Goal: Transaction & Acquisition: Subscribe to service/newsletter

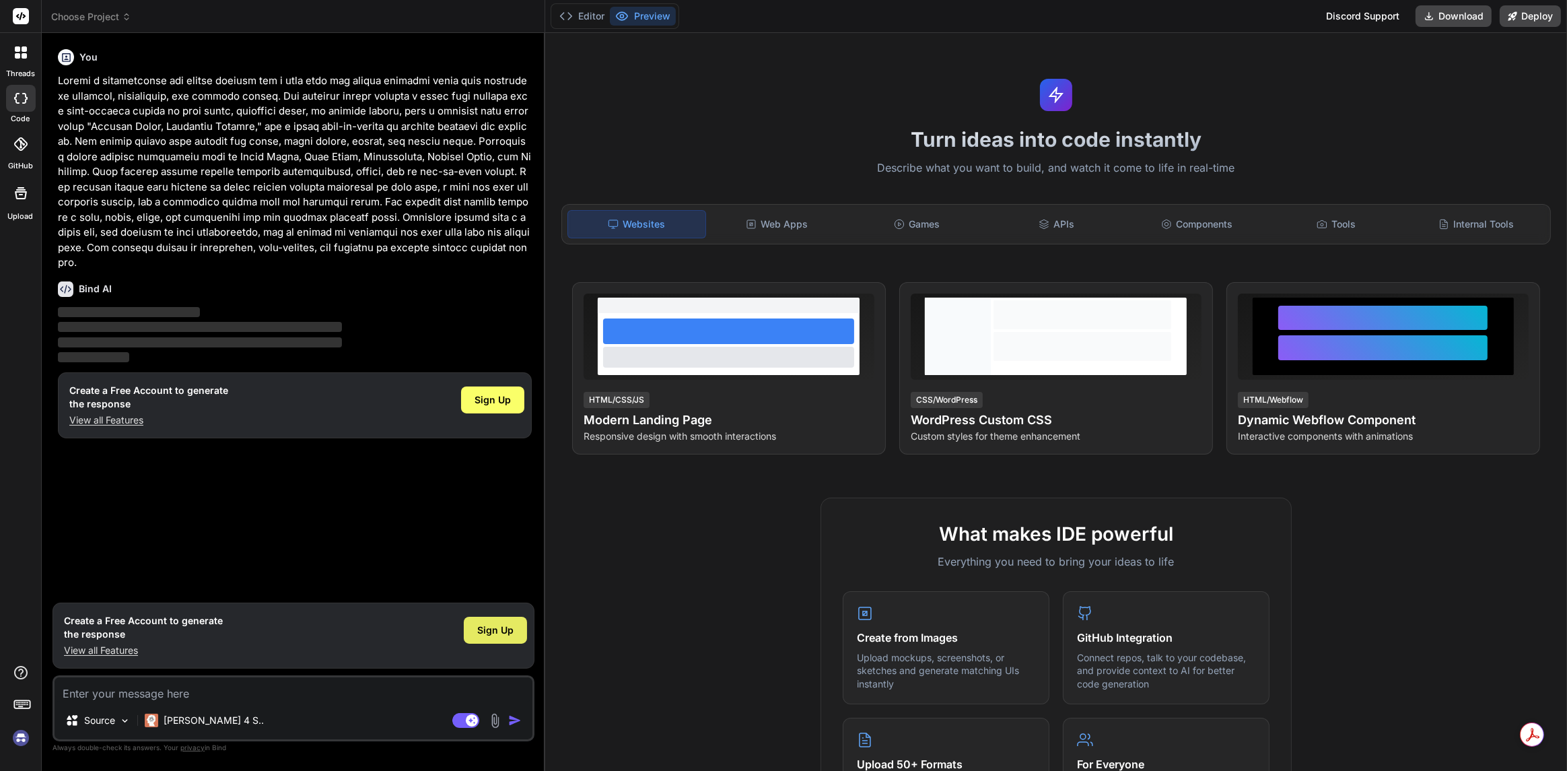
click at [485, 625] on span "Sign Up" at bounding box center [495, 629] width 36 height 13
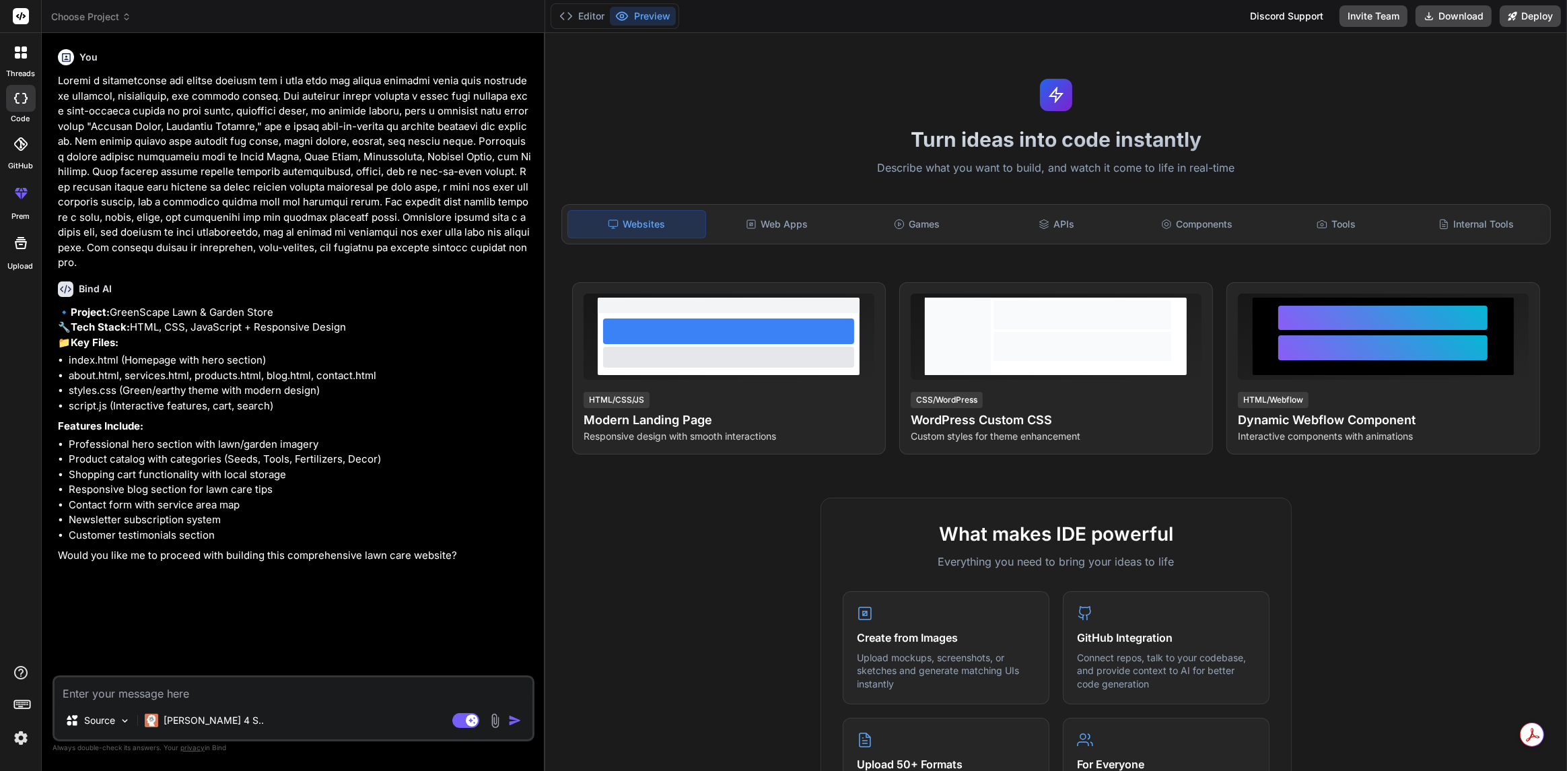
type textarea "x"
click at [191, 689] on textarea at bounding box center [294, 689] width 478 height 24
type textarea "y"
type textarea "x"
type textarea "ye"
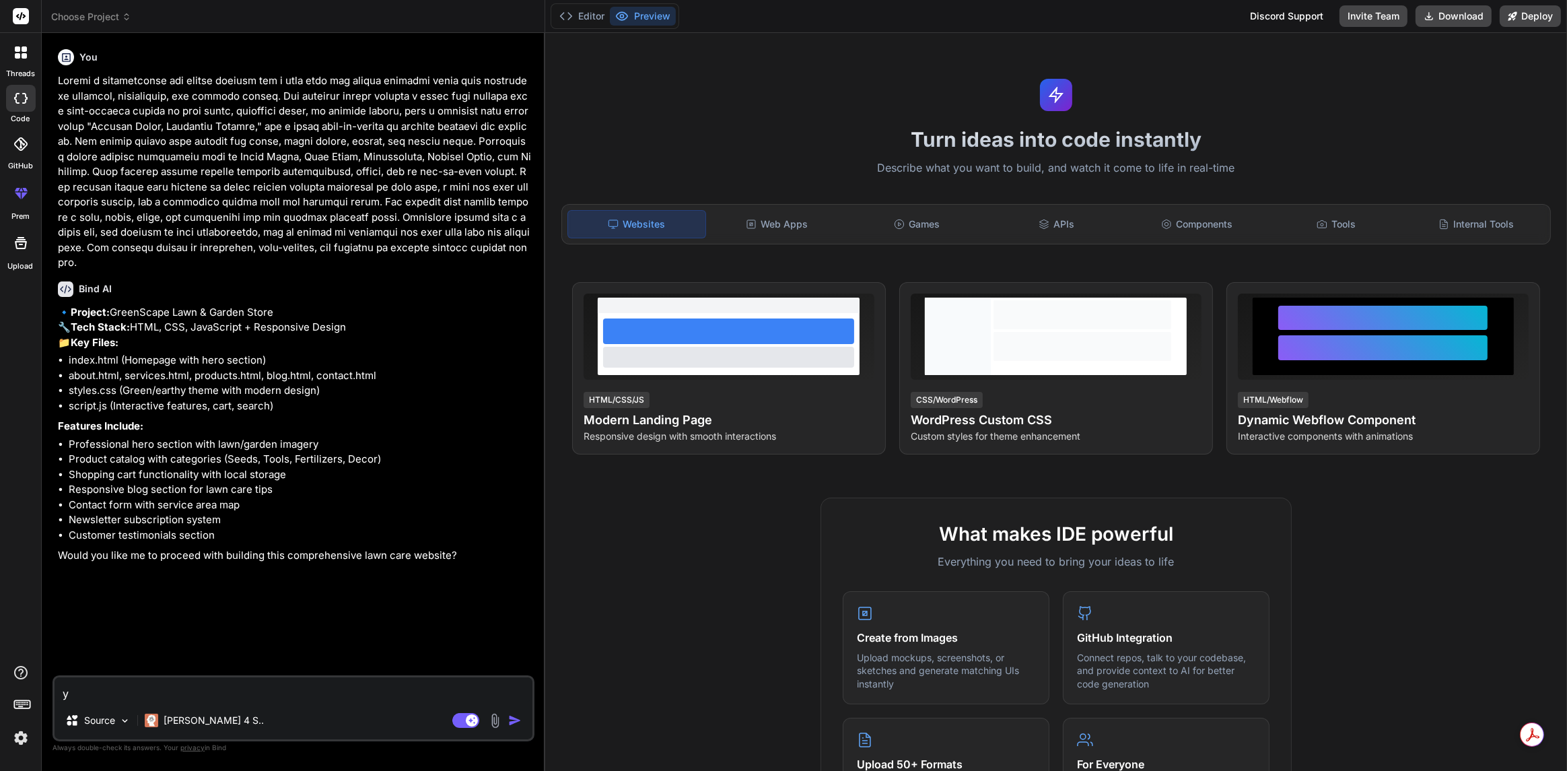
type textarea "x"
type textarea "yes"
type textarea "x"
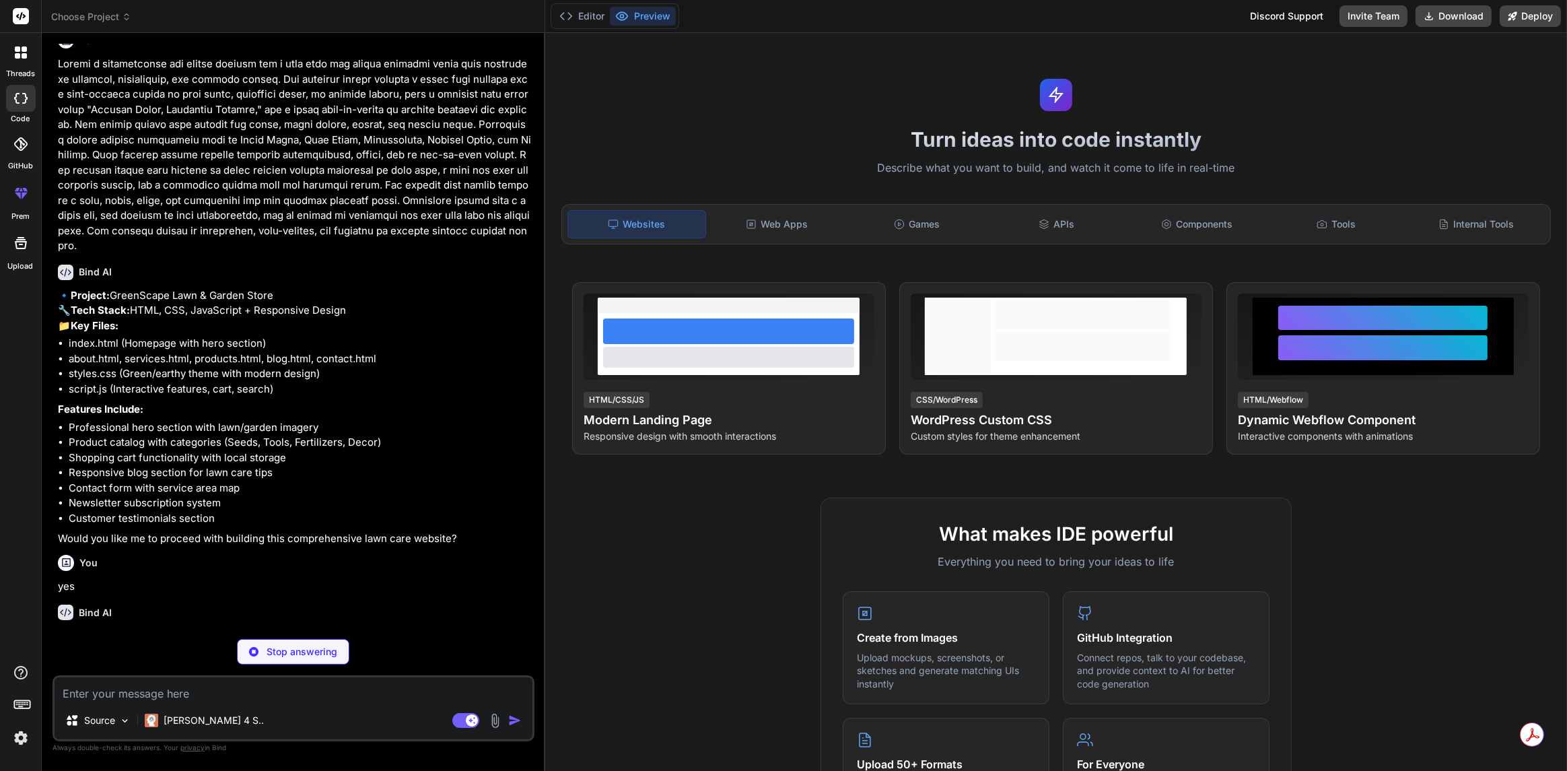
scroll to position [44, 0]
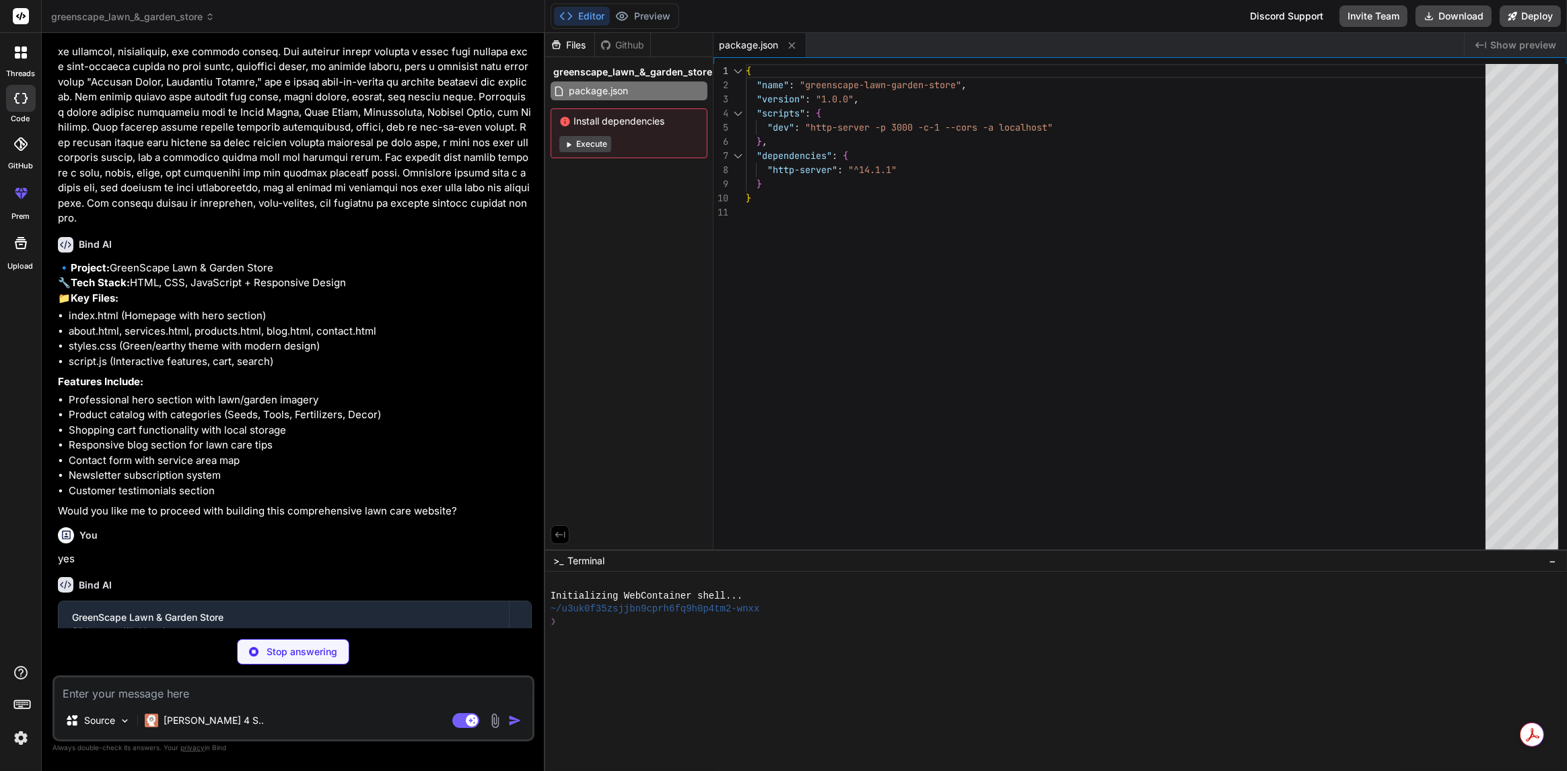
click at [603, 143] on button "Execute" at bounding box center [586, 144] width 52 height 16
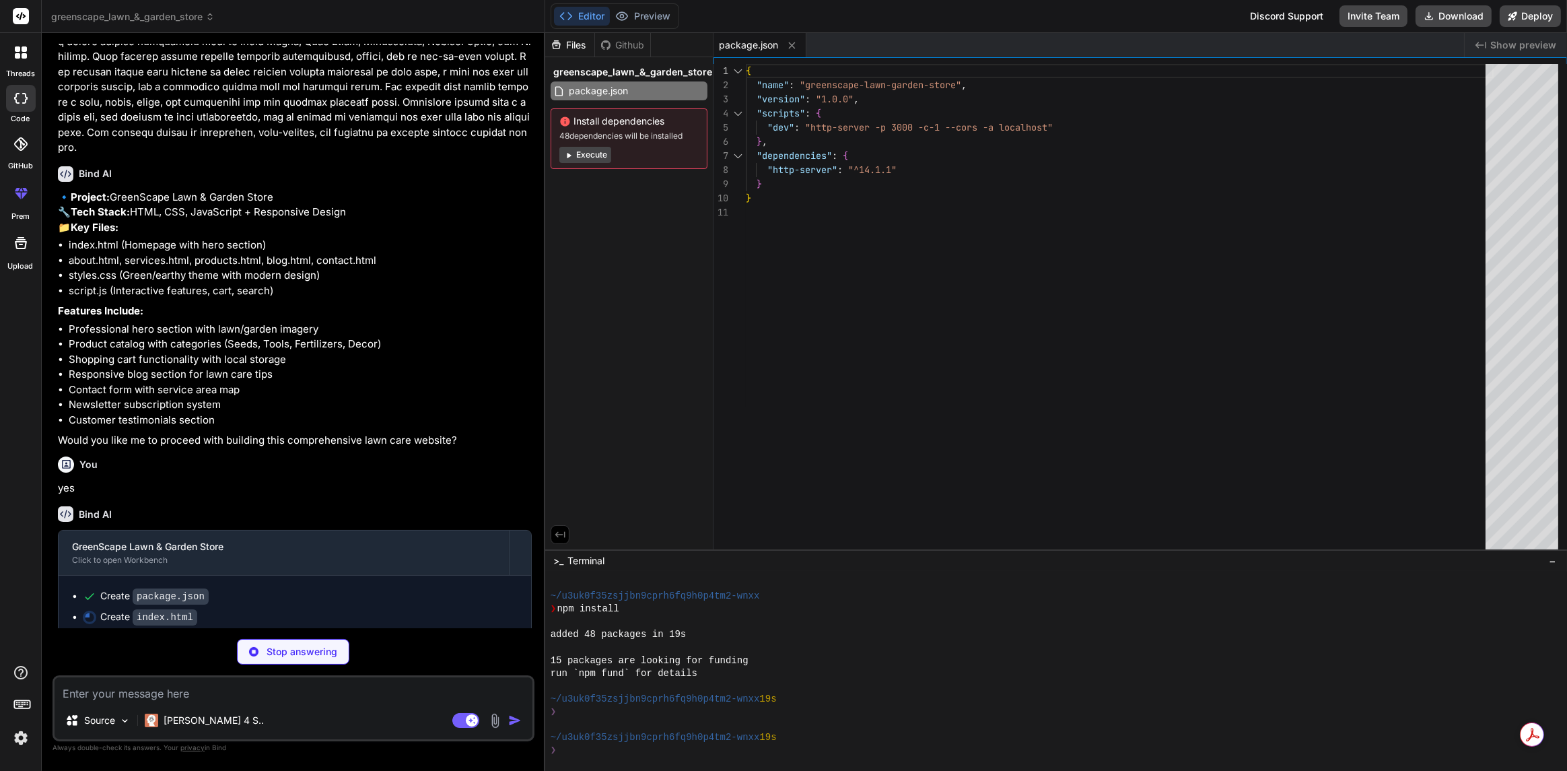
scroll to position [137, 0]
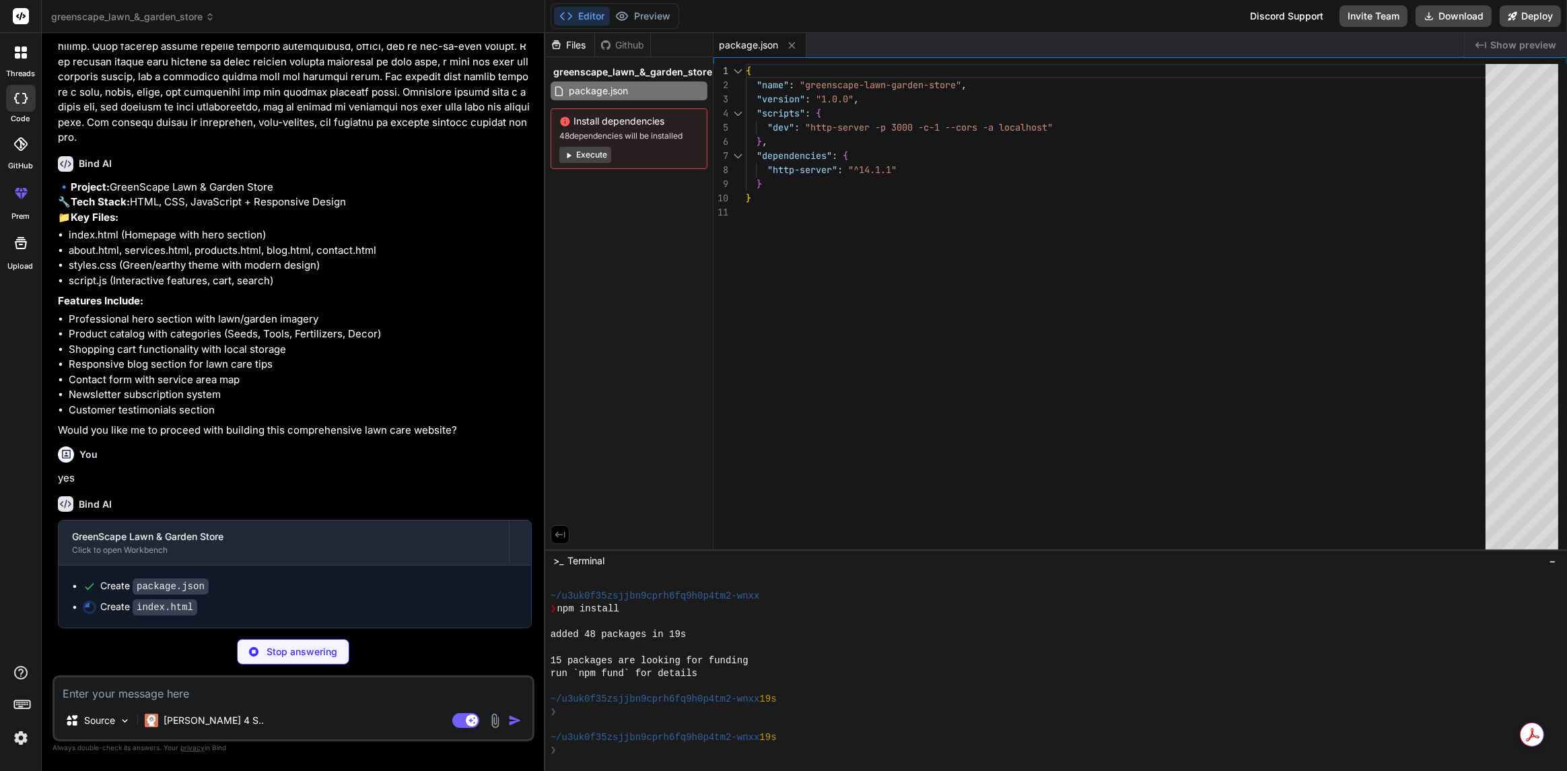
type textarea "x"
type textarea "<script src="script.js"></script> </body> </html>"
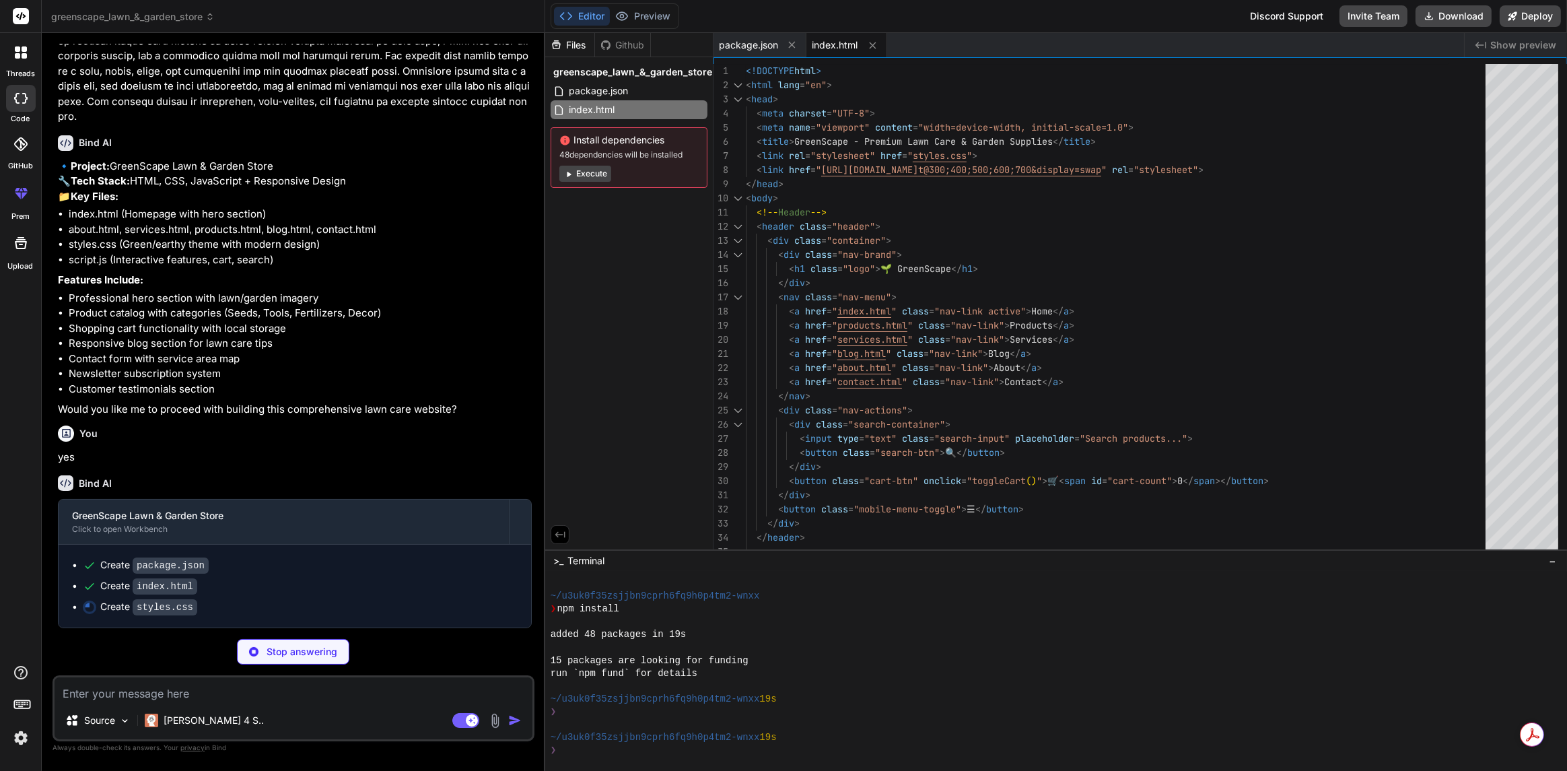
scroll to position [158, 0]
type textarea "x"
type textarea "} .btn { padding: 0.75rem 1.5rem; font-size: 0.9rem; } }"
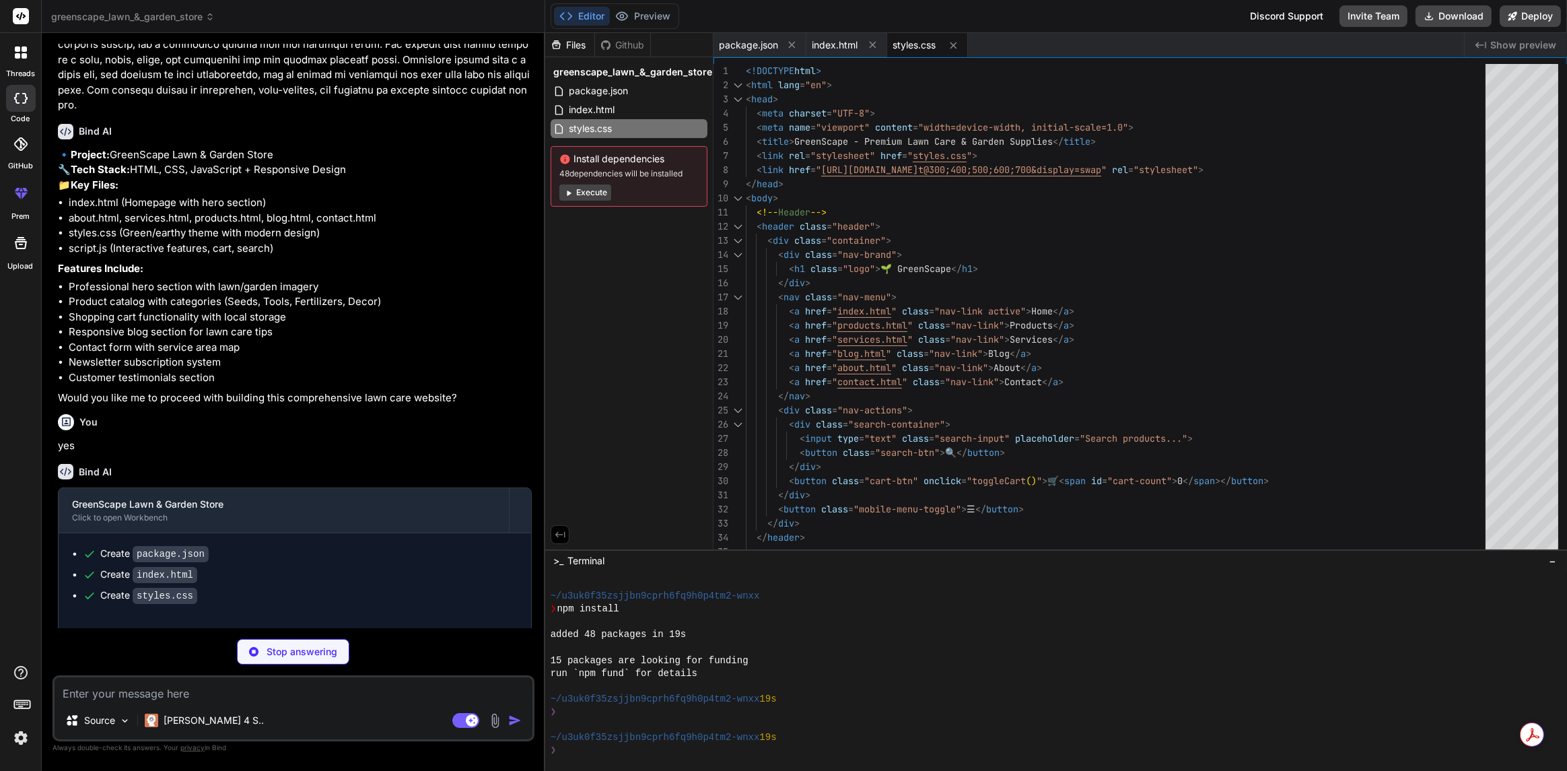
type textarea "x"
type textarea "// Close modal when clicking outside window.addEventListener('click', function(…"
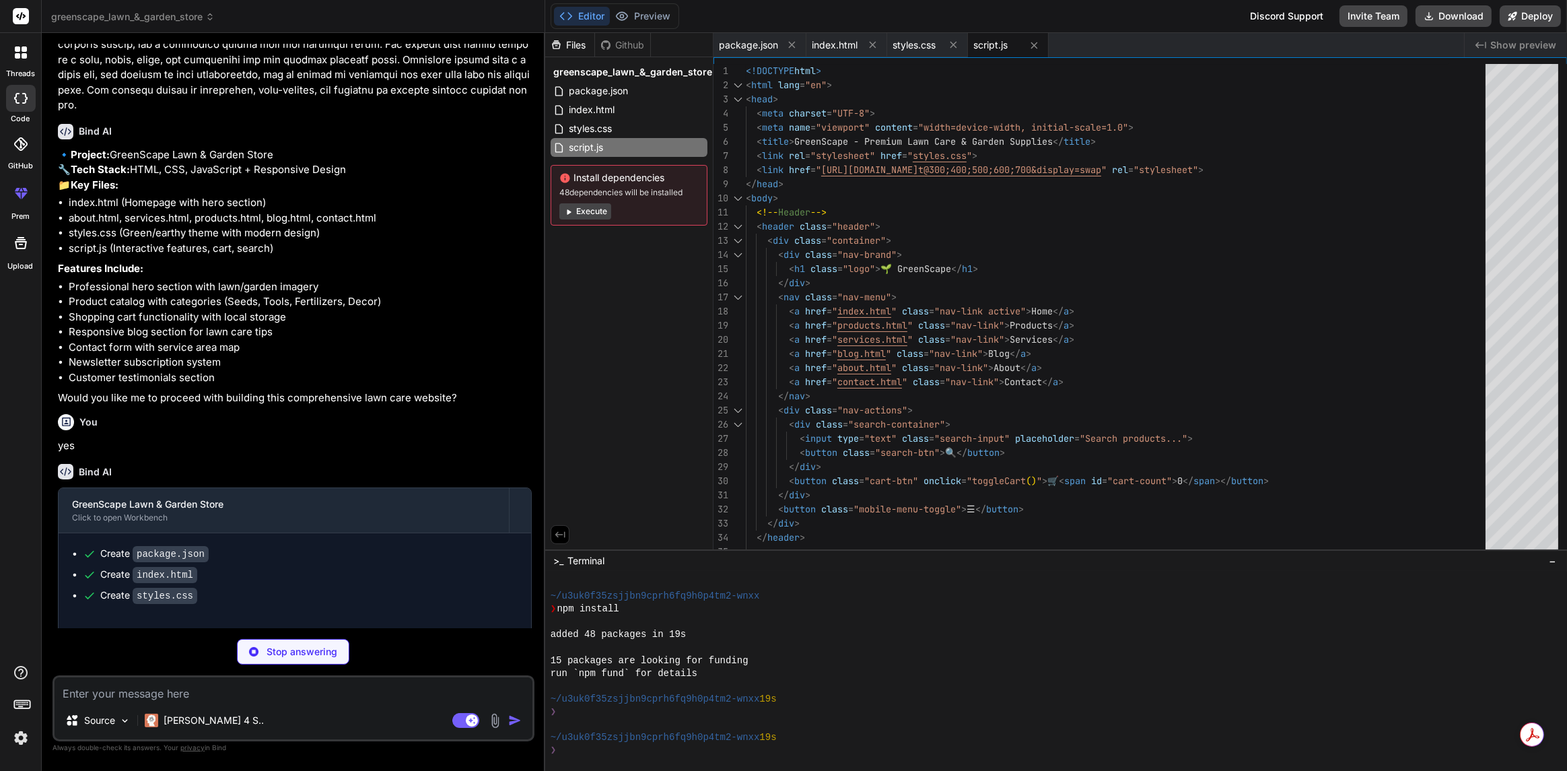
type textarea "x"
type textarea "</div> </div> </div> <script src="script.js"></script> <script src="products.js…"
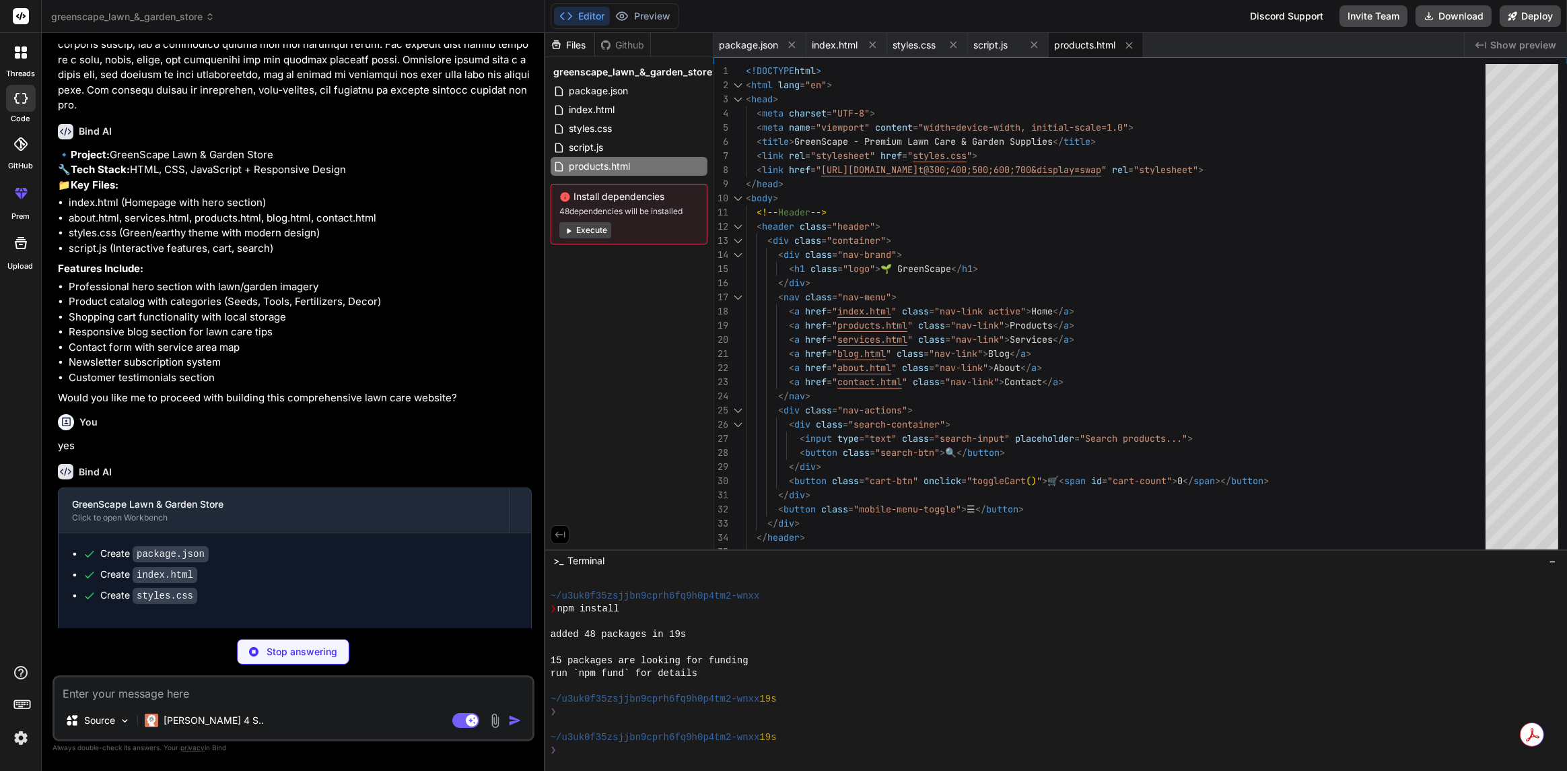
type textarea "x"
type textarea "if (pageHeader) { pageHeader.textContent = `Search Results for "${query}"`; } }"
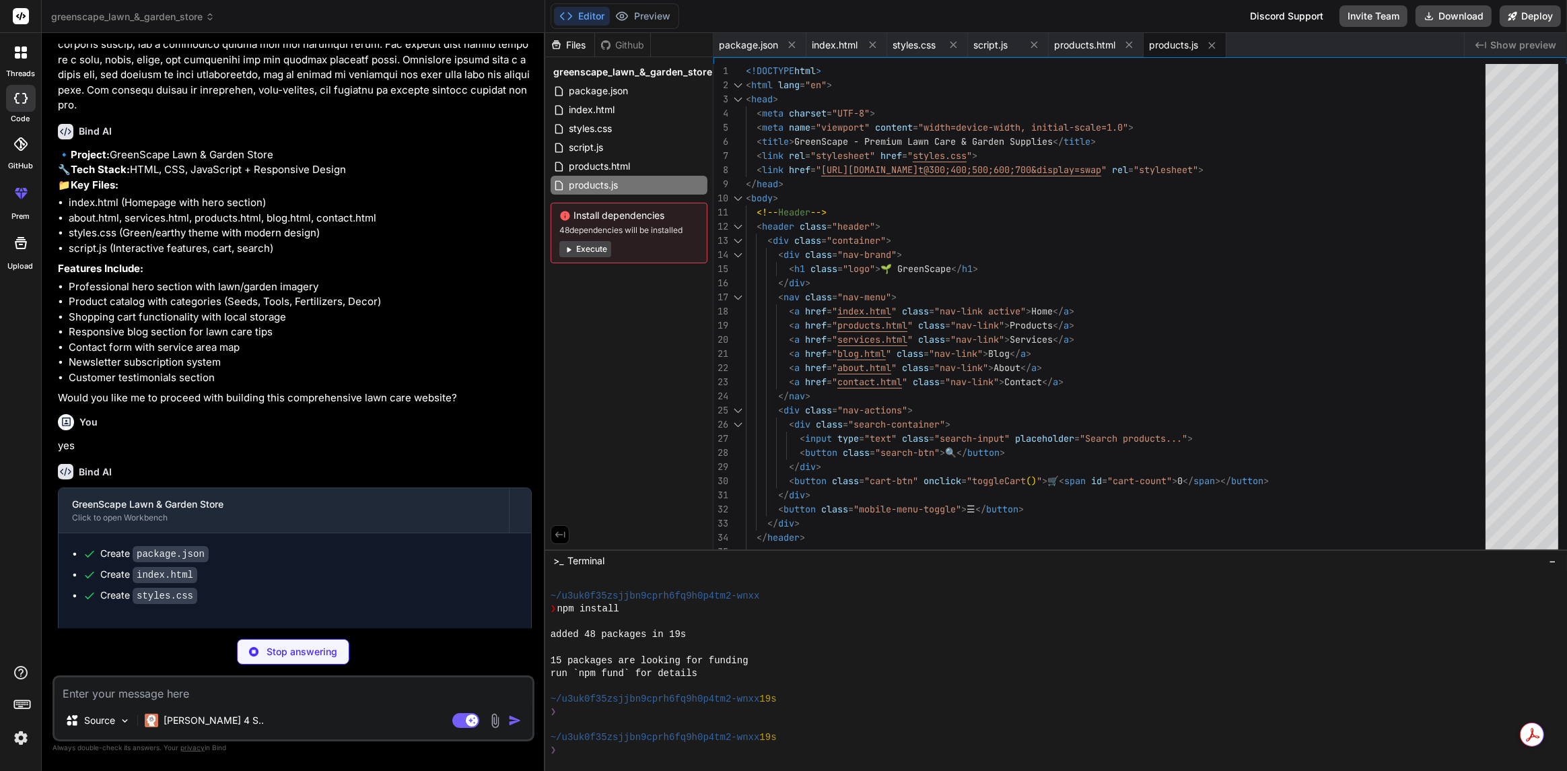
type textarea "x"
type textarea "</div> </div> </div> <script src="script.js"></script> <script src="services.js…"
type textarea "x"
type textarea "if (event.target === cartModal) { cartModal.style.display = 'none'; } });"
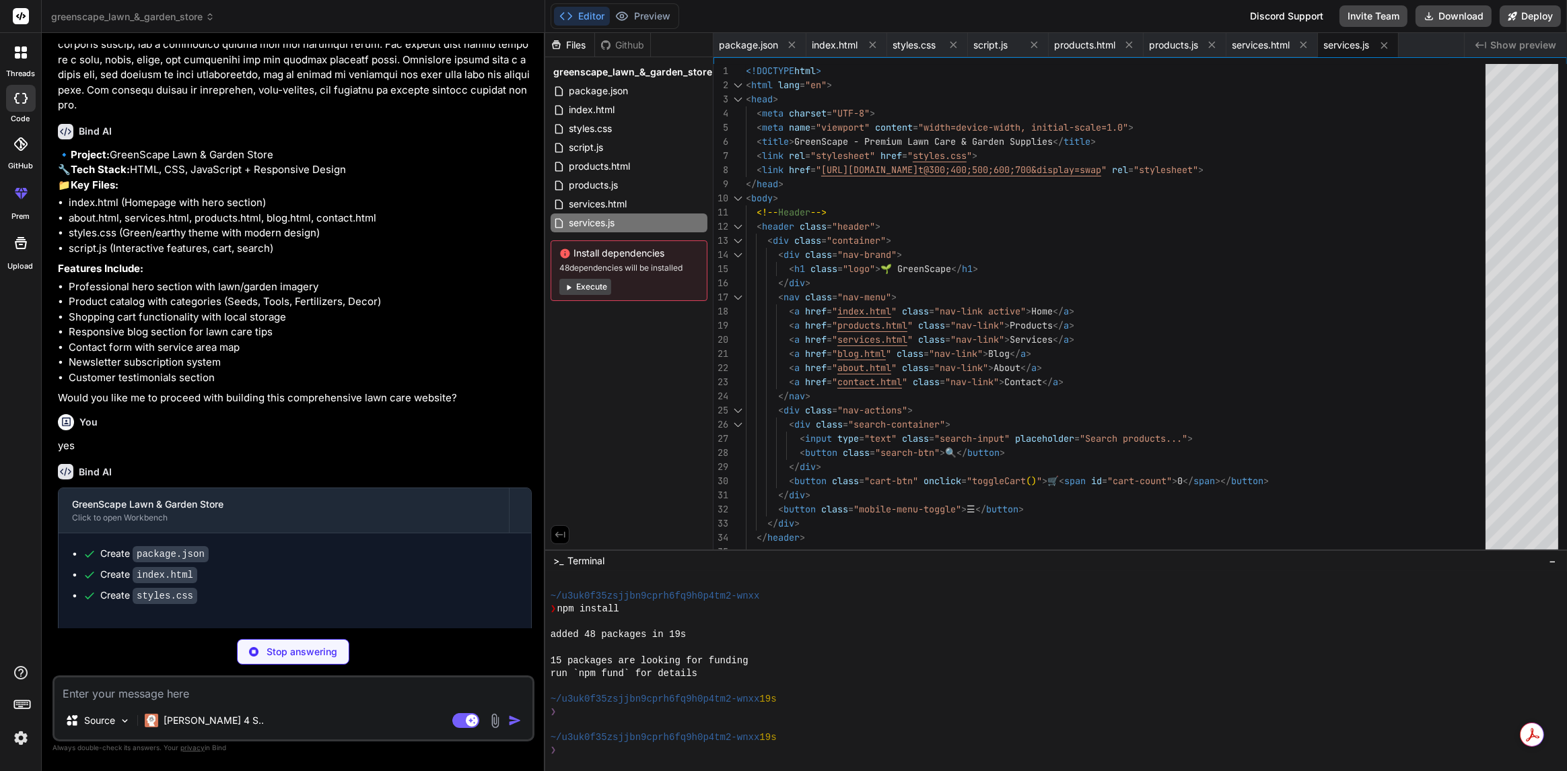
type textarea "x"
type textarea "<button class="btn btn-secondary" onclick="clearCart()">Clear Cart</button> <bu…"
type textarea "x"
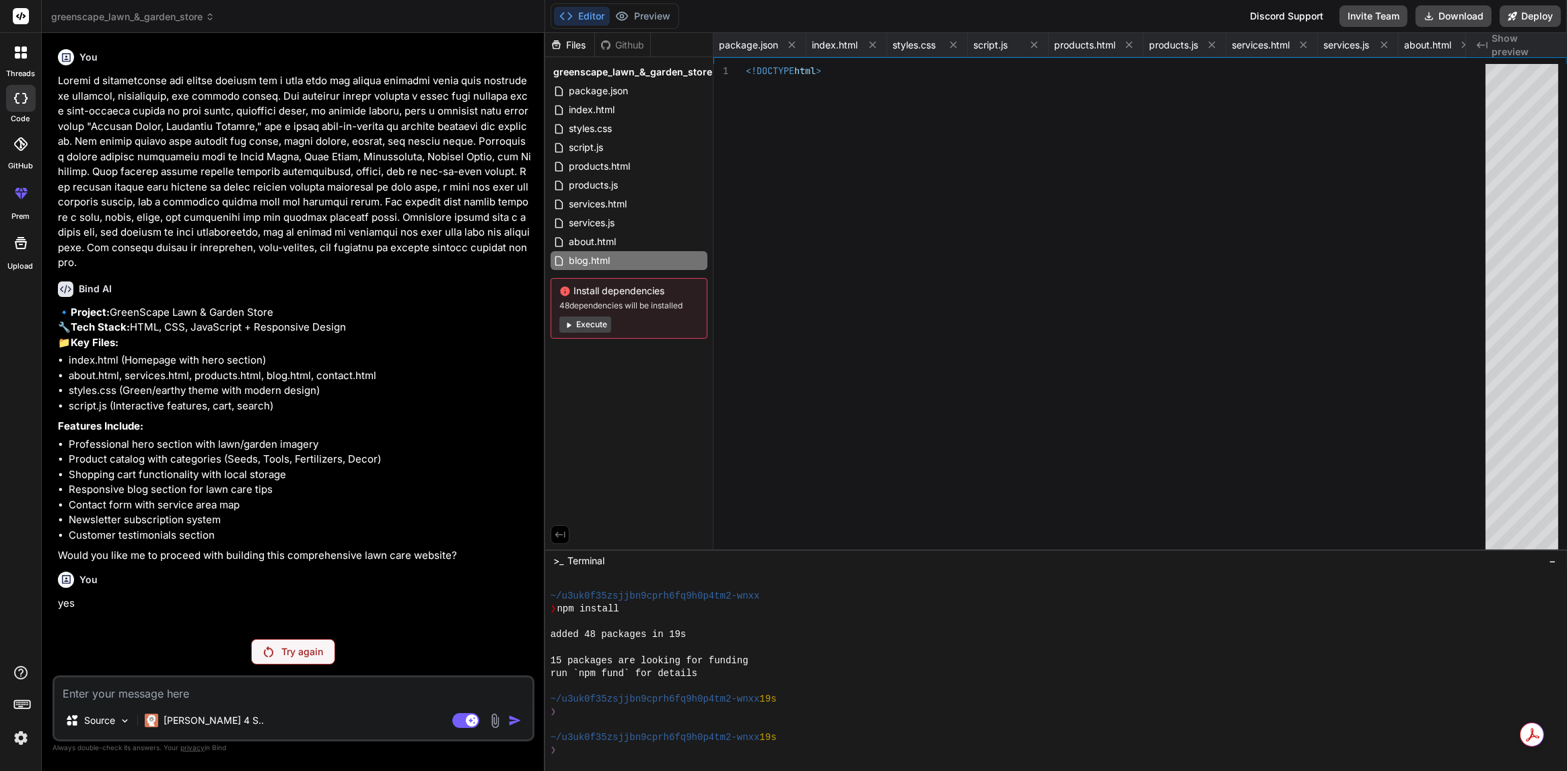
scroll to position [0, 0]
click at [625, 112] on div "index.html" at bounding box center [629, 109] width 157 height 19
type textarea "<script src="script.js"></script> </body> </html>"
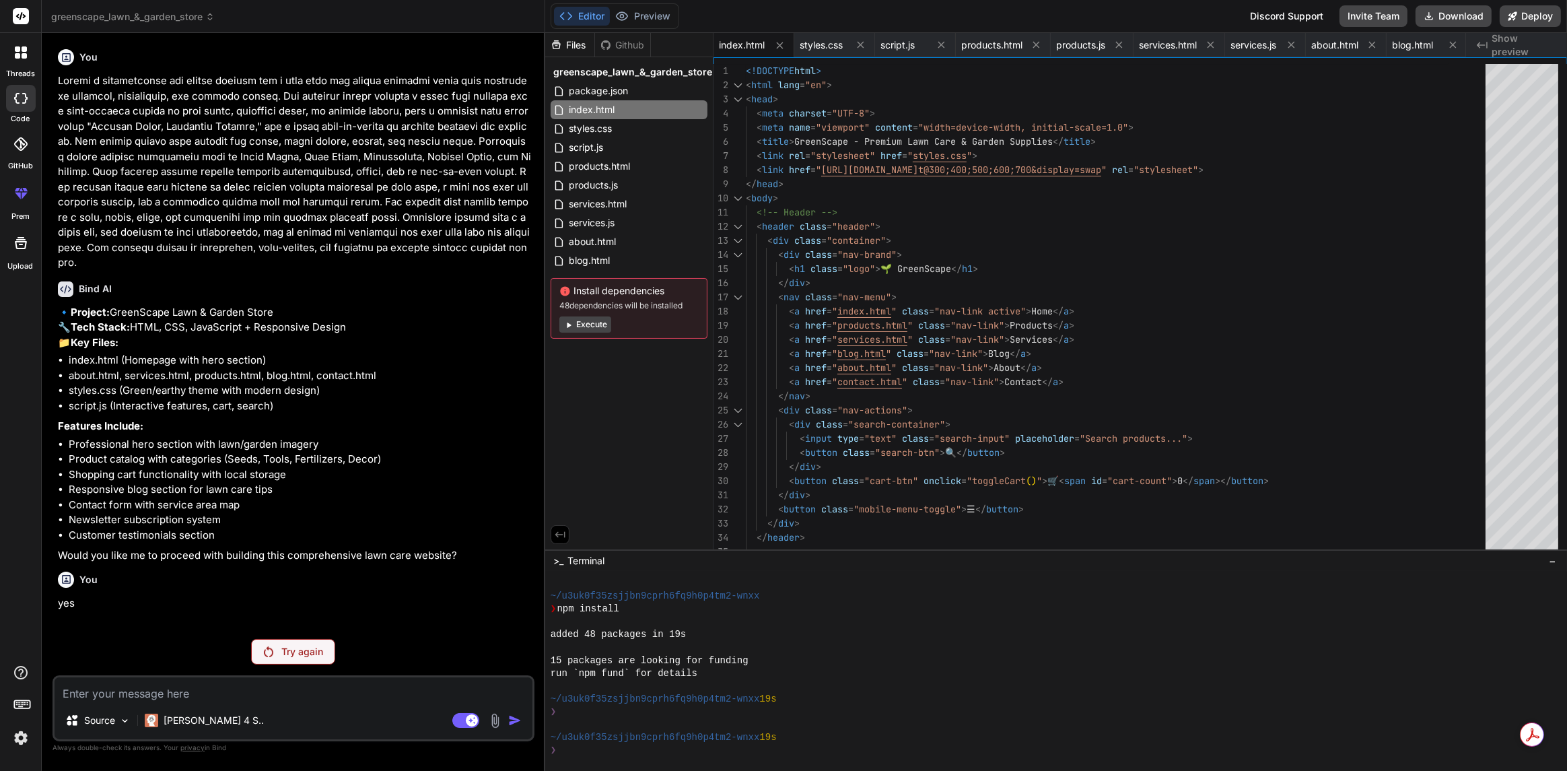
click at [593, 329] on button "Execute" at bounding box center [586, 324] width 52 height 16
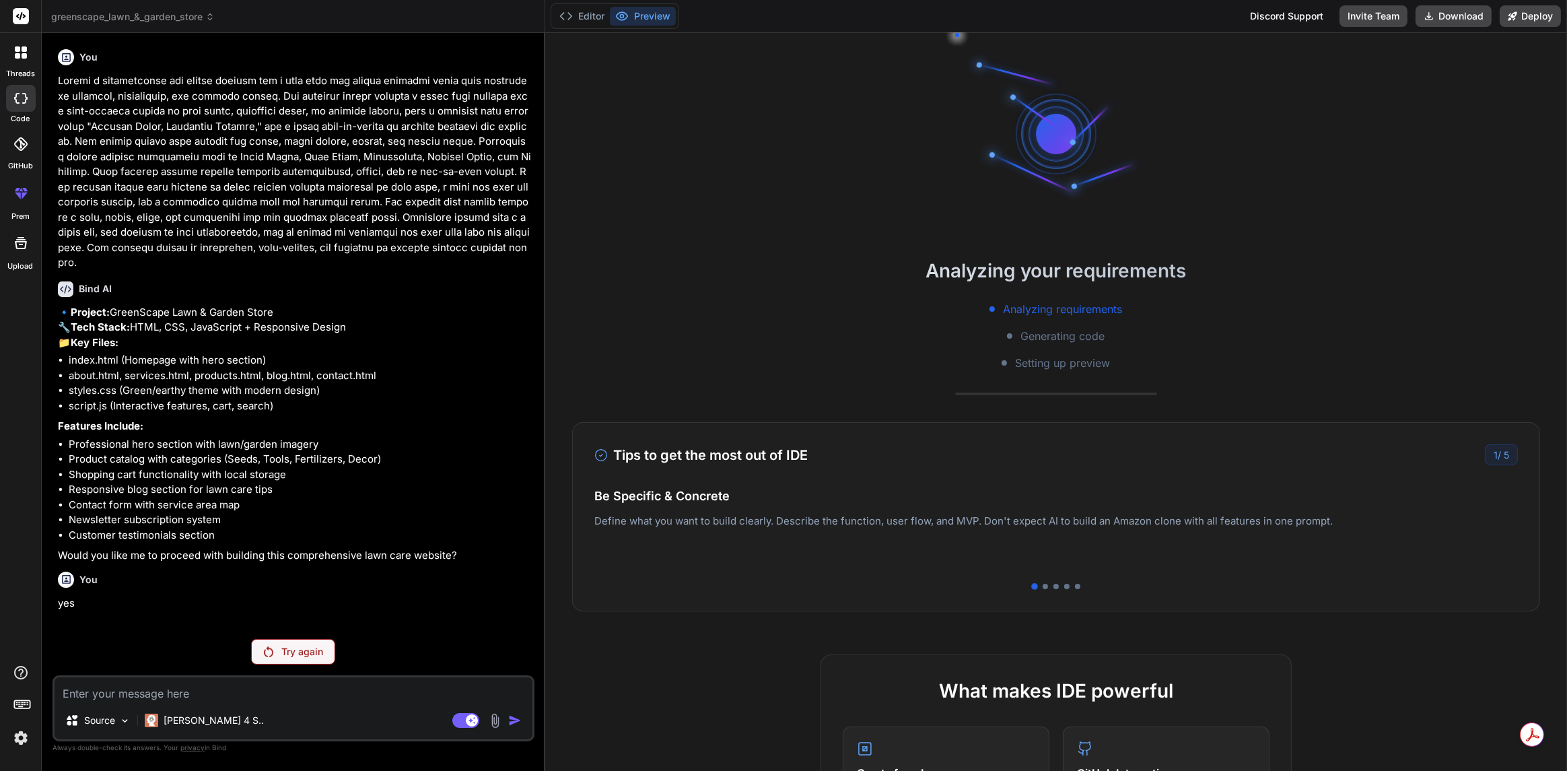
scroll to position [257, 0]
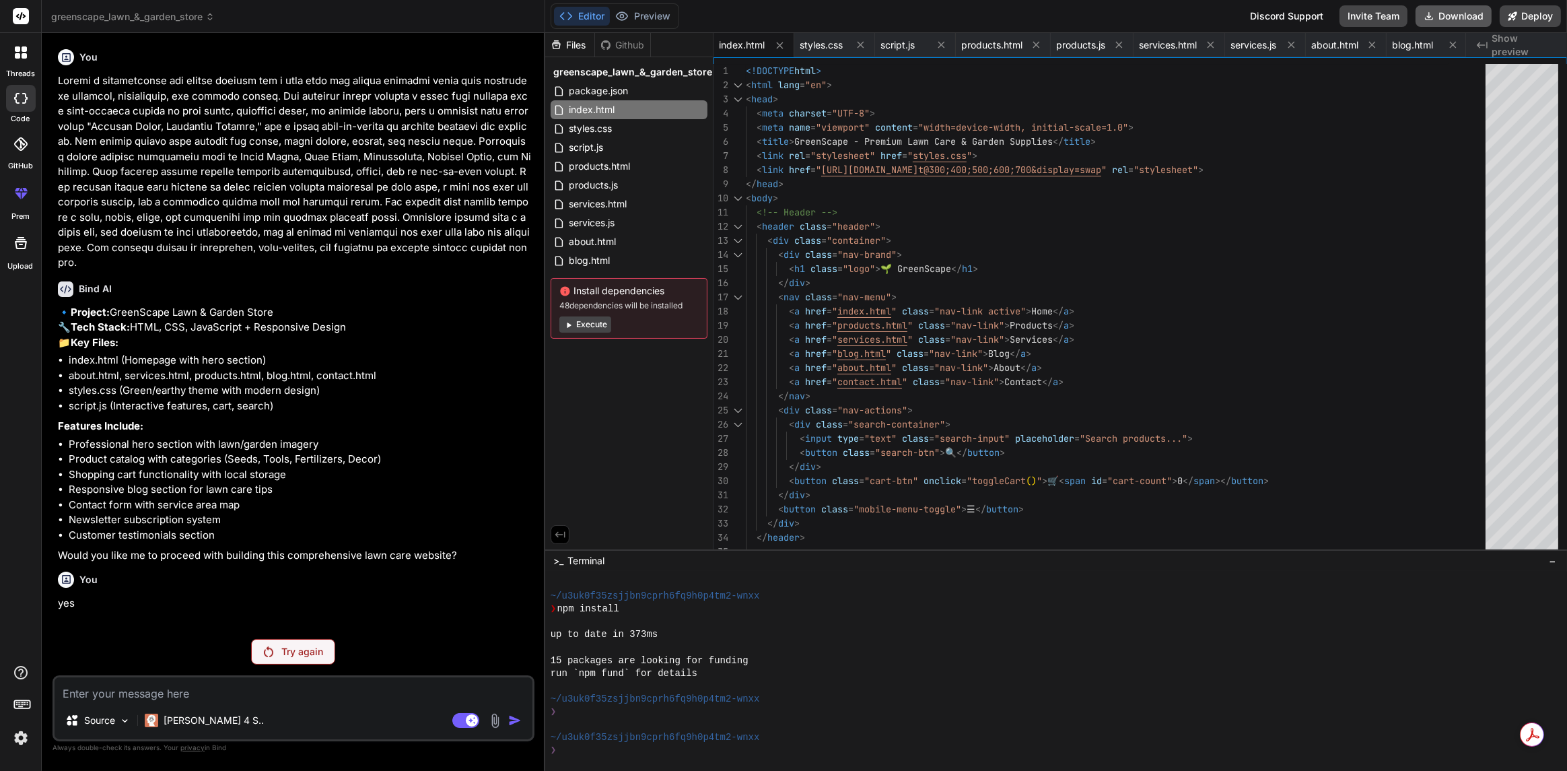
click at [1446, 13] on button "Download" at bounding box center [1454, 16] width 76 height 22
click at [277, 656] on div "Try again" at bounding box center [293, 652] width 84 height 26
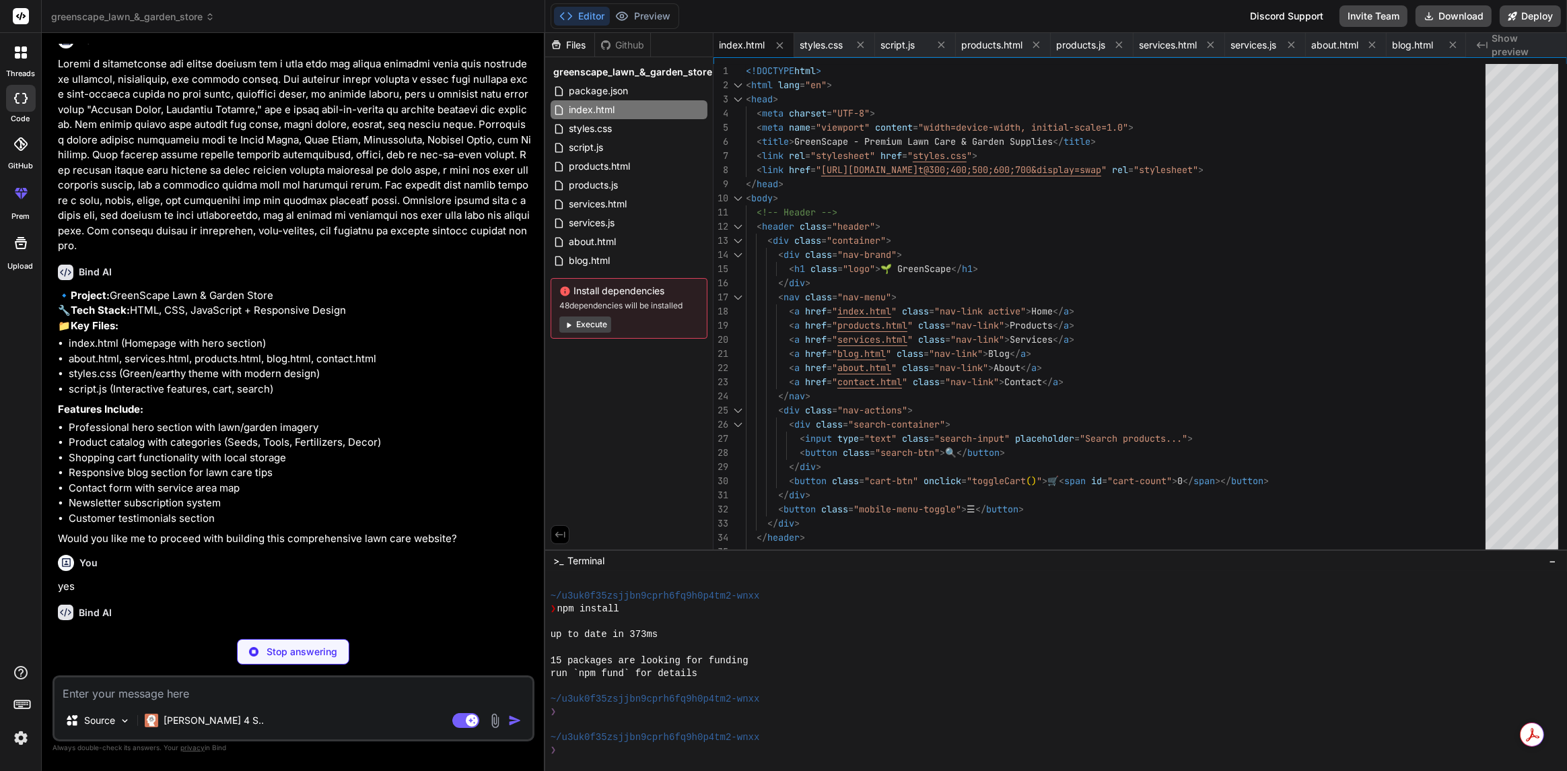
scroll to position [91, 0]
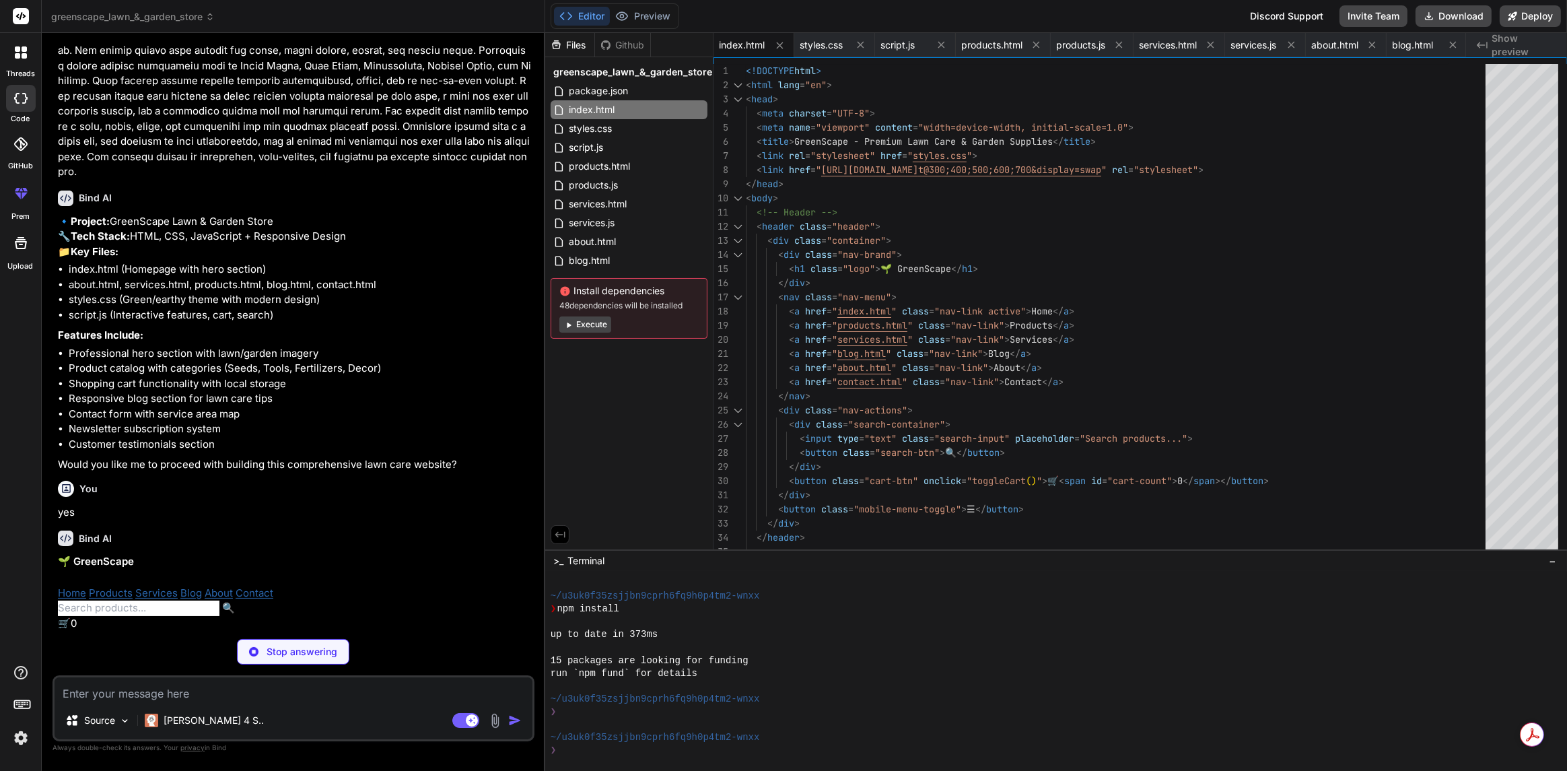
click at [143, 616] on input "text" at bounding box center [139, 608] width 162 height 15
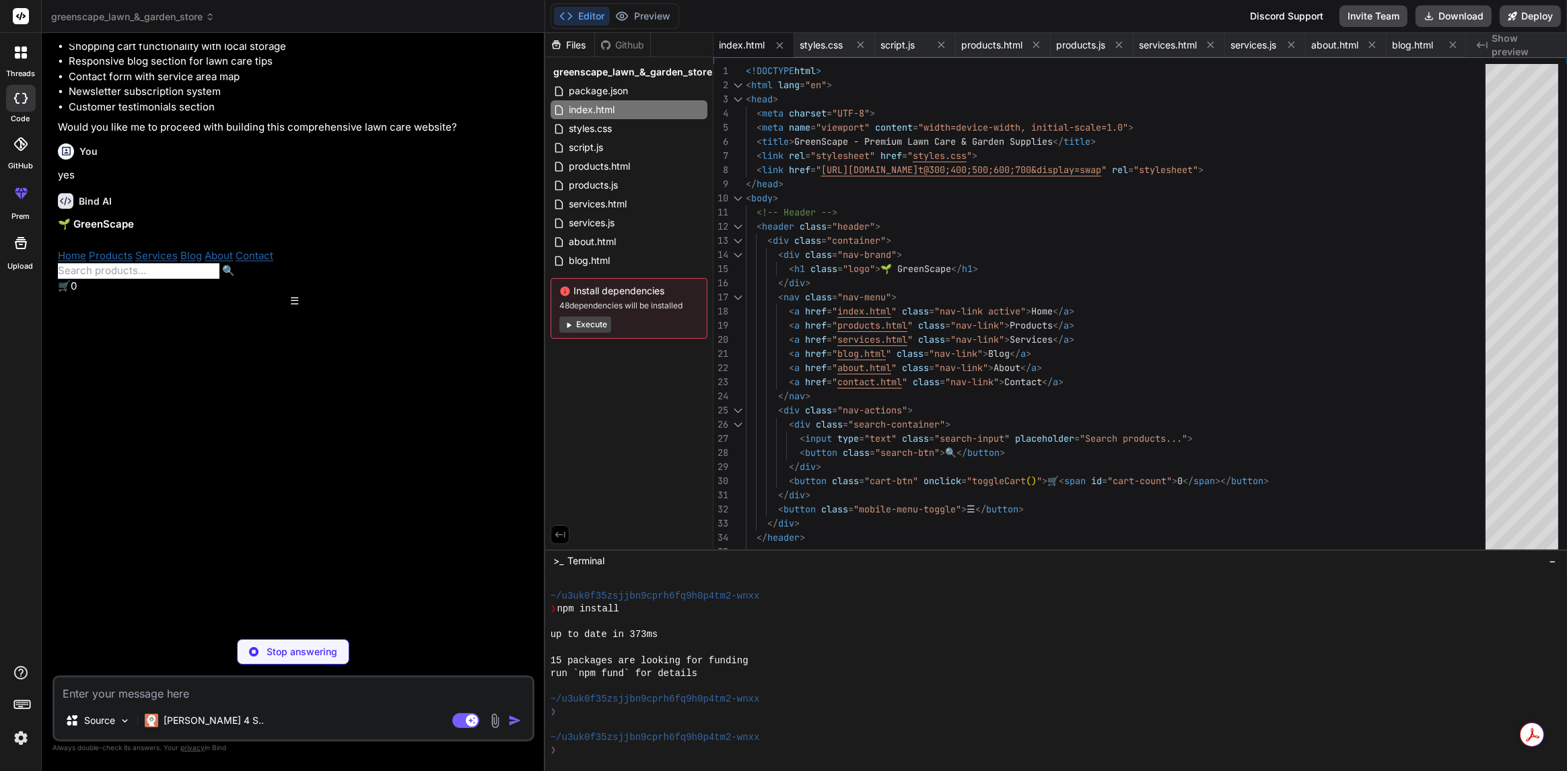
scroll to position [428, 0]
click at [262, 263] on link "Contact" at bounding box center [255, 256] width 38 height 13
type textarea "x"
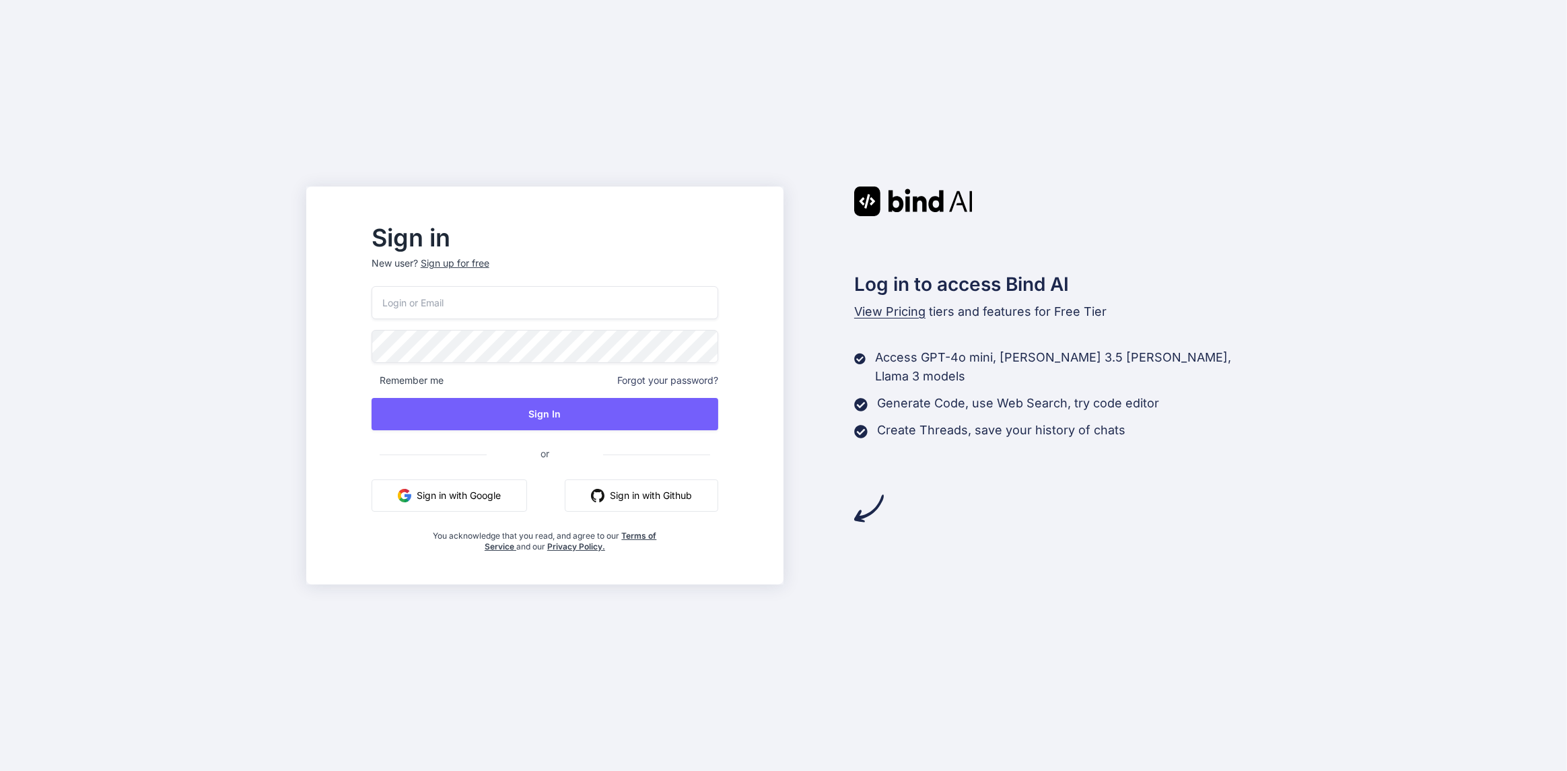
click at [488, 488] on button "Sign in with Google" at bounding box center [450, 495] width 156 height 32
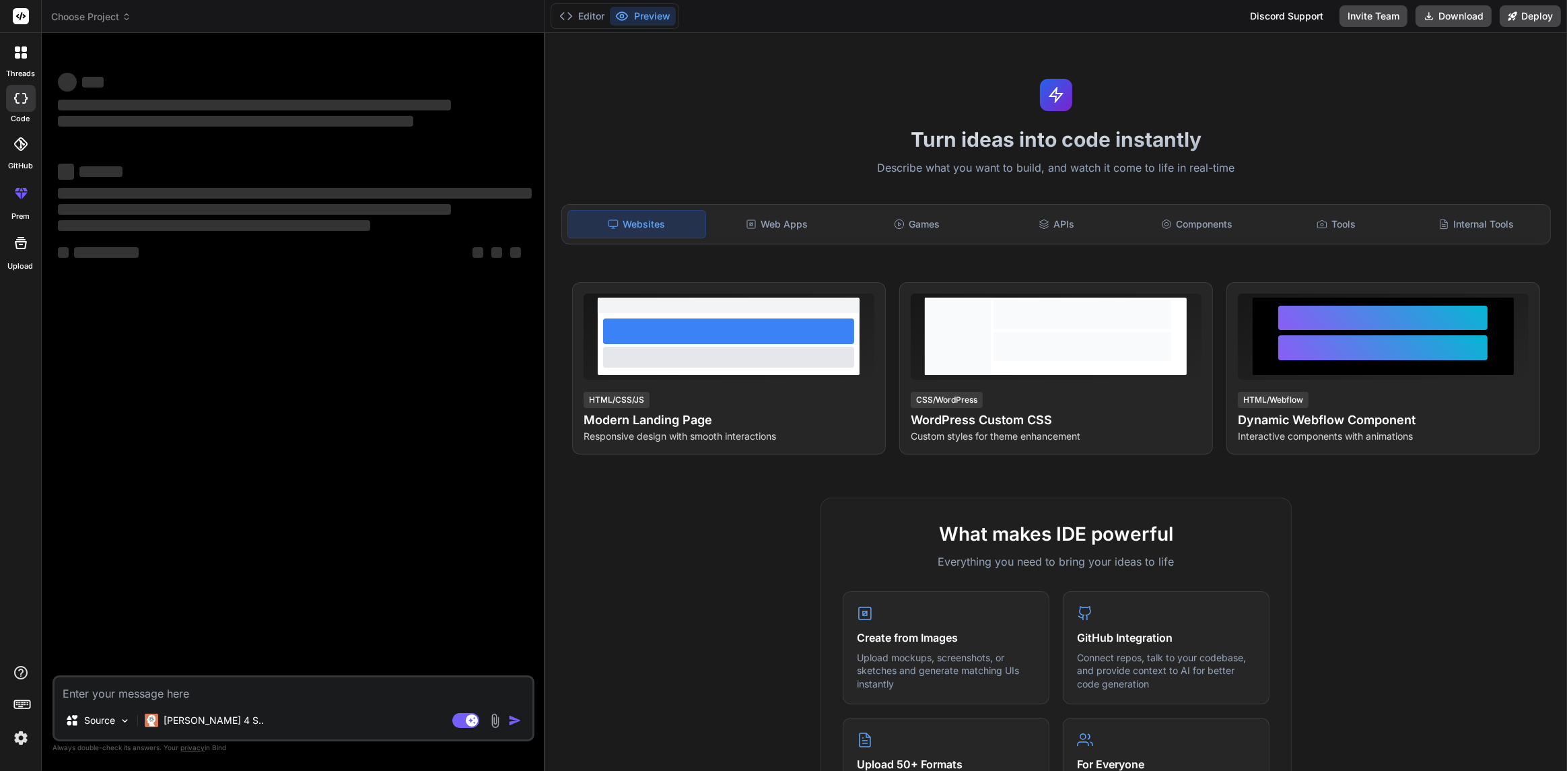
type textarea "x"
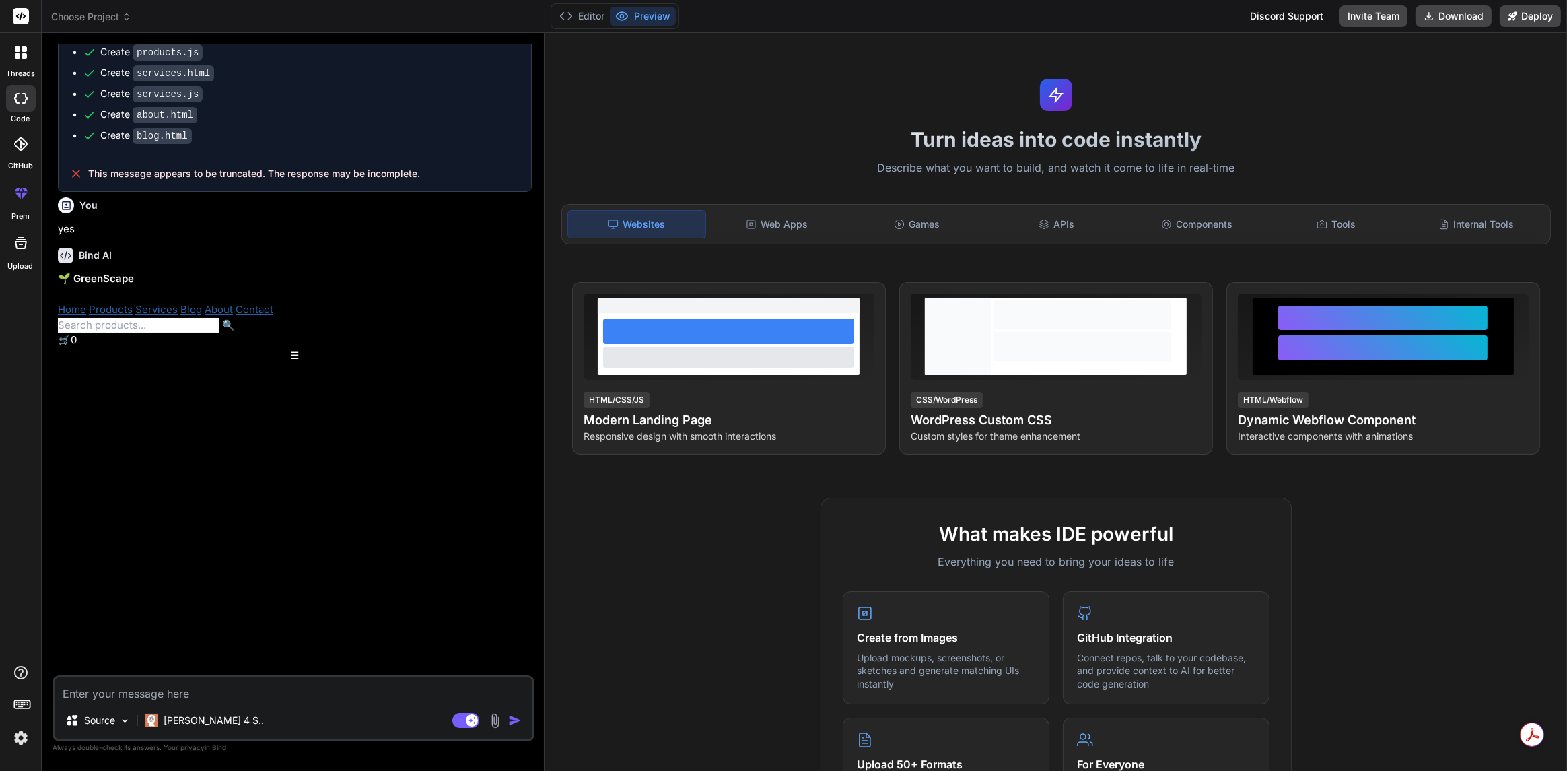
scroll to position [764, 0]
click at [125, 691] on textarea at bounding box center [294, 689] width 478 height 24
type textarea "c"
type textarea "x"
type textarea "co"
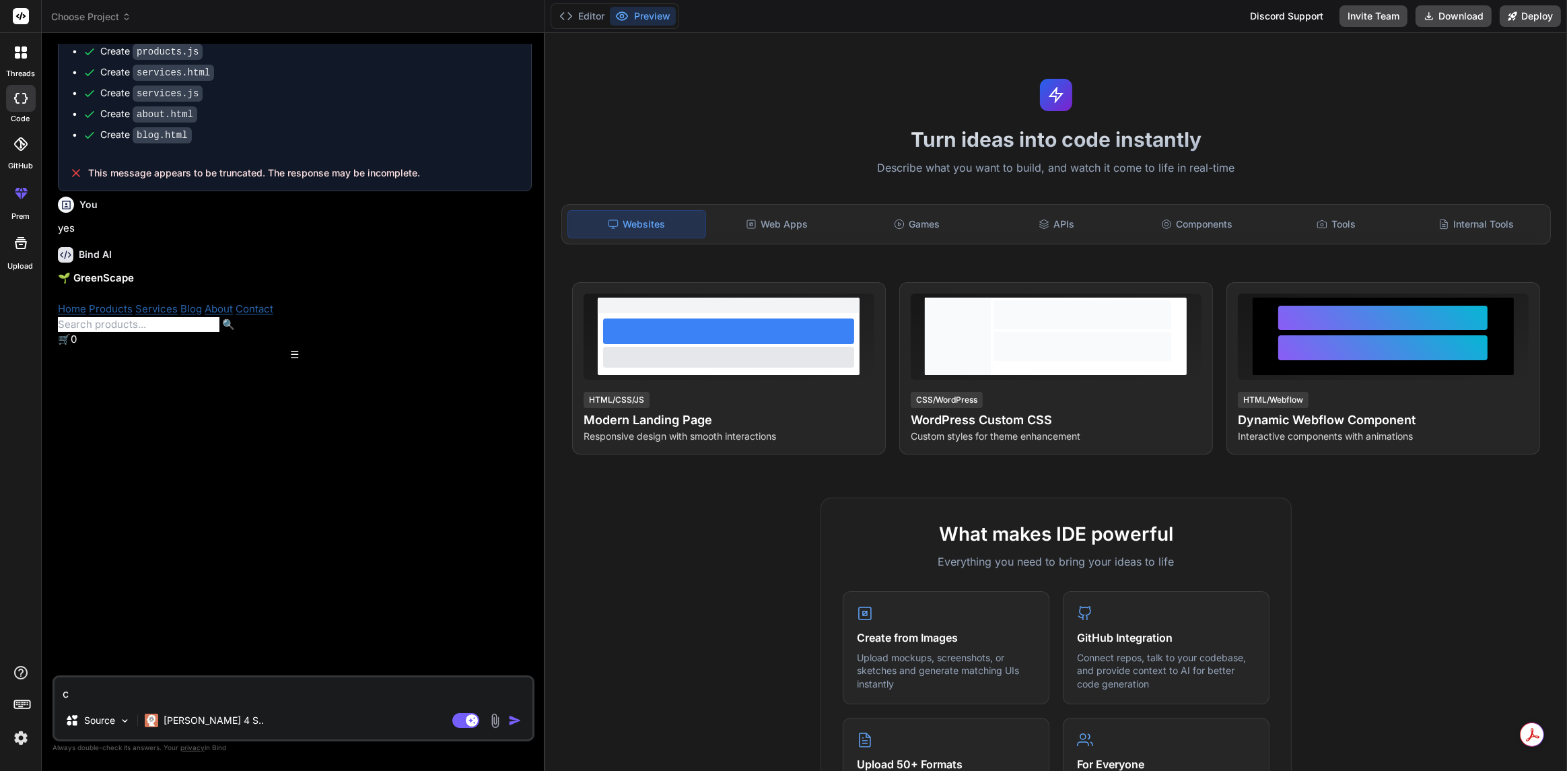
type textarea "x"
type textarea "con"
type textarea "x"
type textarea "cont"
type textarea "x"
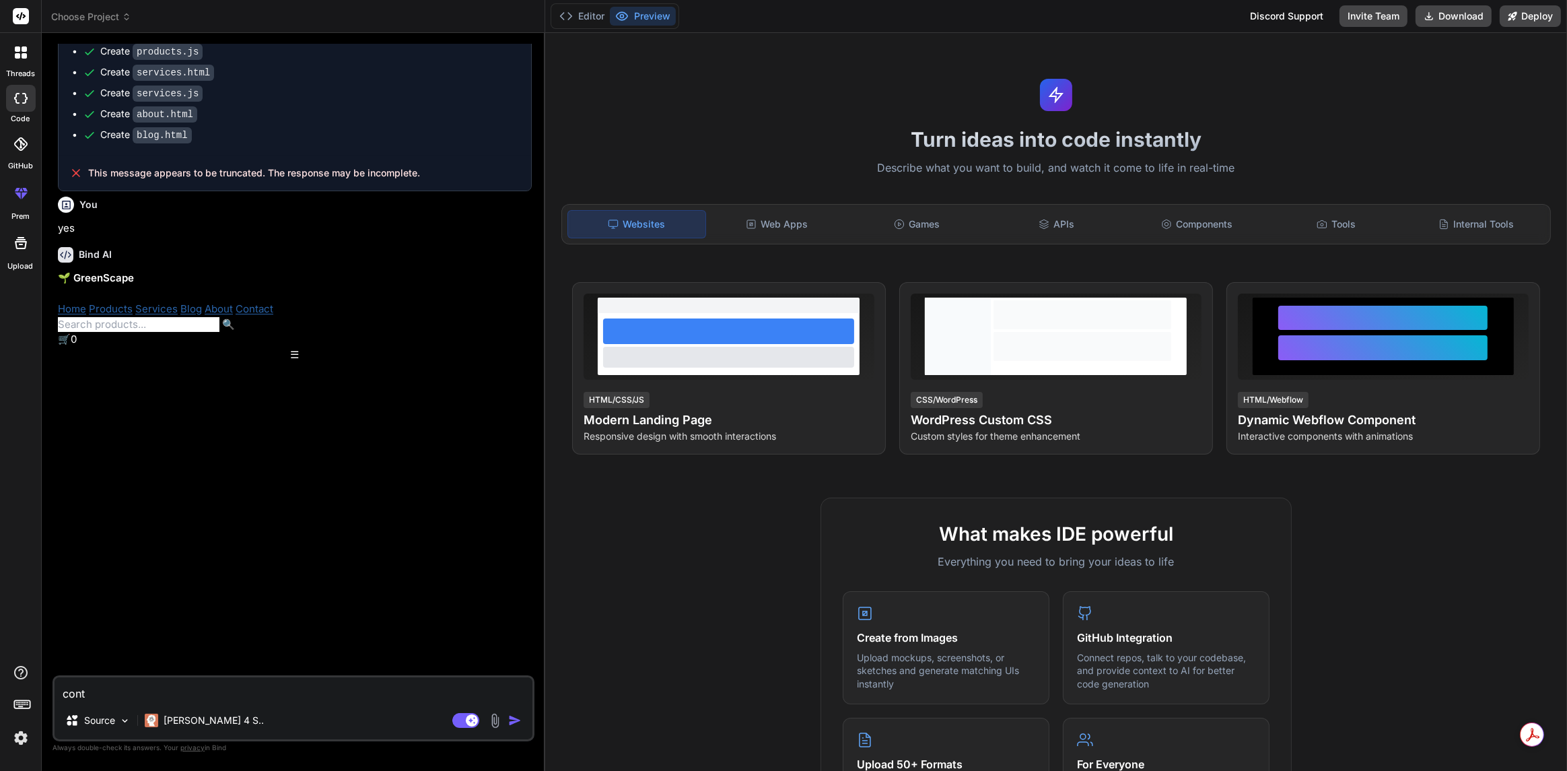
type textarea "conta"
type textarea "x"
type textarea "contac"
type textarea "x"
type textarea "contact"
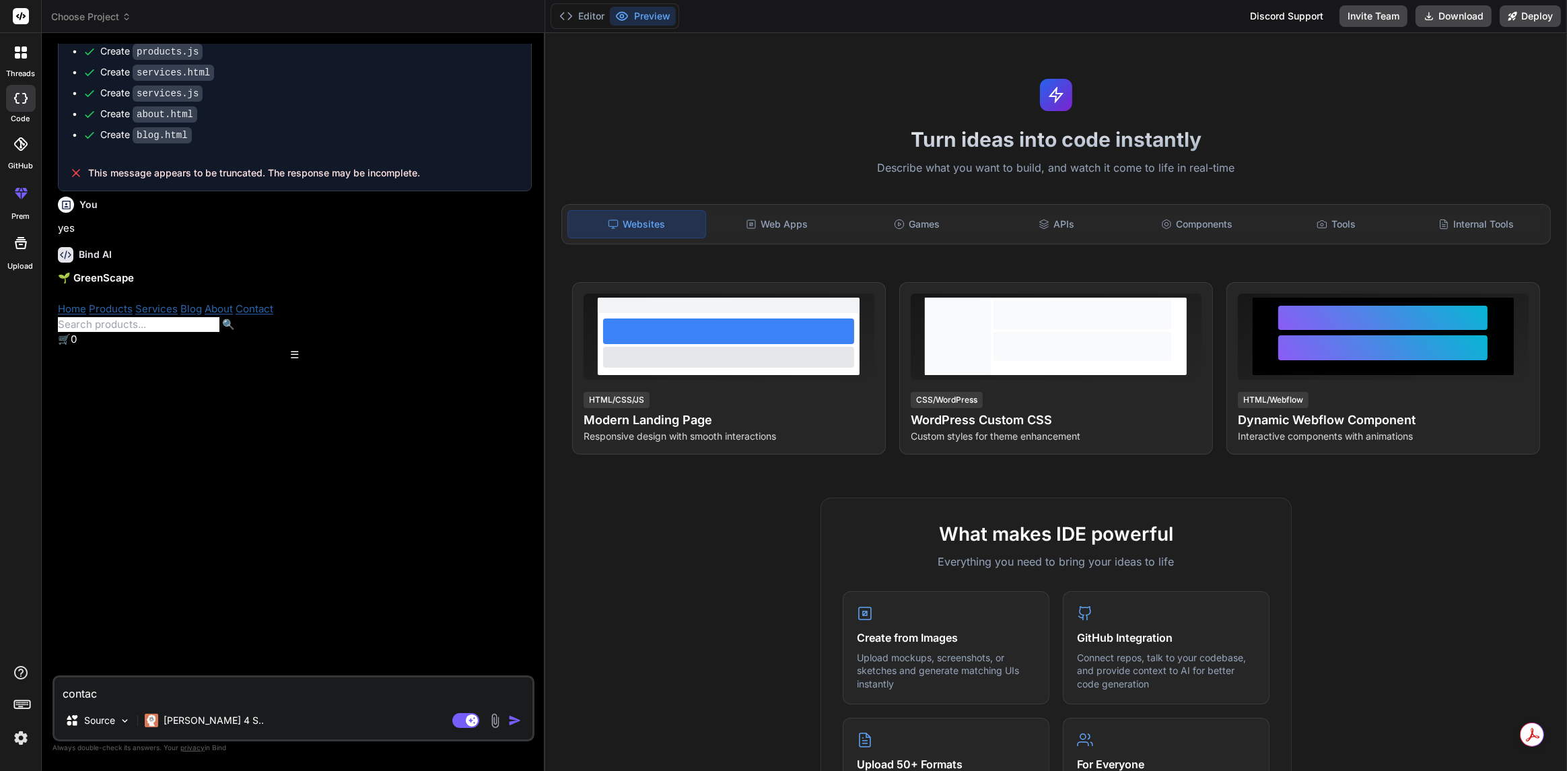
type textarea "x"
type textarea "contact"
type textarea "x"
type textarea "contact p"
type textarea "x"
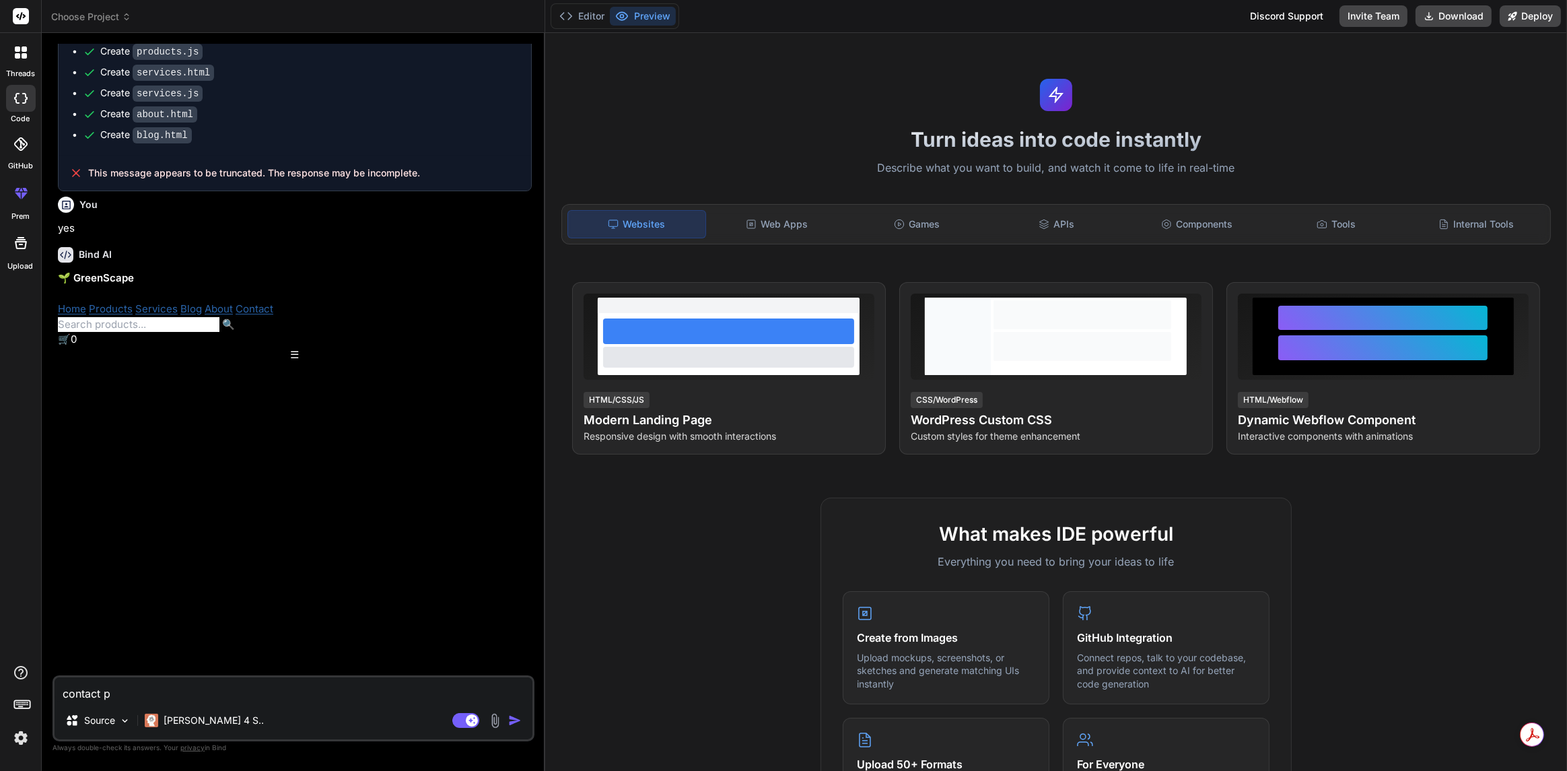
type textarea "contact pa"
type textarea "x"
type textarea "contact pag"
type textarea "x"
type textarea "contact page"
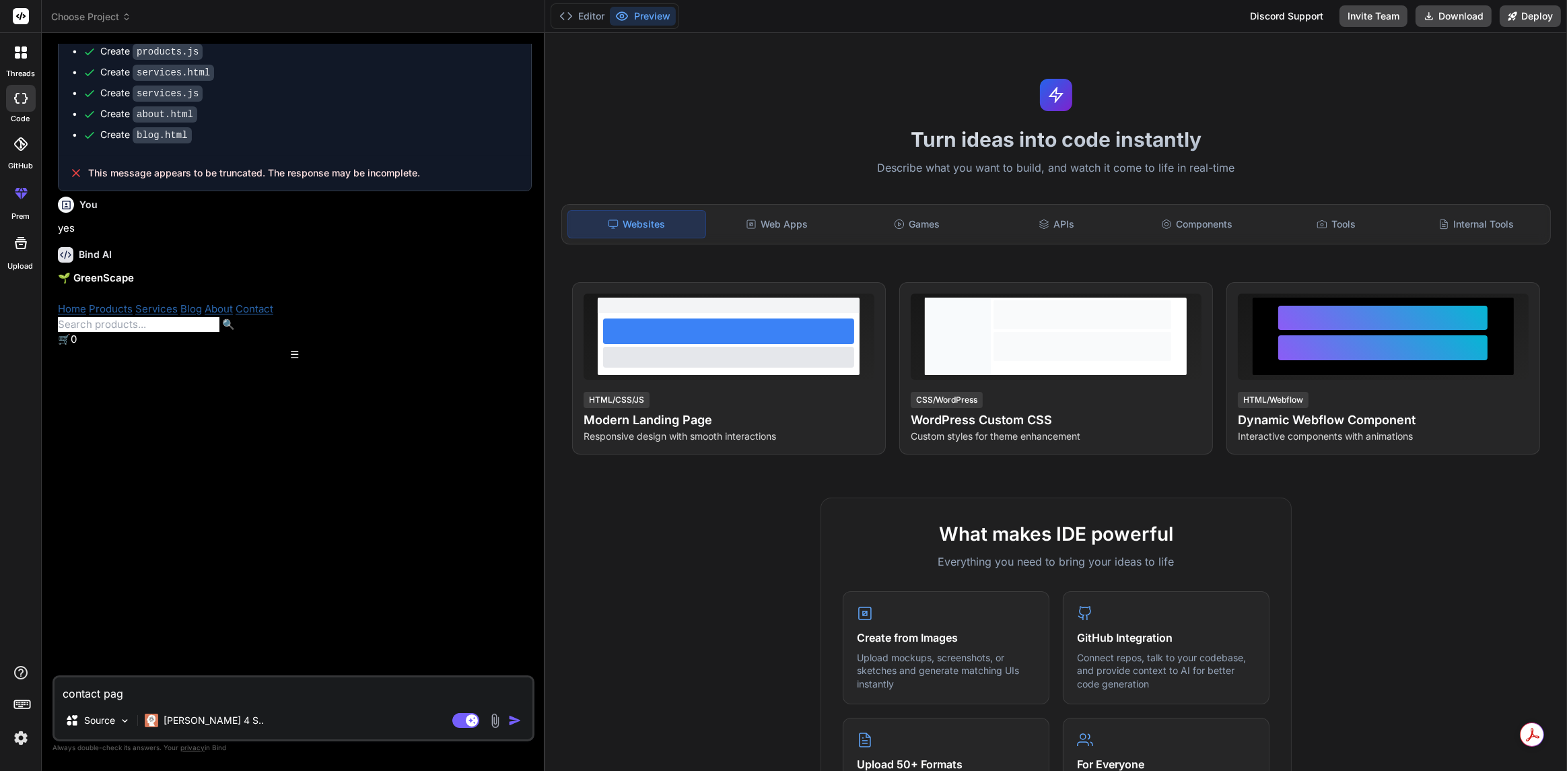
type textarea "x"
type textarea "contact page"
type textarea "x"
type textarea "contact page n"
type textarea "x"
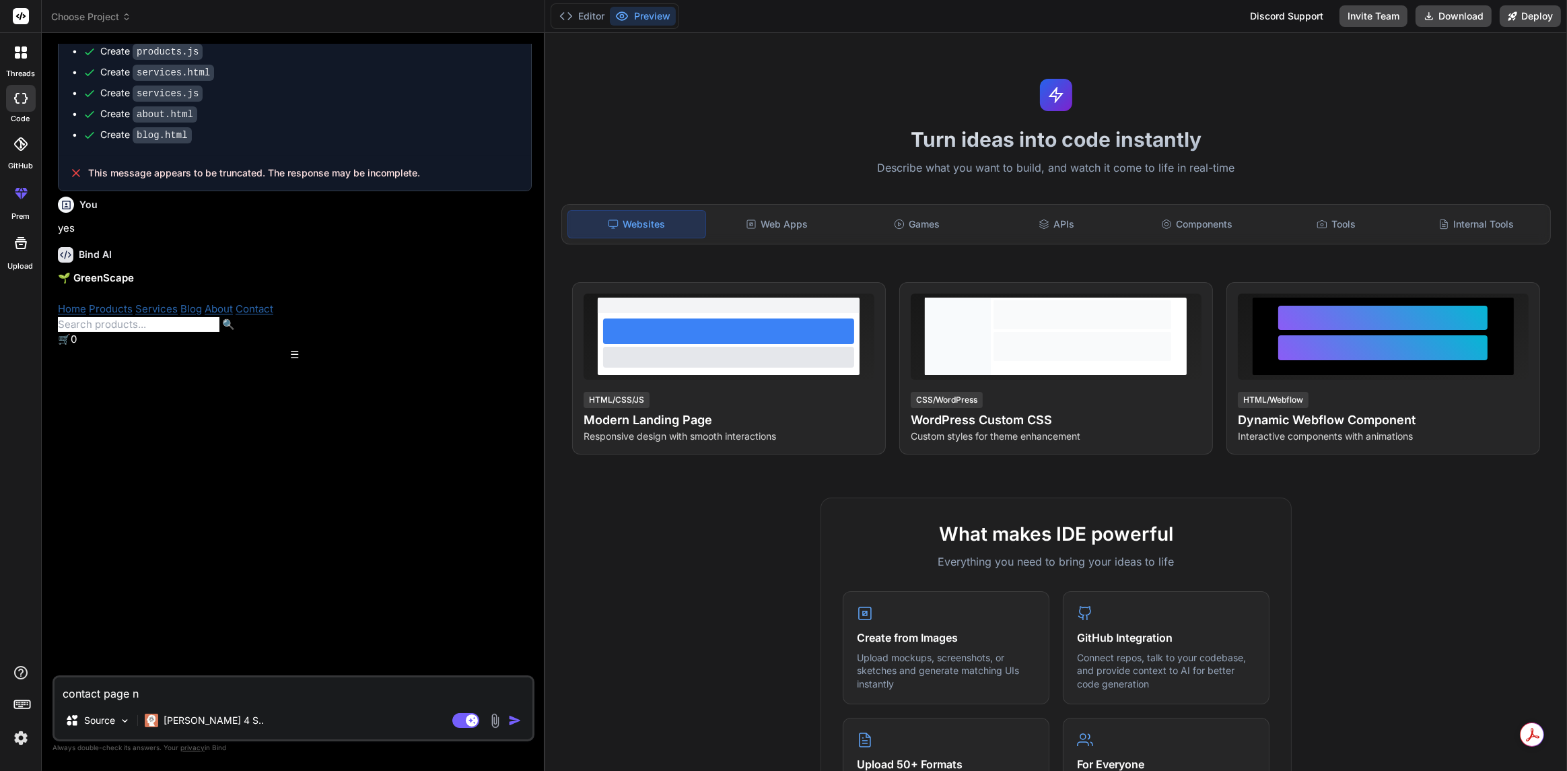
type textarea "contact page no"
type textarea "x"
type textarea "contact page not"
type textarea "x"
type textarea "contact page not"
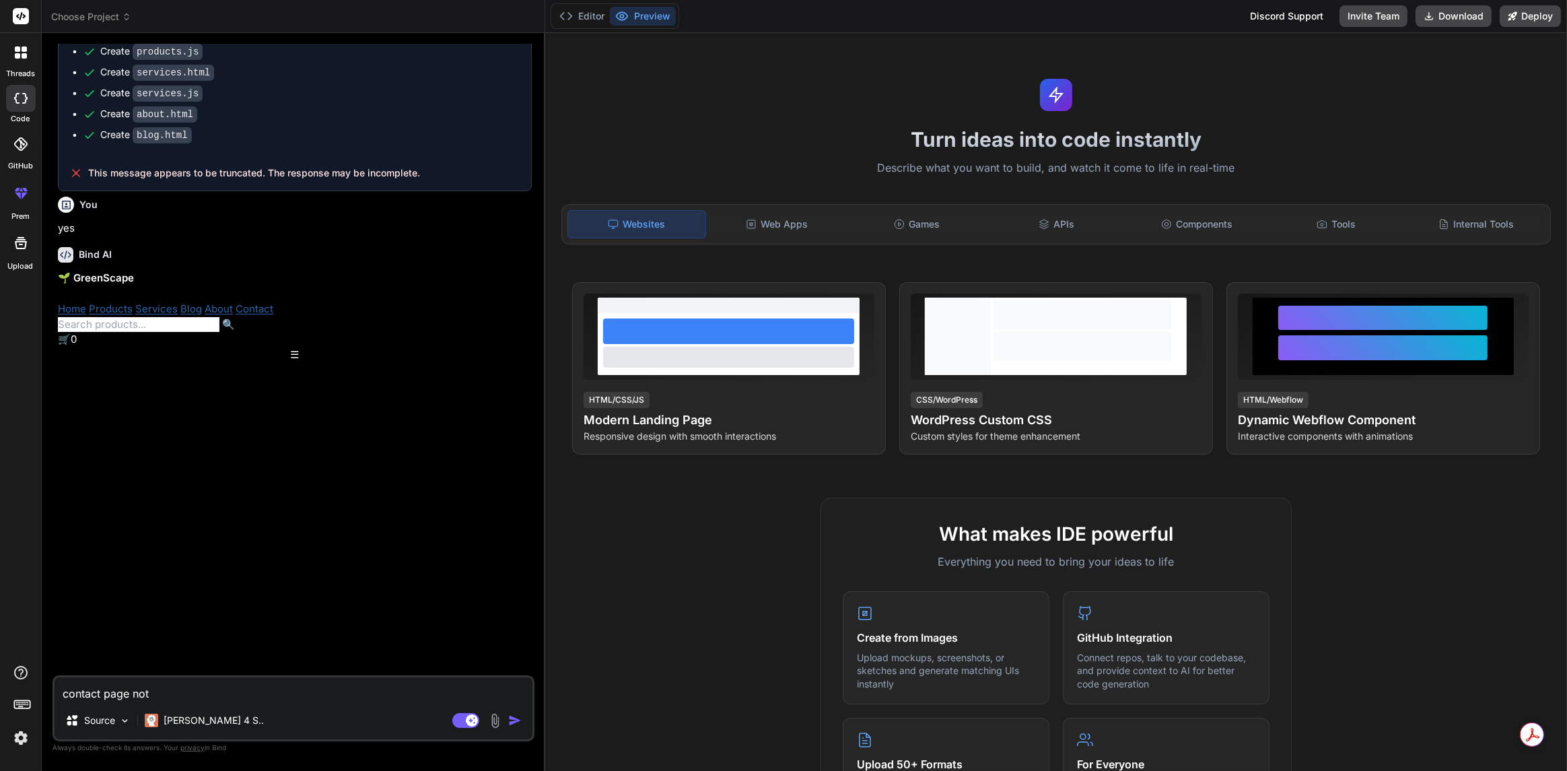
type textarea "x"
type textarea "contact page not w"
type textarea "x"
type textarea "contact page not wo"
type textarea "x"
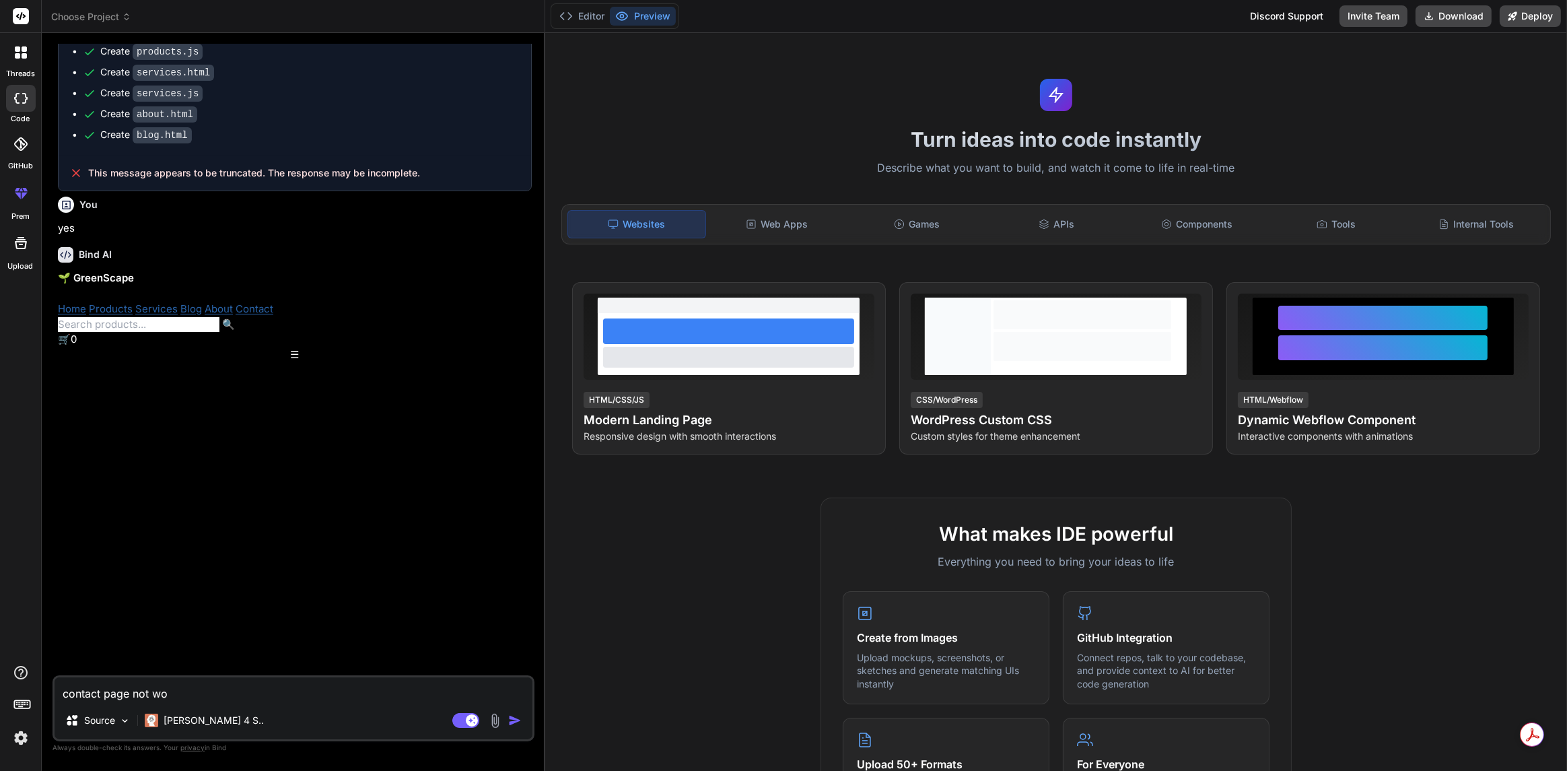
type textarea "contact page not wor"
type textarea "x"
type textarea "contact page not work"
type textarea "x"
type textarea "contact page not worki"
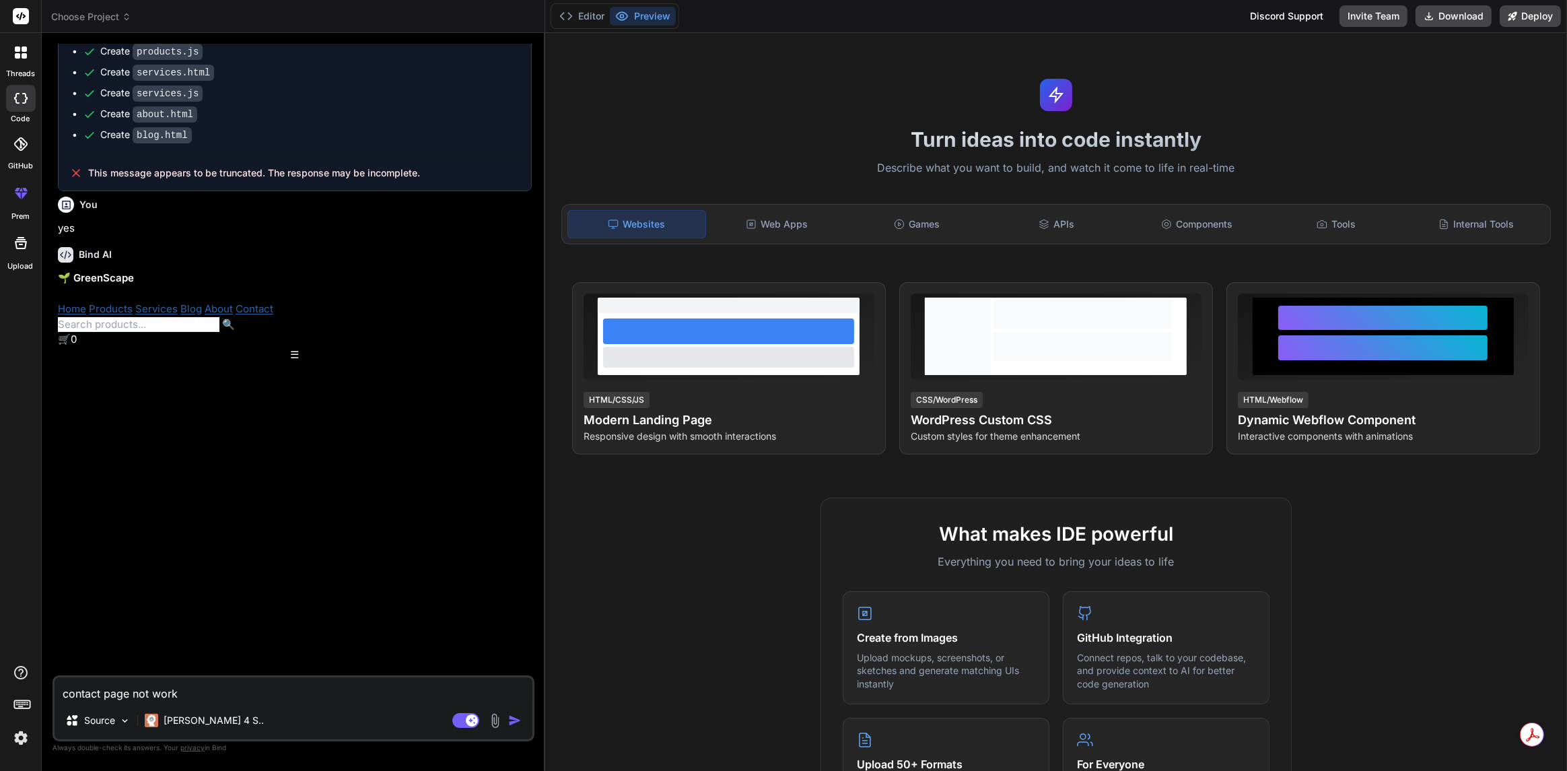
type textarea "x"
type textarea "contact page not workin"
type textarea "x"
type textarea "contact page not working"
type textarea "x"
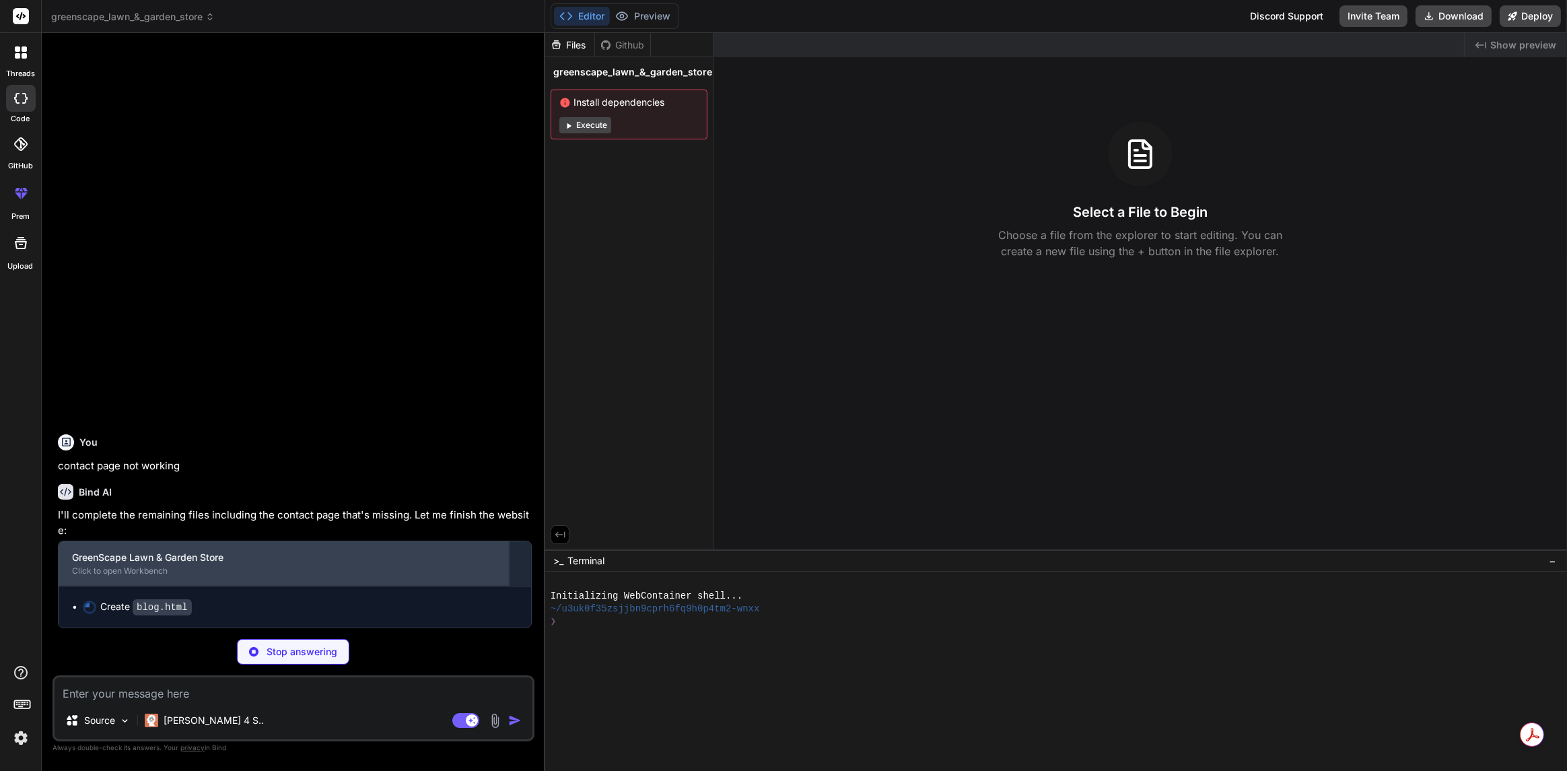
scroll to position [2926, 0]
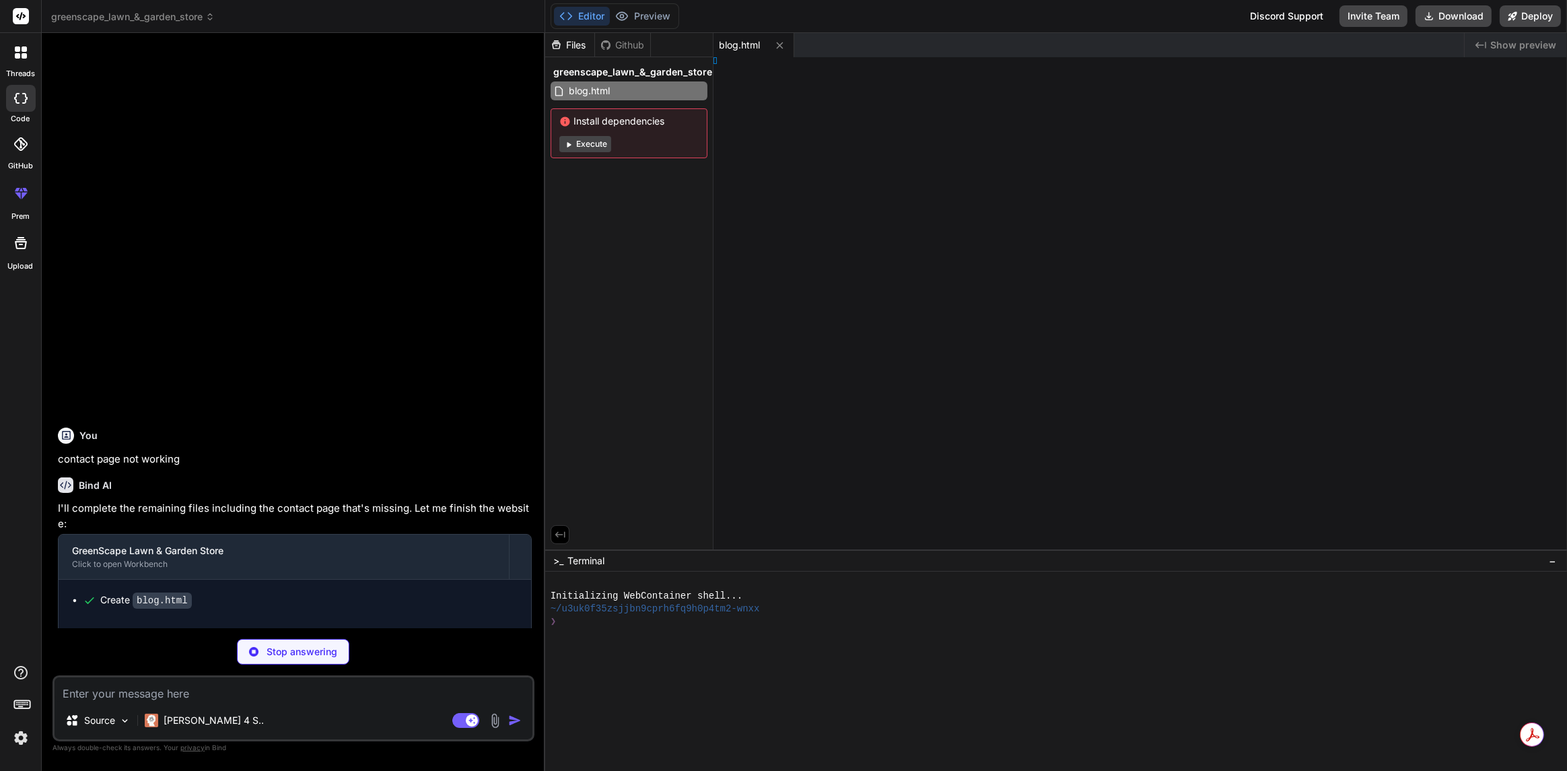
type textarea "x"
type textarea "/html>"
type textarea "x"
type textarea "e);"
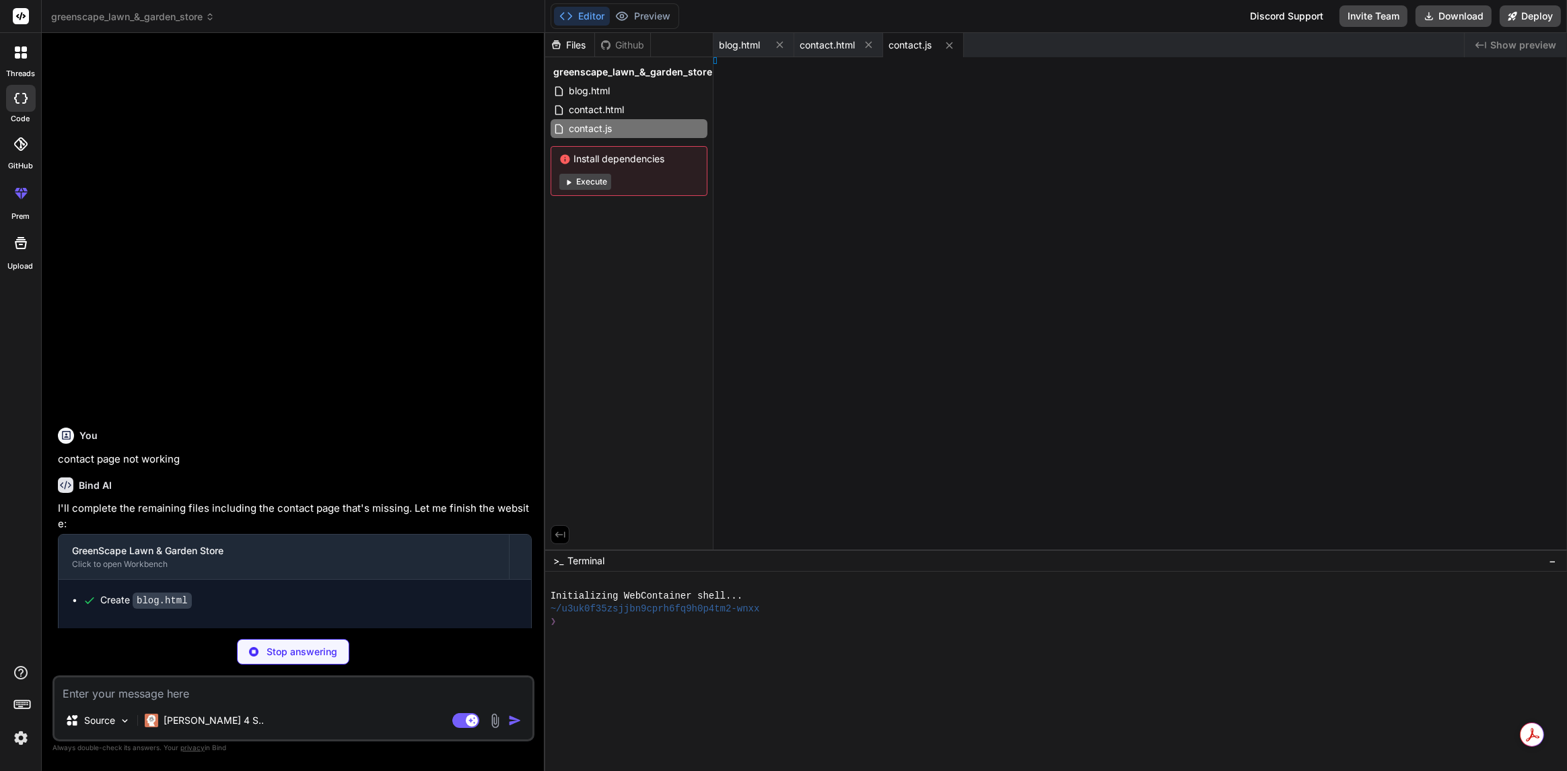
type textarea "x"
type textarea "em; } }"
type textarea "x"
type textarea "}"
type textarea "x"
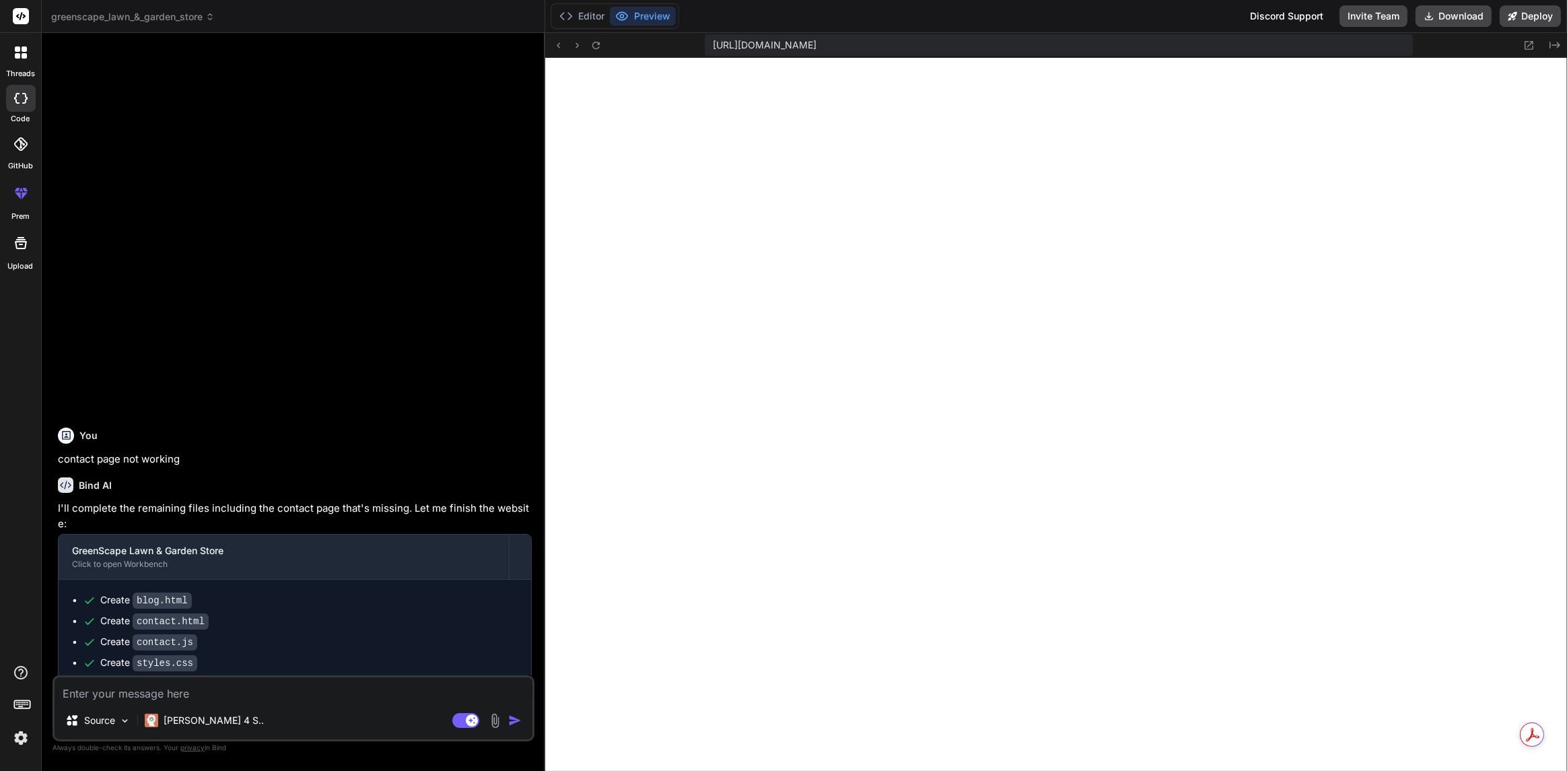
scroll to position [617, 0]
click at [1449, 13] on button "Download" at bounding box center [1454, 16] width 76 height 22
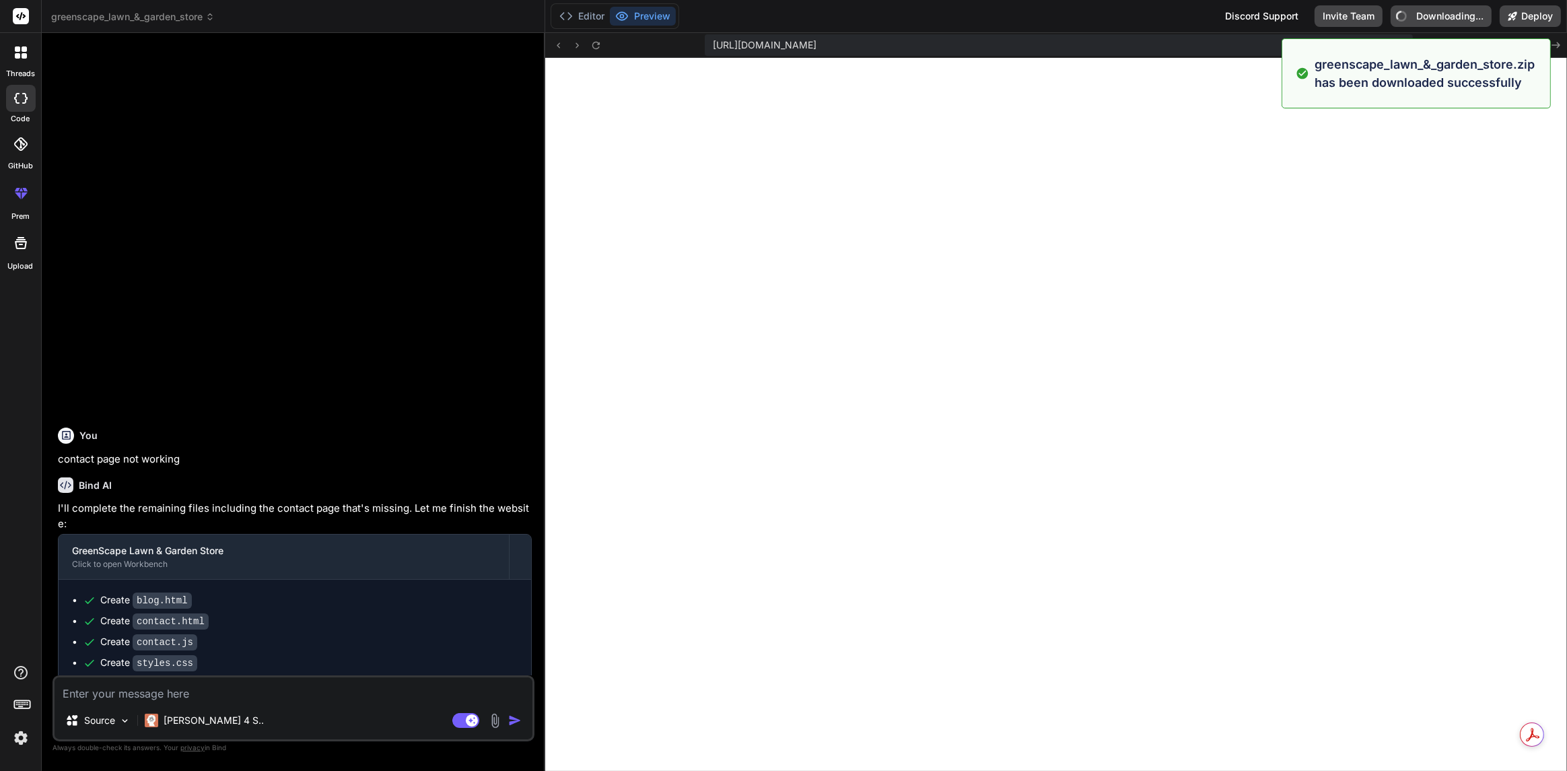
type textarea "x"
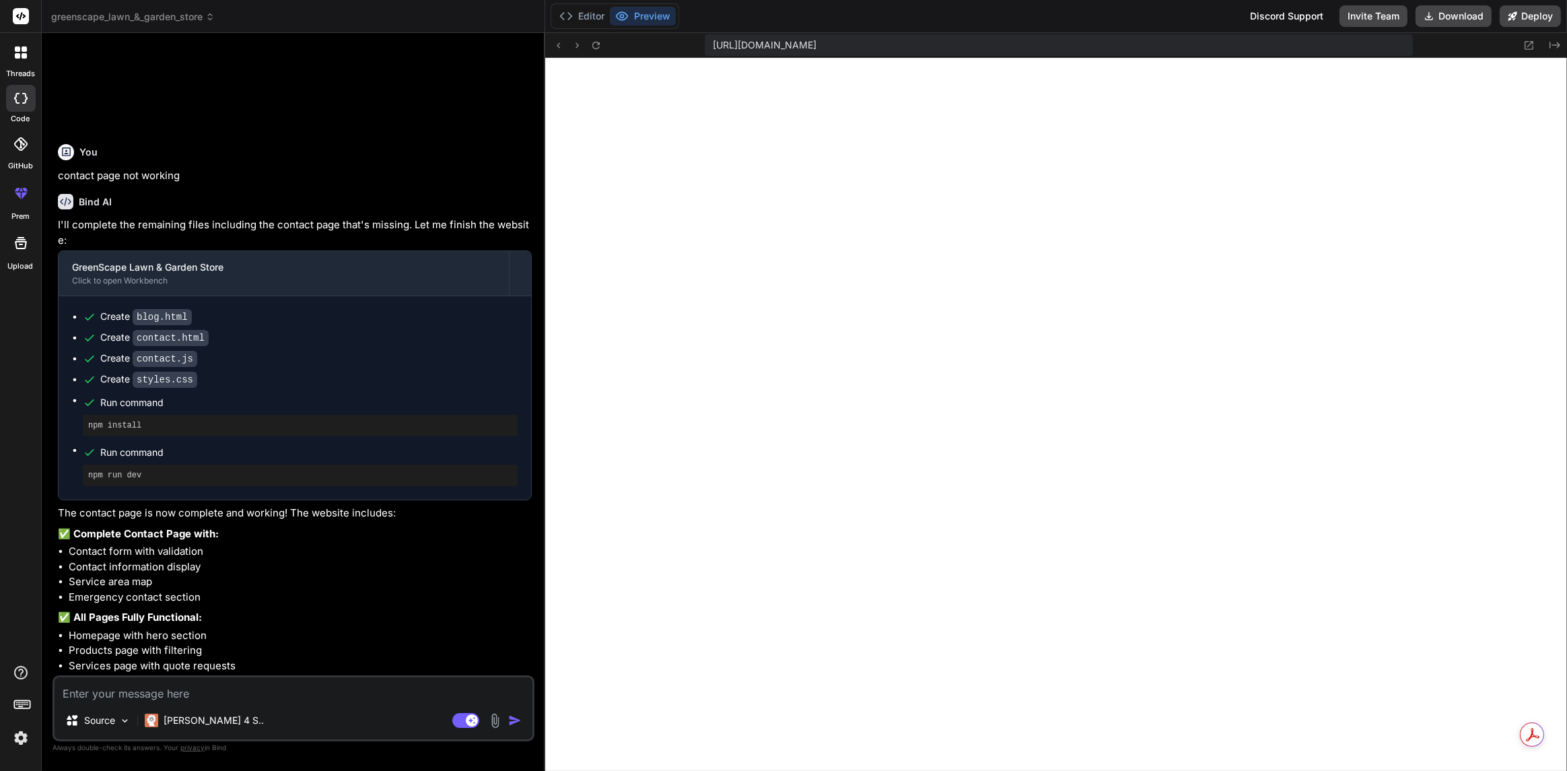
scroll to position [655, 0]
click at [597, 42] on icon at bounding box center [595, 45] width 11 height 11
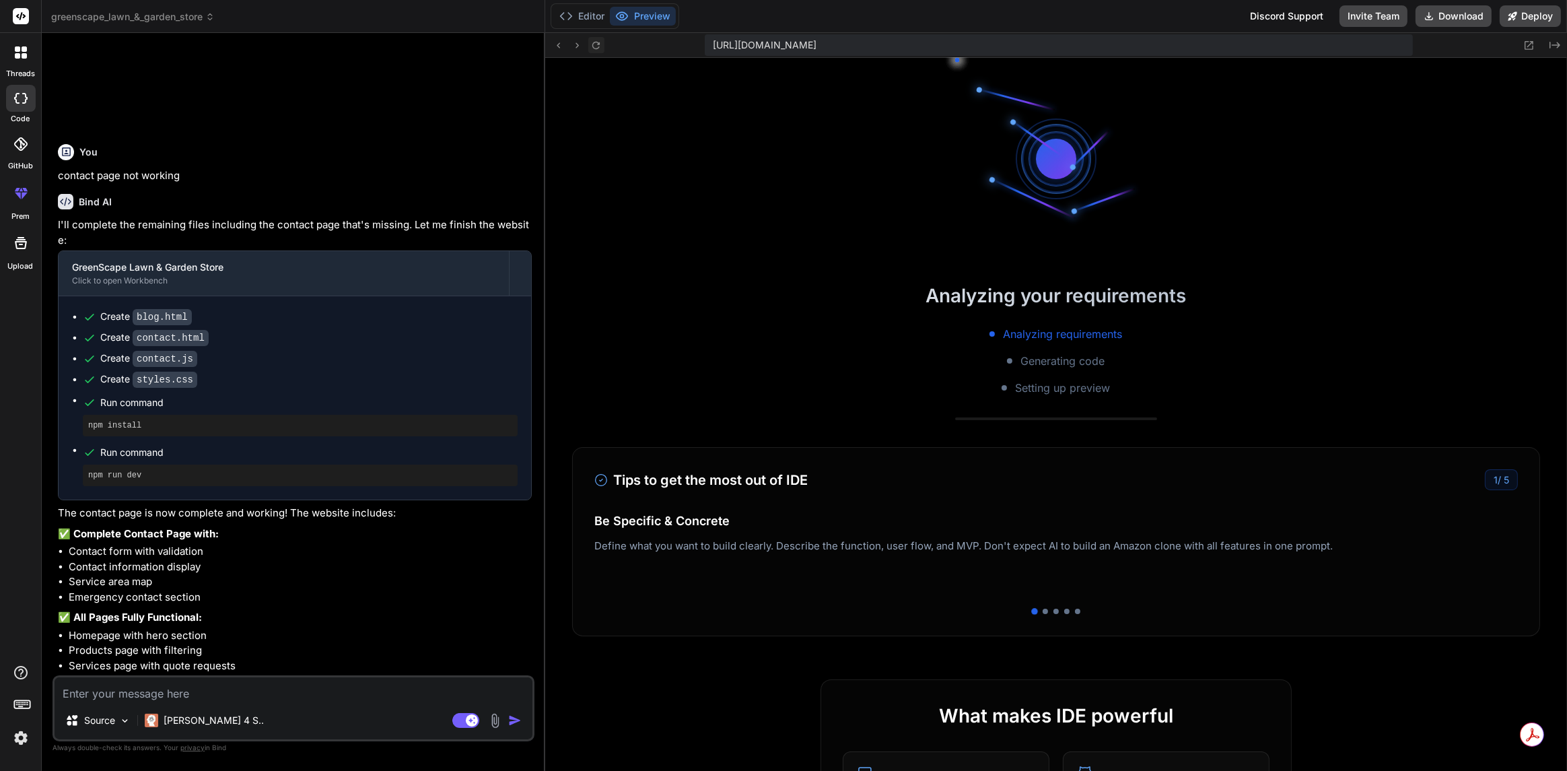
scroll to position [707, 0]
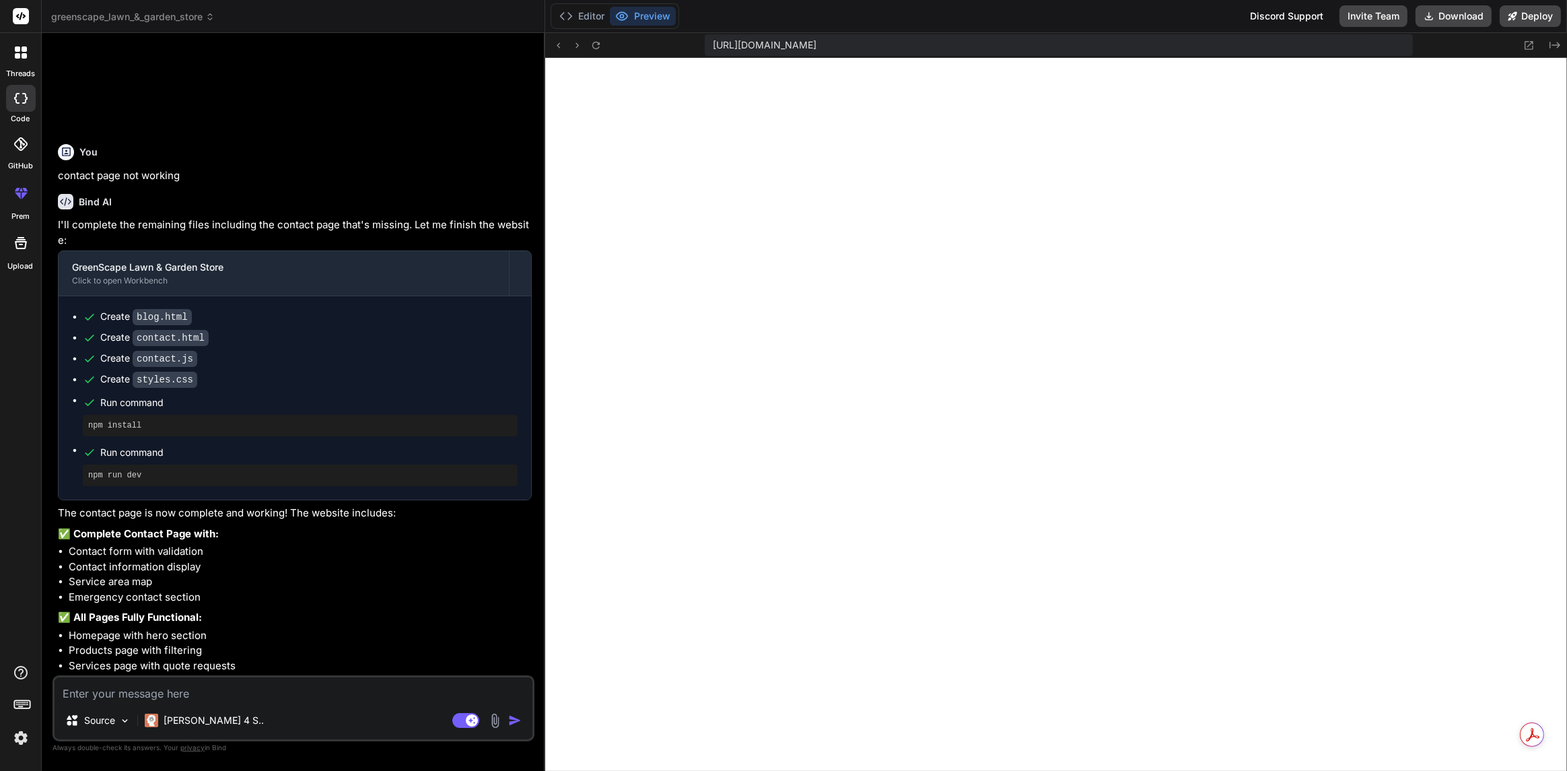
click at [22, 17] on rect at bounding box center [21, 16] width 16 height 16
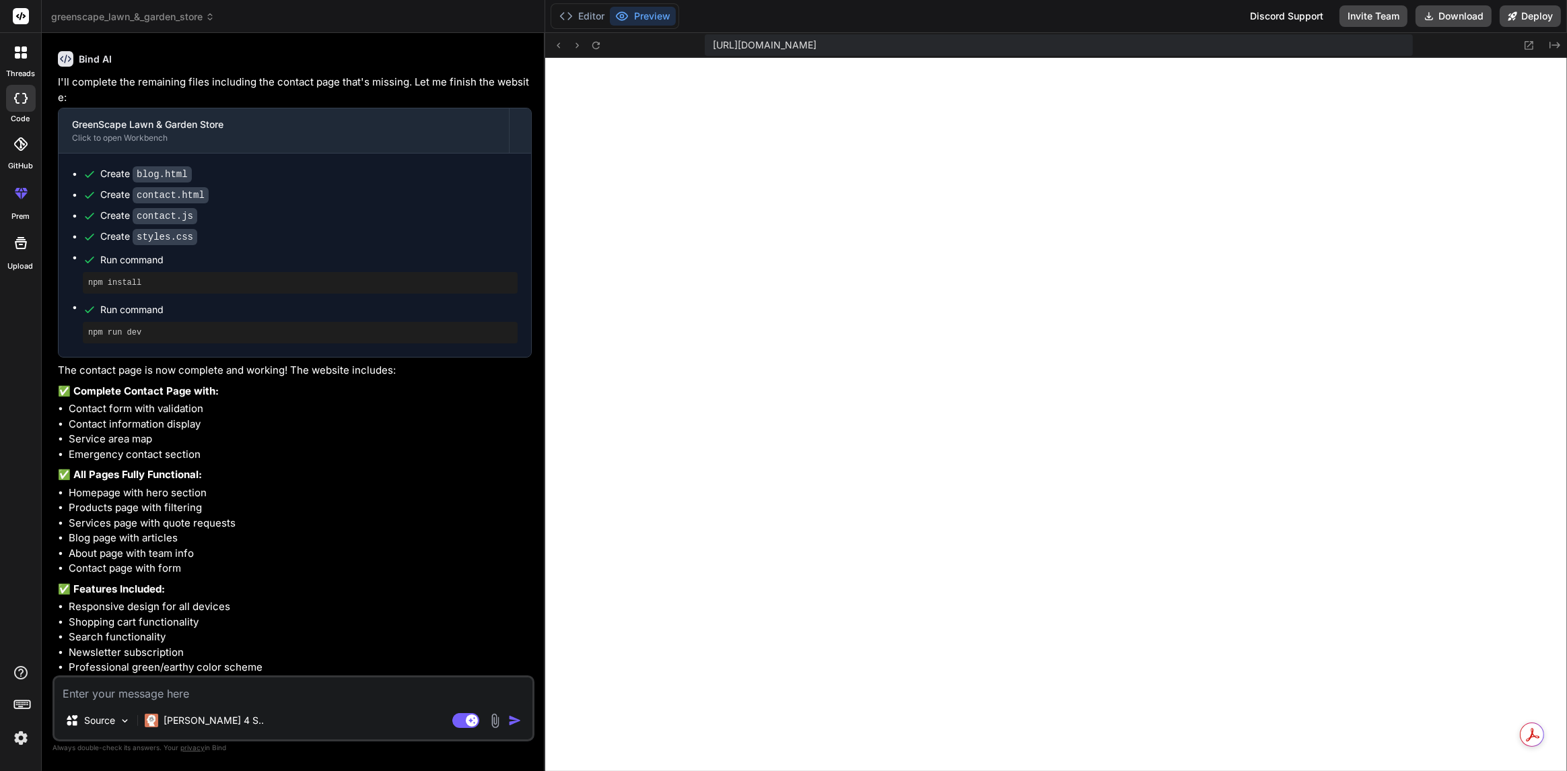
scroll to position [3411, 0]
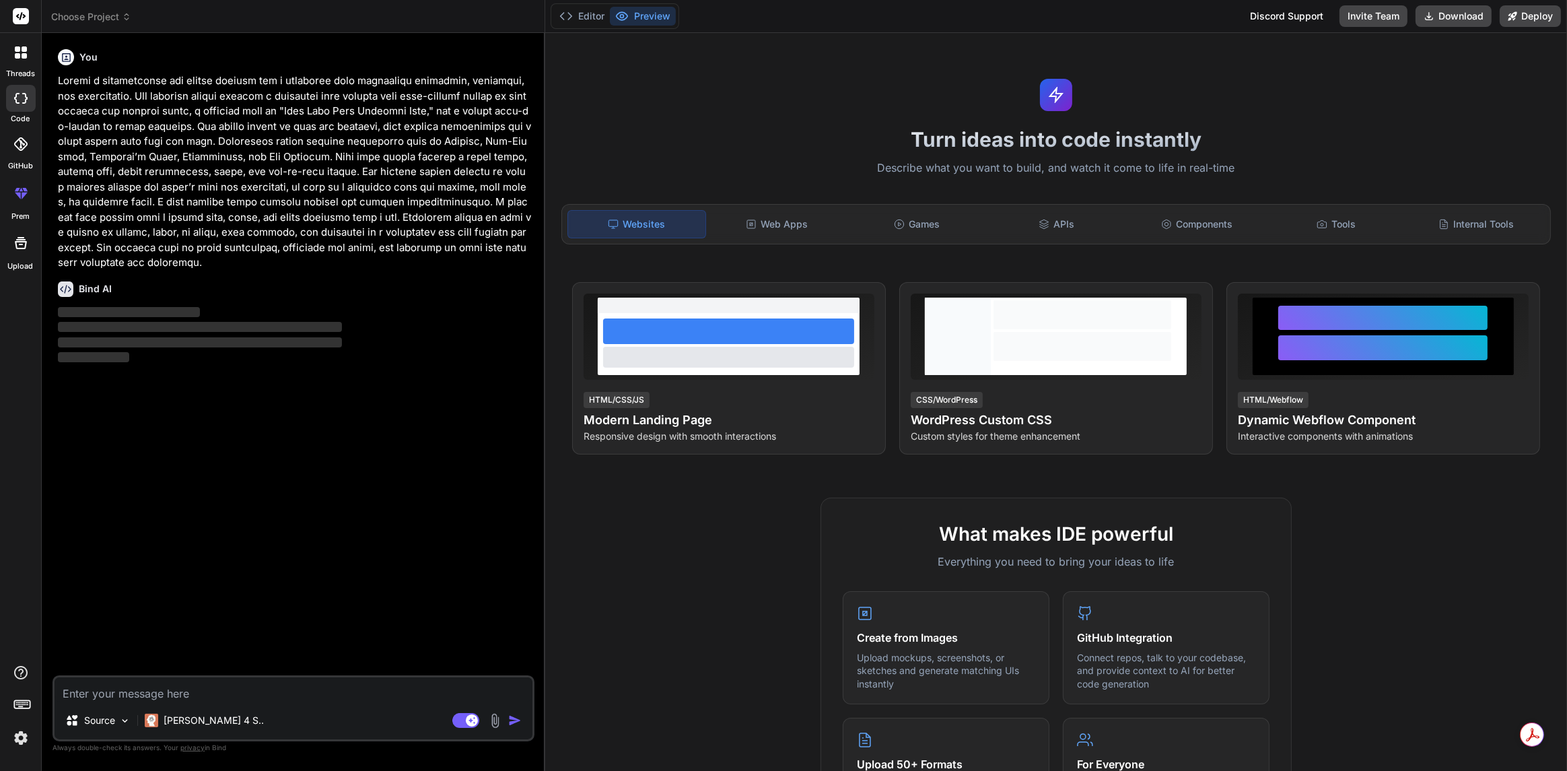
click at [180, 690] on textarea at bounding box center [294, 689] width 478 height 24
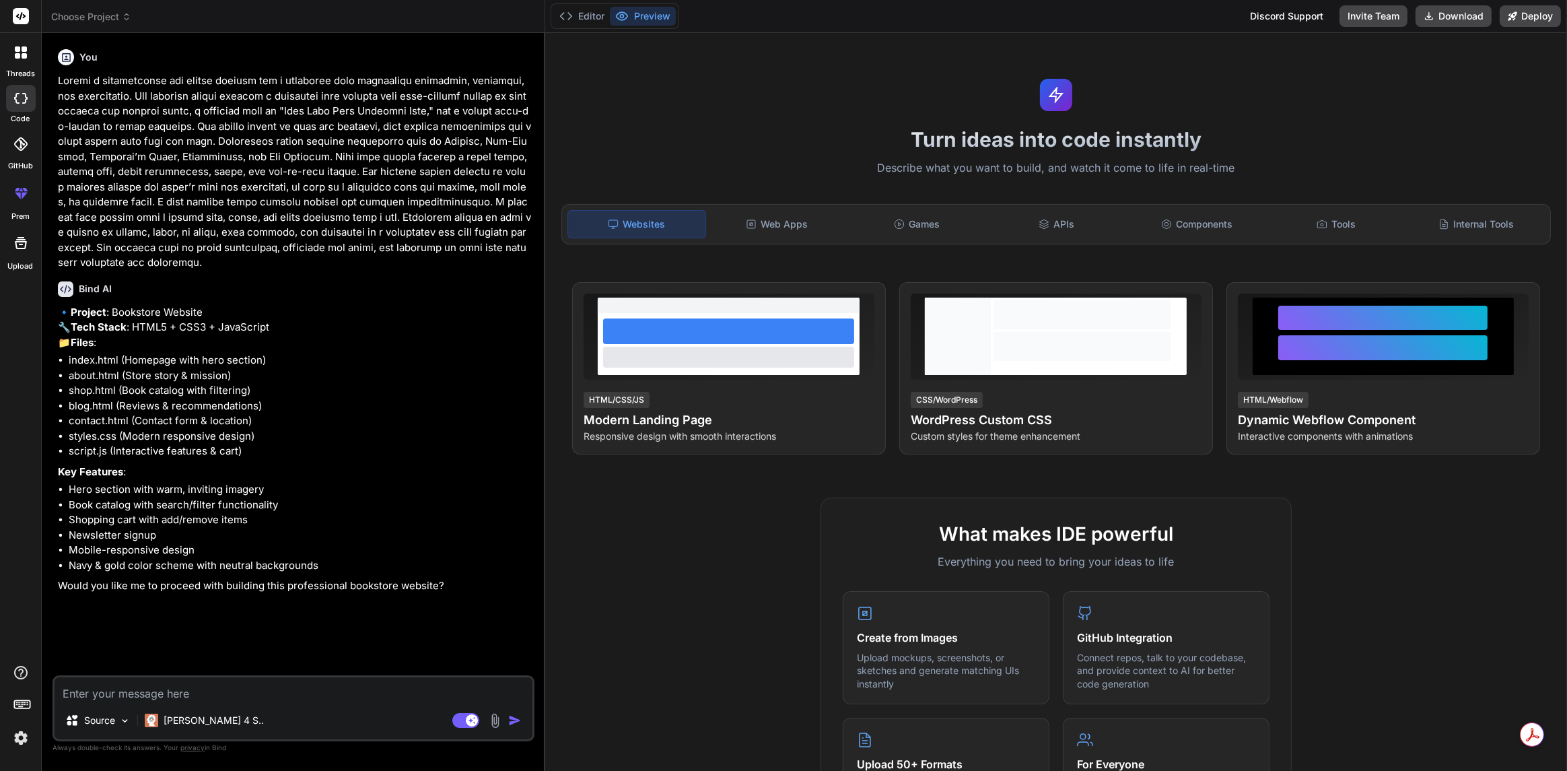
type textarea "x"
click at [114, 691] on textarea at bounding box center [294, 689] width 478 height 24
type textarea "y"
type textarea "x"
type textarea "ye"
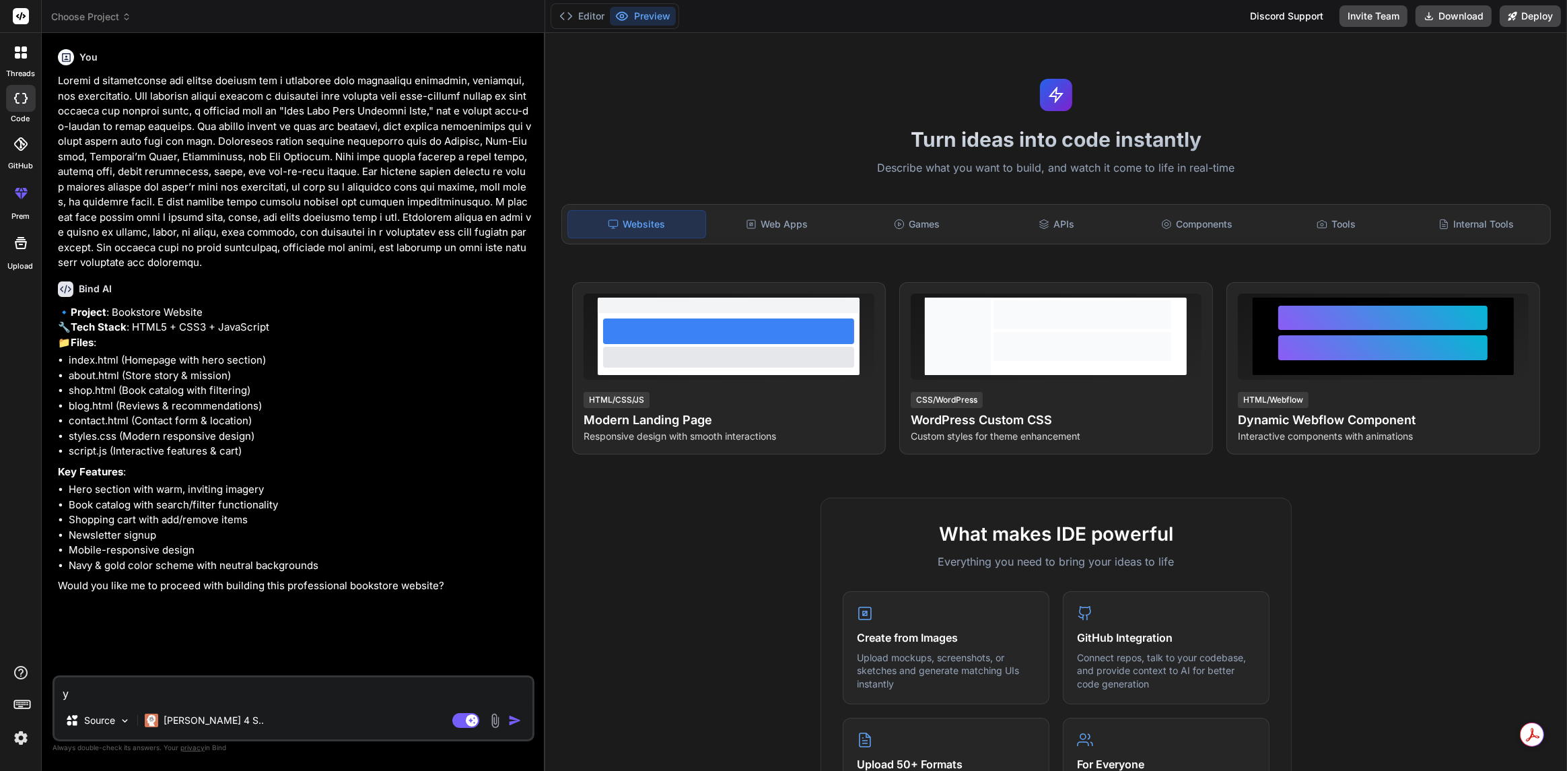
type textarea "x"
type textarea "yes"
type textarea "x"
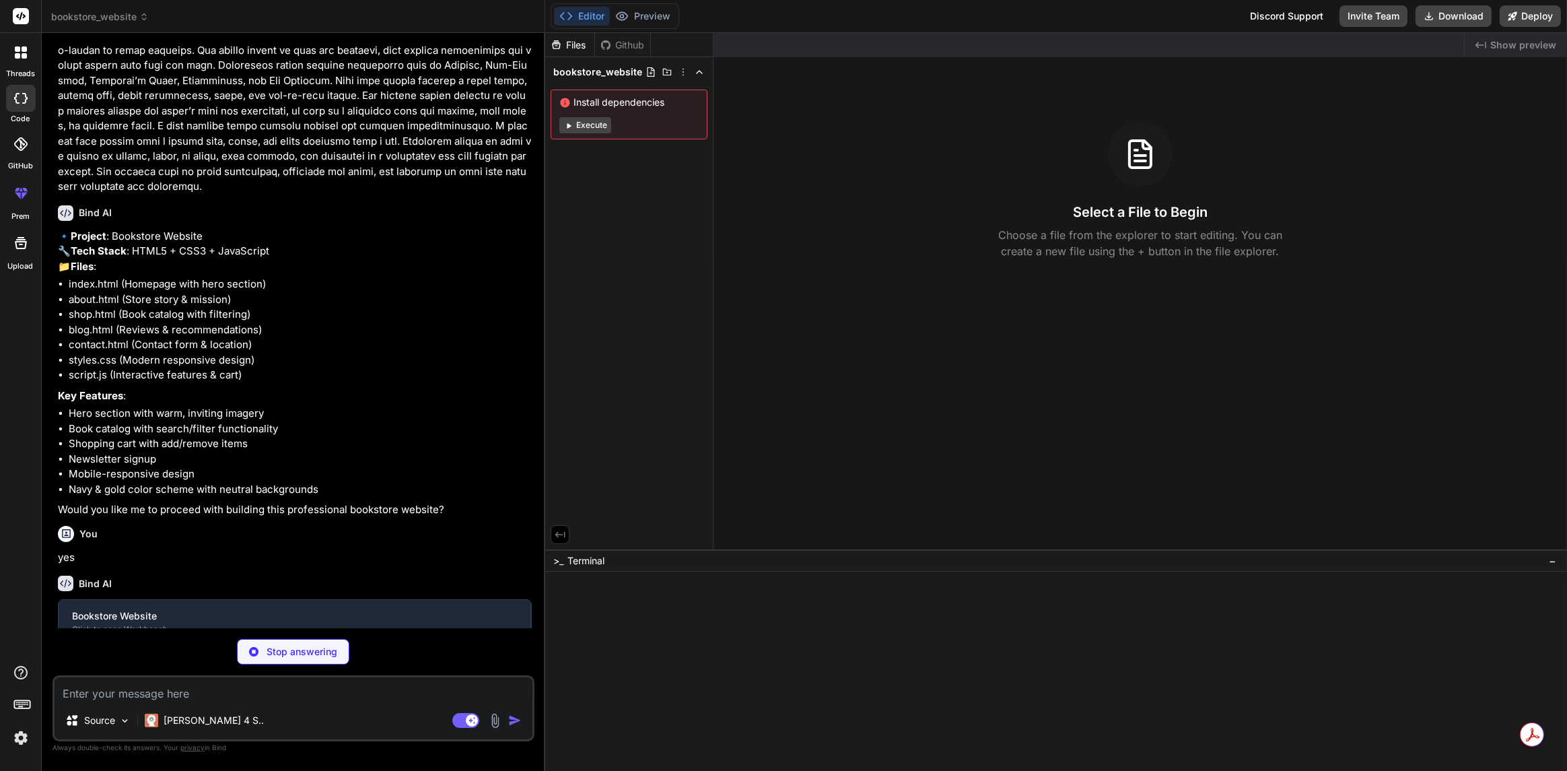
scroll to position [90, 0]
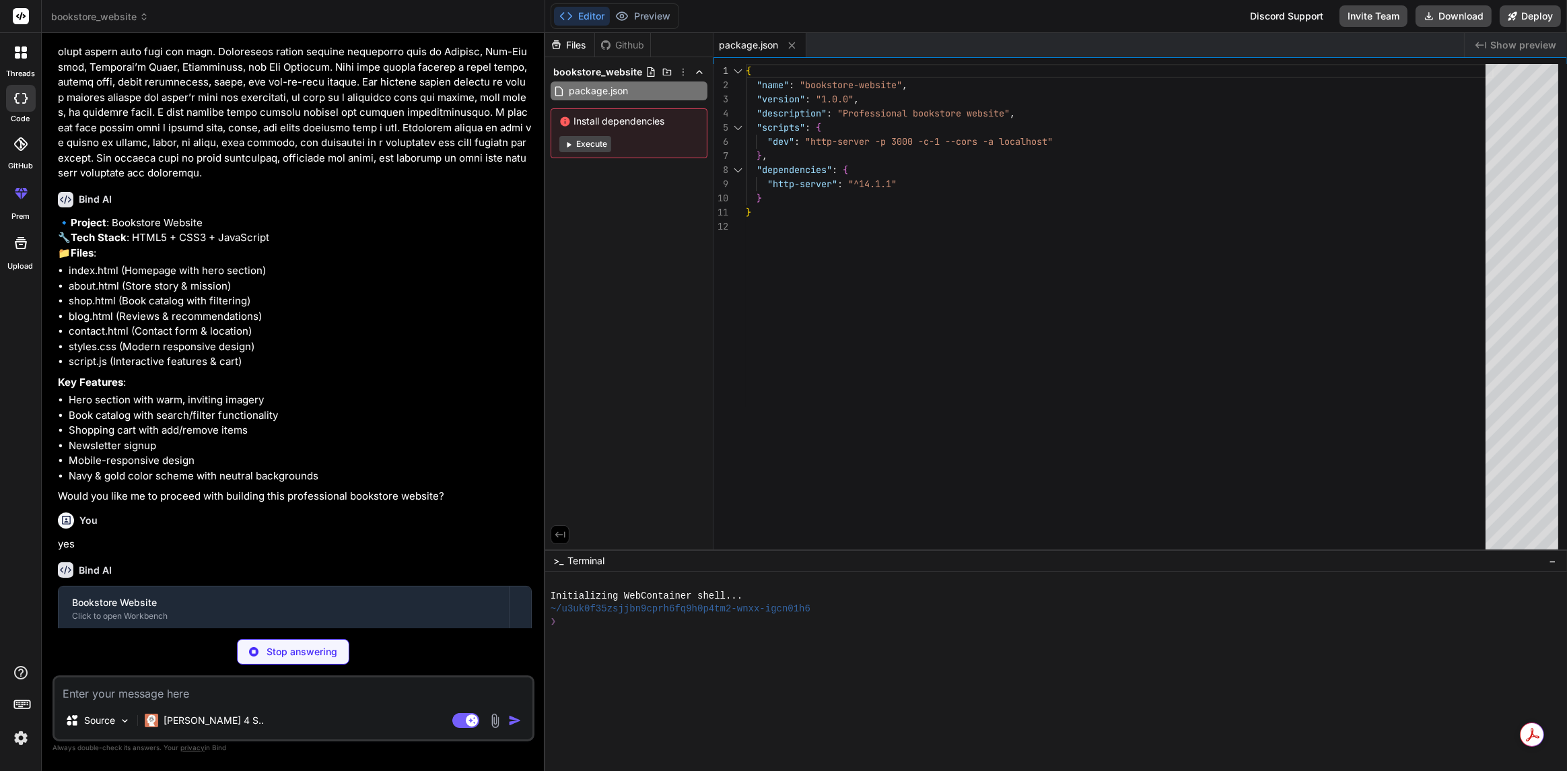
click at [599, 142] on button "Execute" at bounding box center [586, 144] width 52 height 16
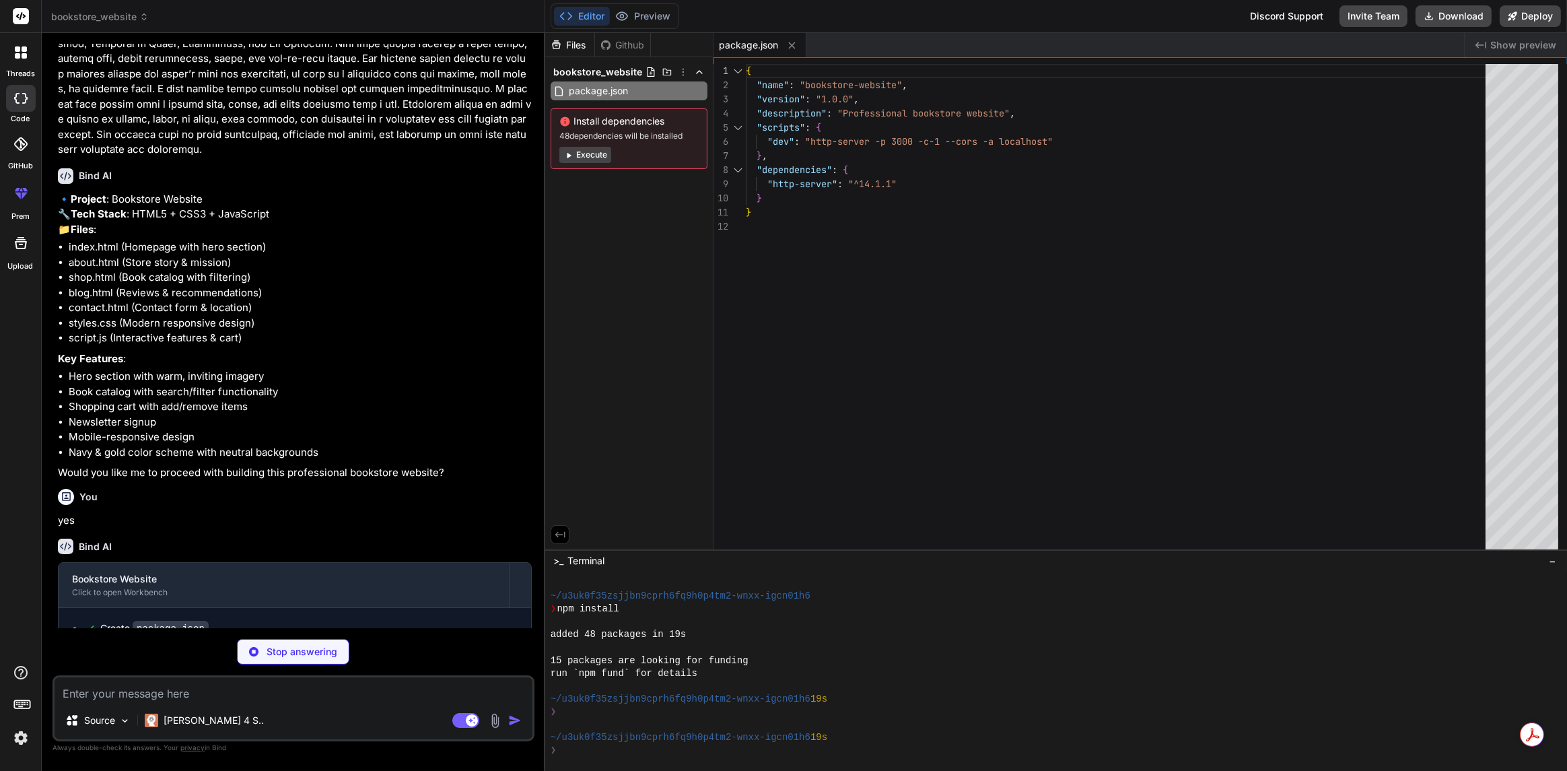
scroll to position [182, 0]
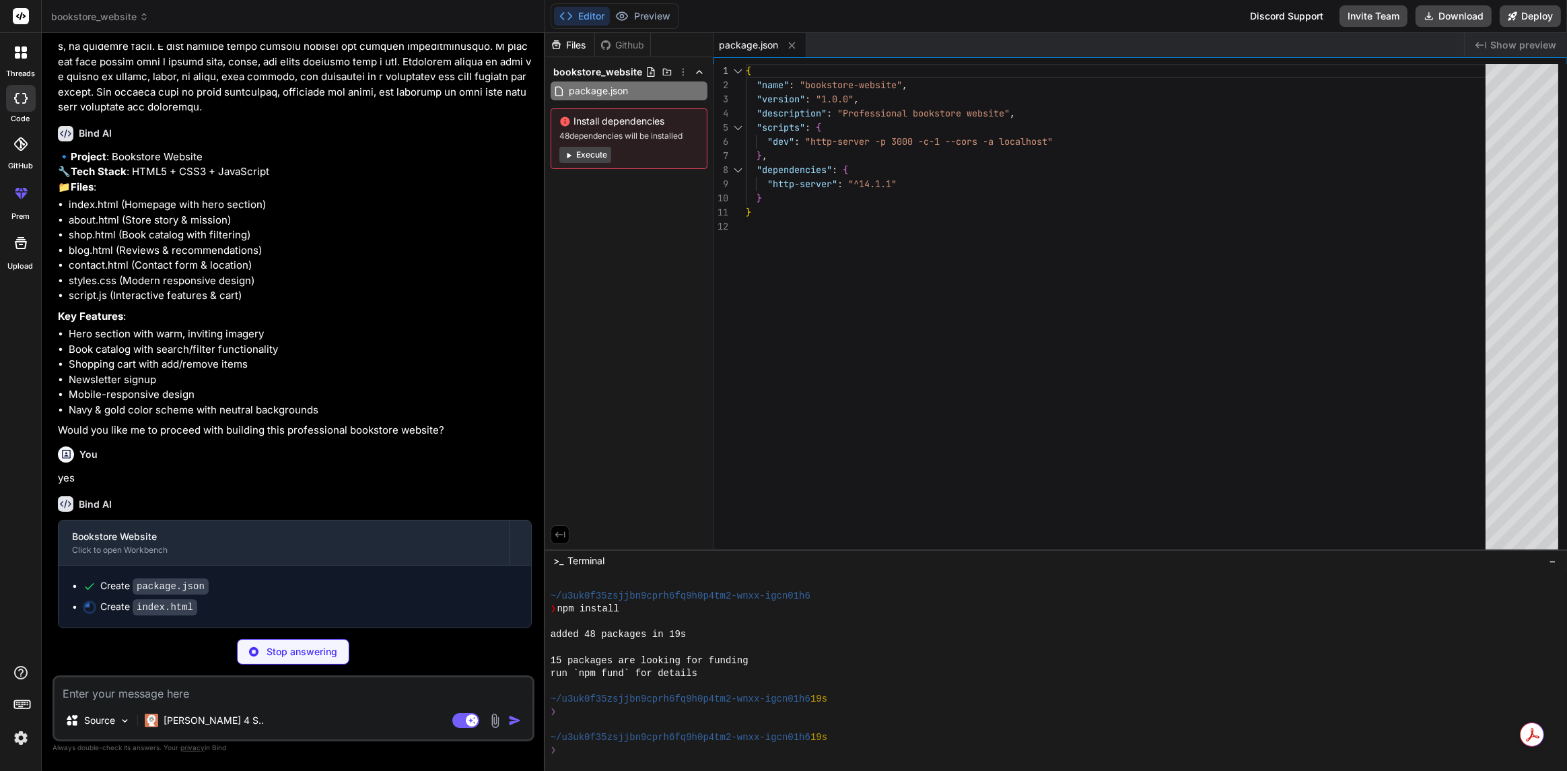
type textarea "x"
type textarea "<script src="script.js"></script> </body> </html>"
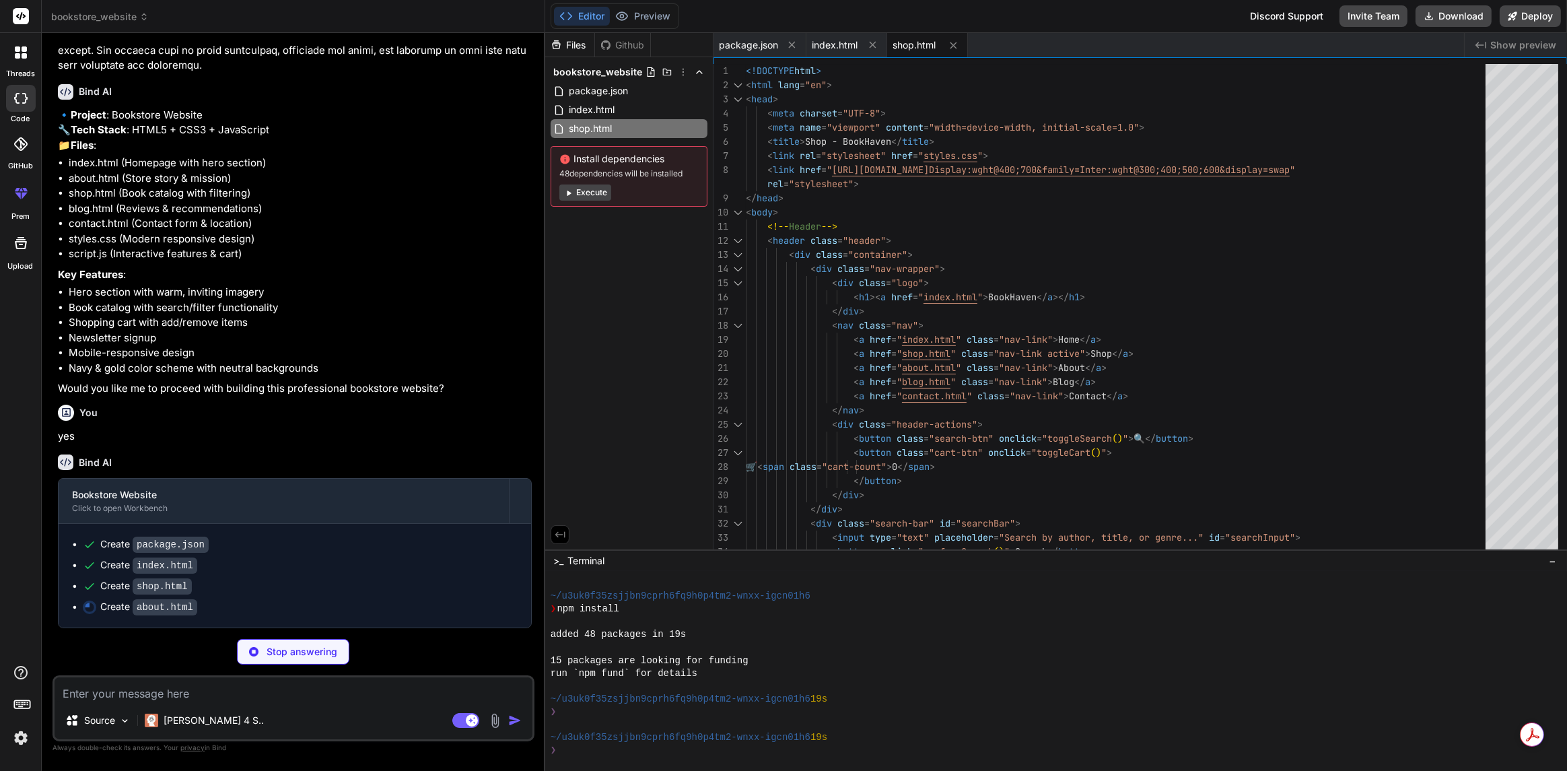
scroll to position [223, 0]
type textarea "x"
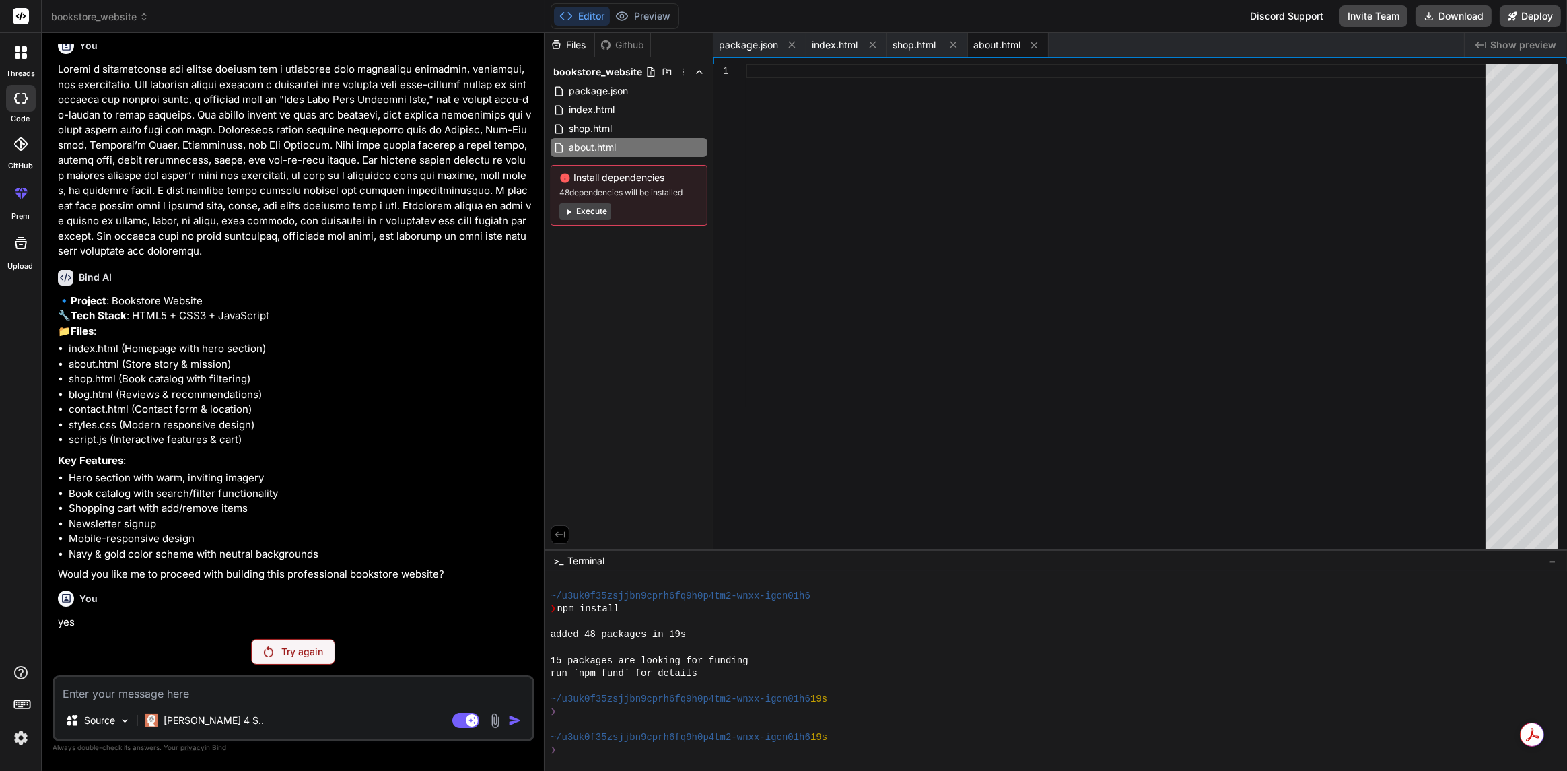
scroll to position [42, 0]
click at [316, 647] on p "Try again" at bounding box center [302, 651] width 42 height 13
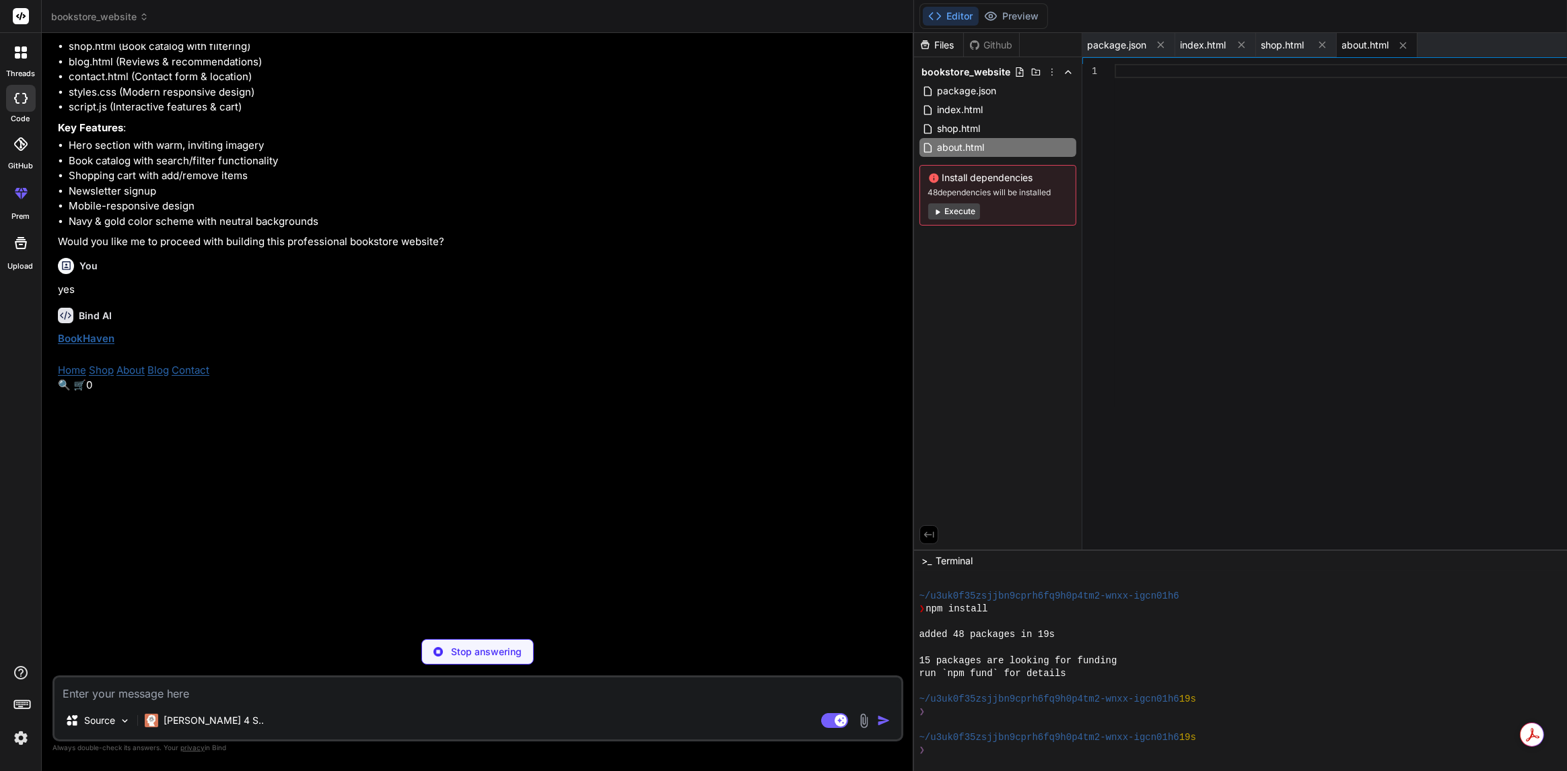
scroll to position [248, 0]
click at [67, 382] on link "Home" at bounding box center [72, 375] width 28 height 13
type textarea "x"
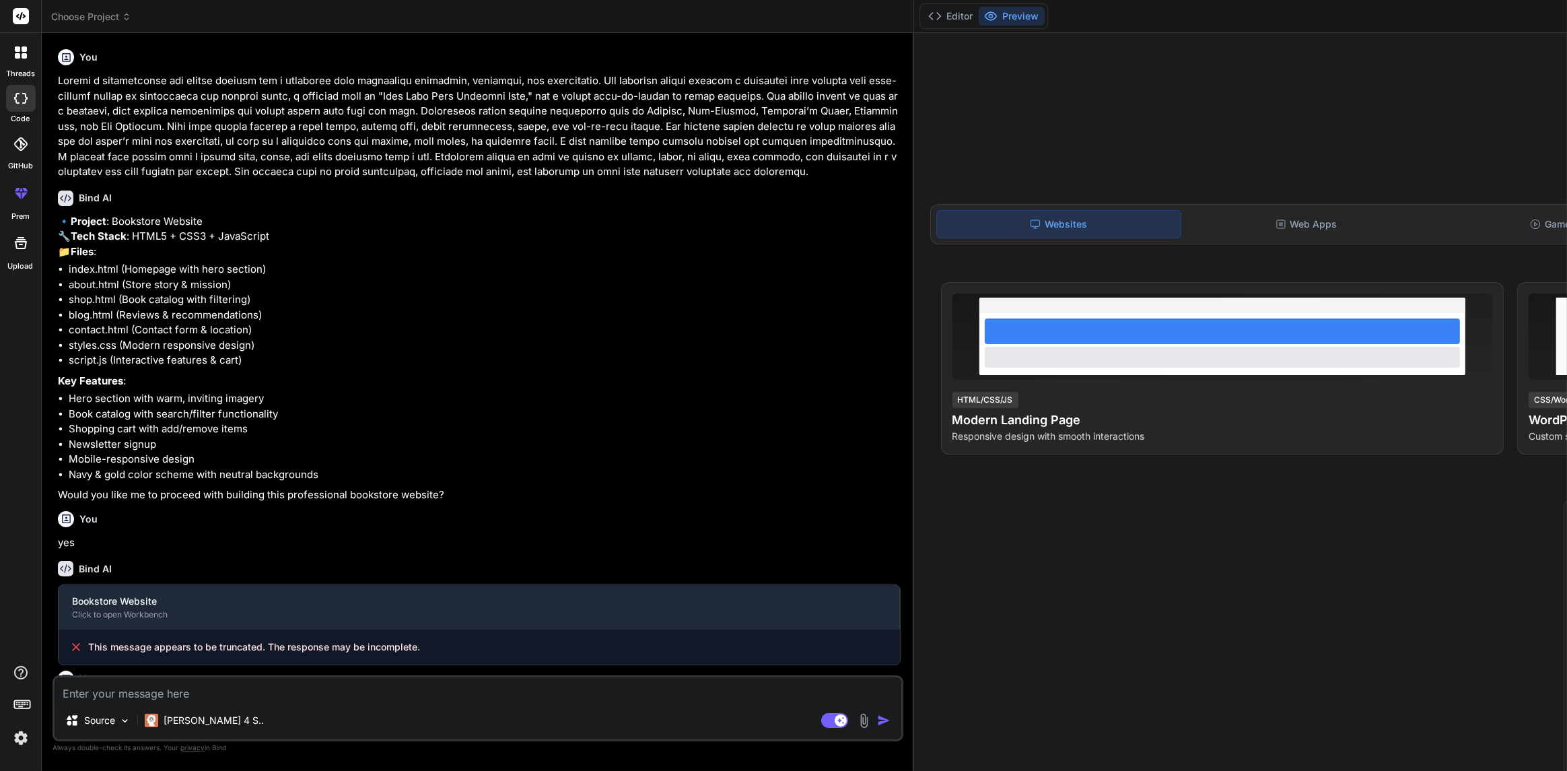
type textarea "x"
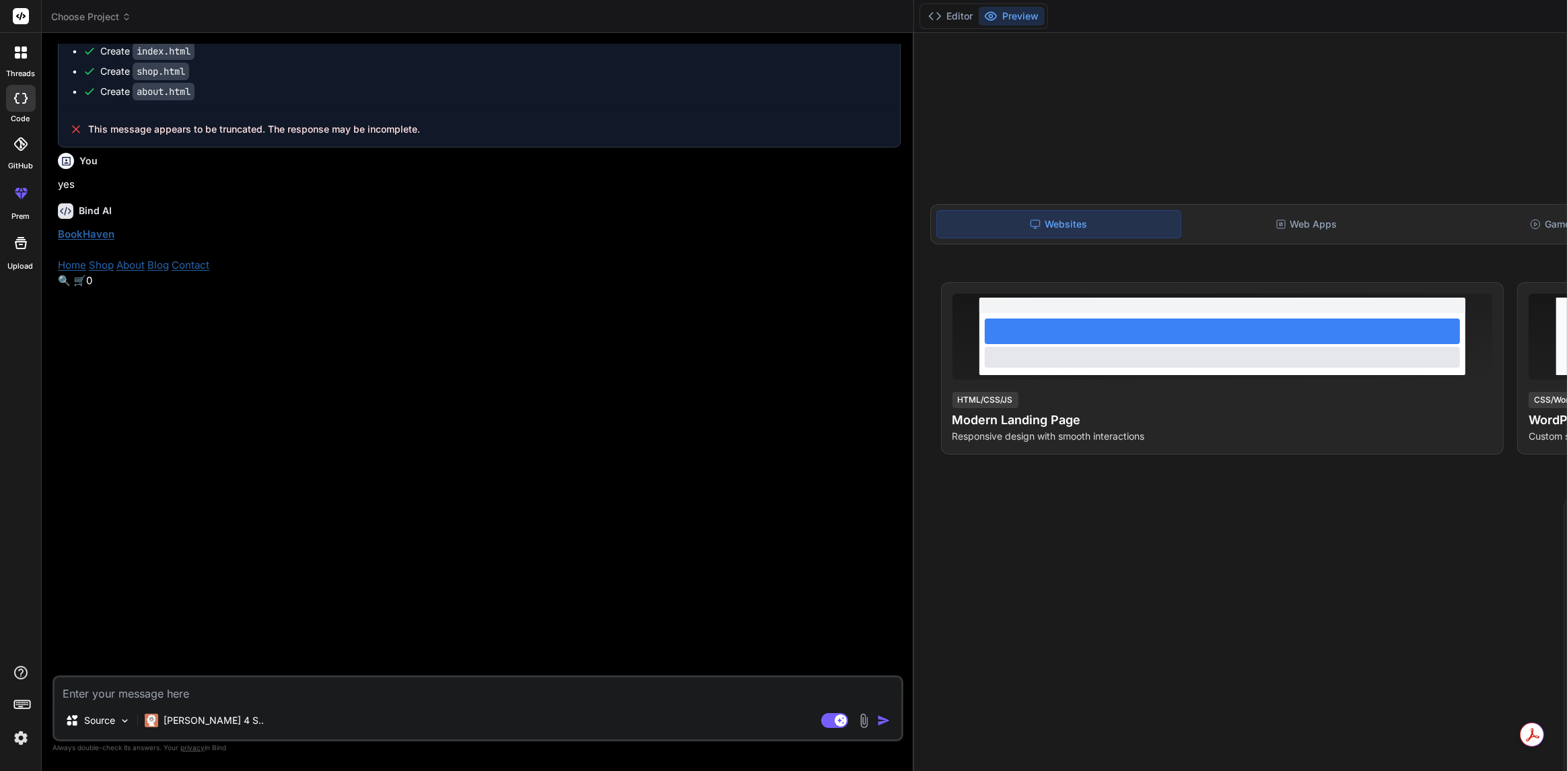
scroll to position [449, 0]
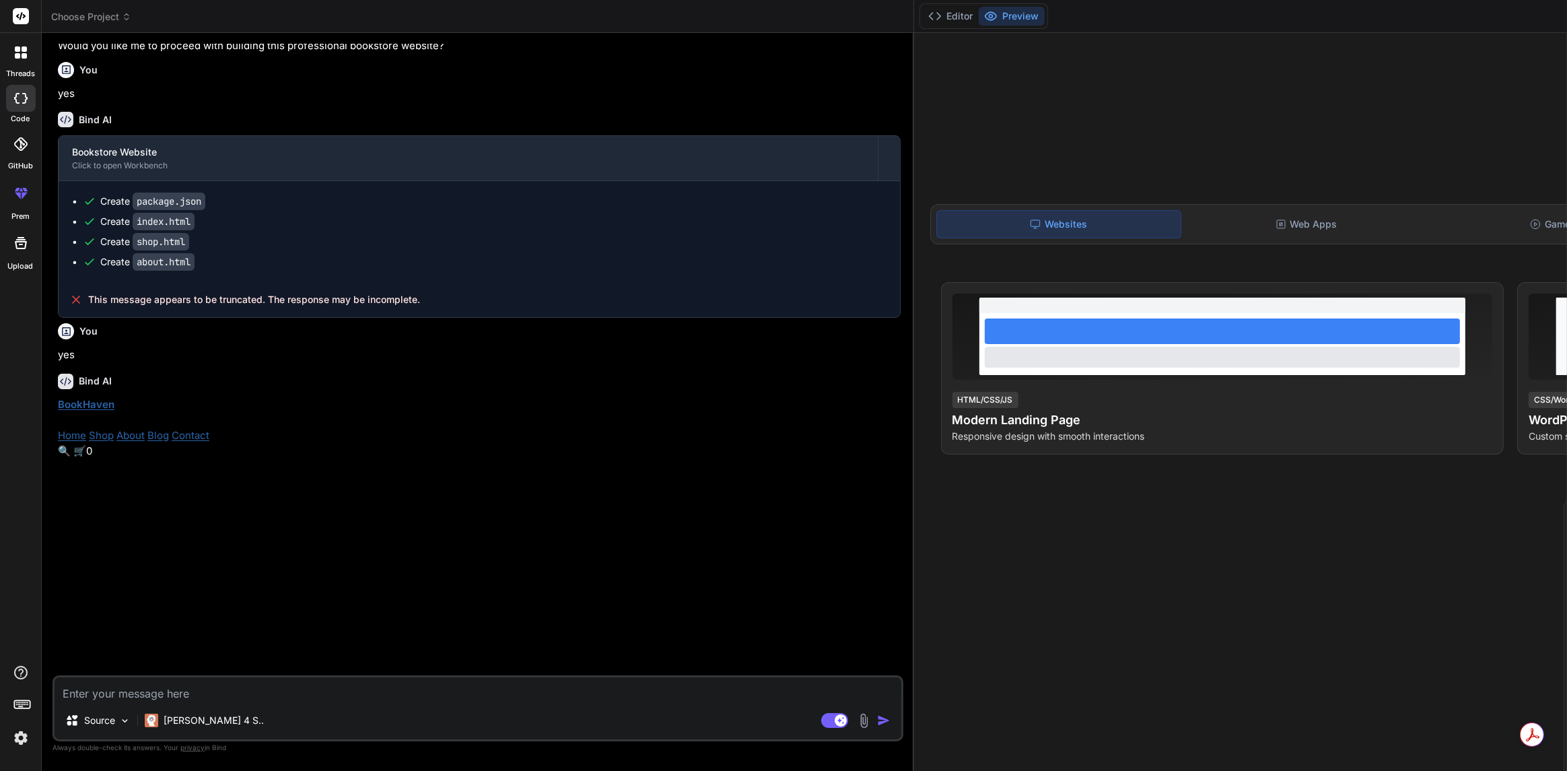
click at [1026, 18] on button "Preview" at bounding box center [1012, 16] width 66 height 19
click at [1019, 17] on button "Preview" at bounding box center [1012, 16] width 66 height 19
click at [963, 18] on button "Editor" at bounding box center [951, 16] width 56 height 19
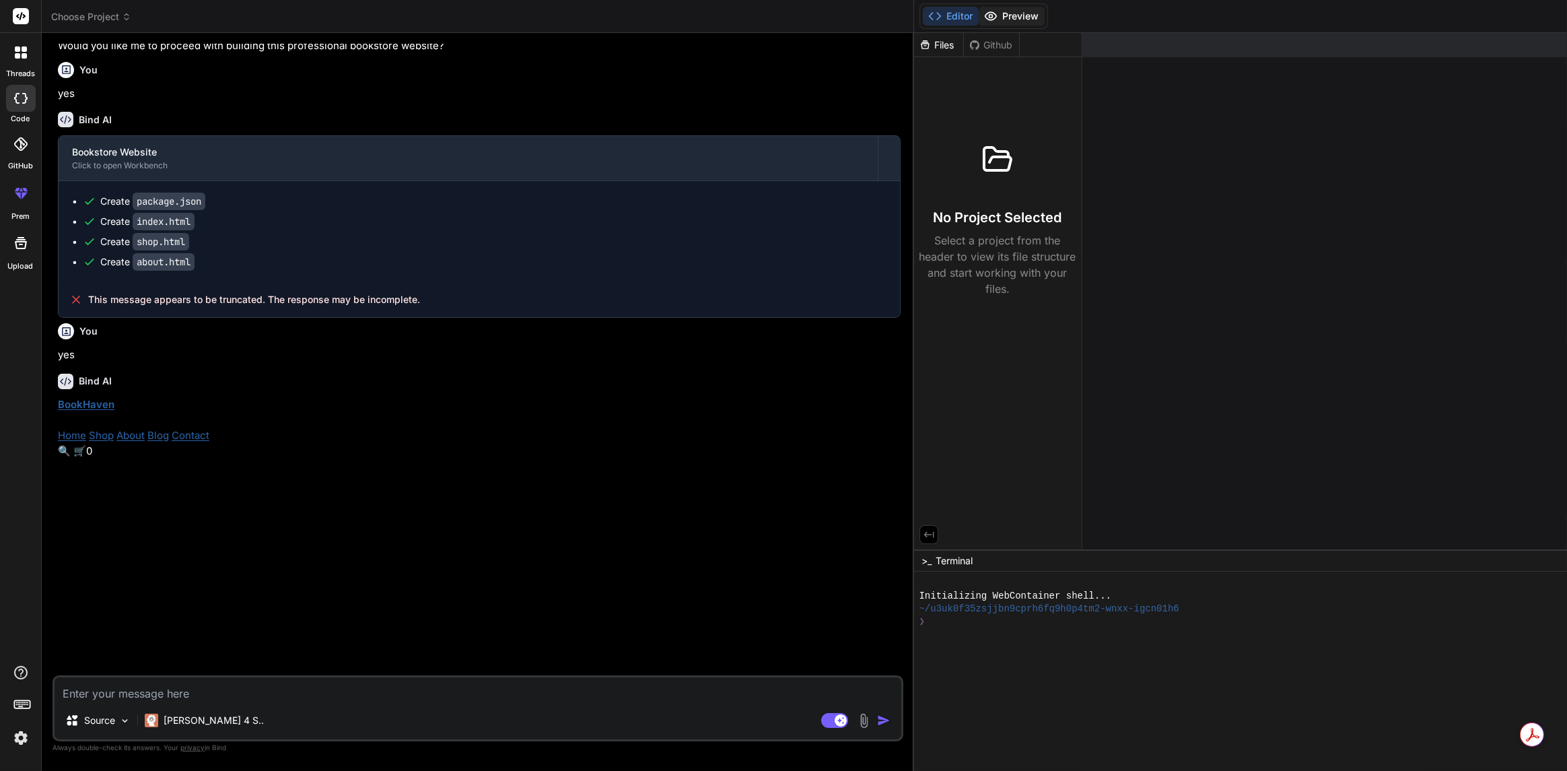
click at [1007, 13] on button "Preview" at bounding box center [1012, 16] width 66 height 19
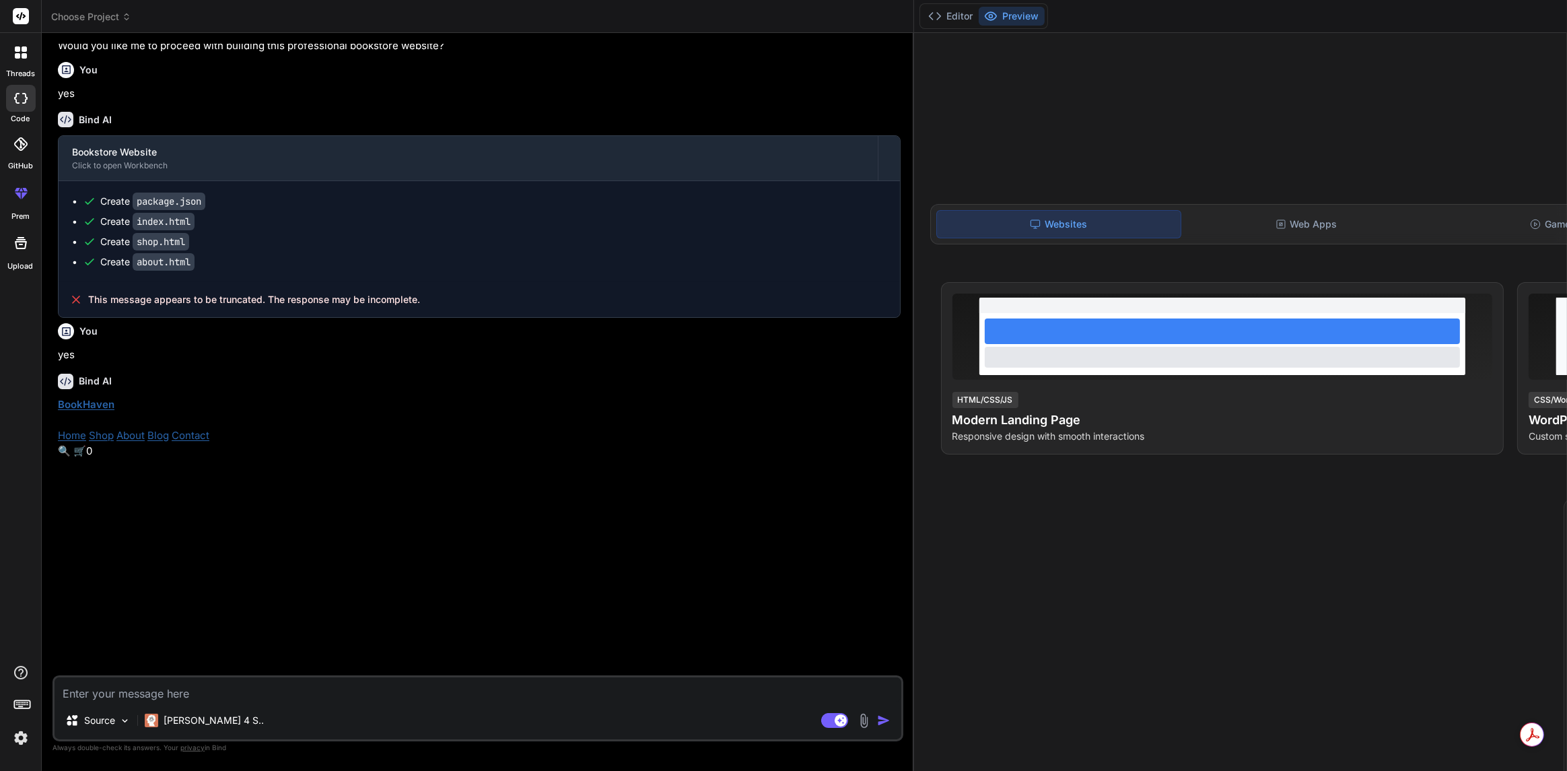
click at [88, 411] on link "BookHaven" at bounding box center [86, 404] width 57 height 13
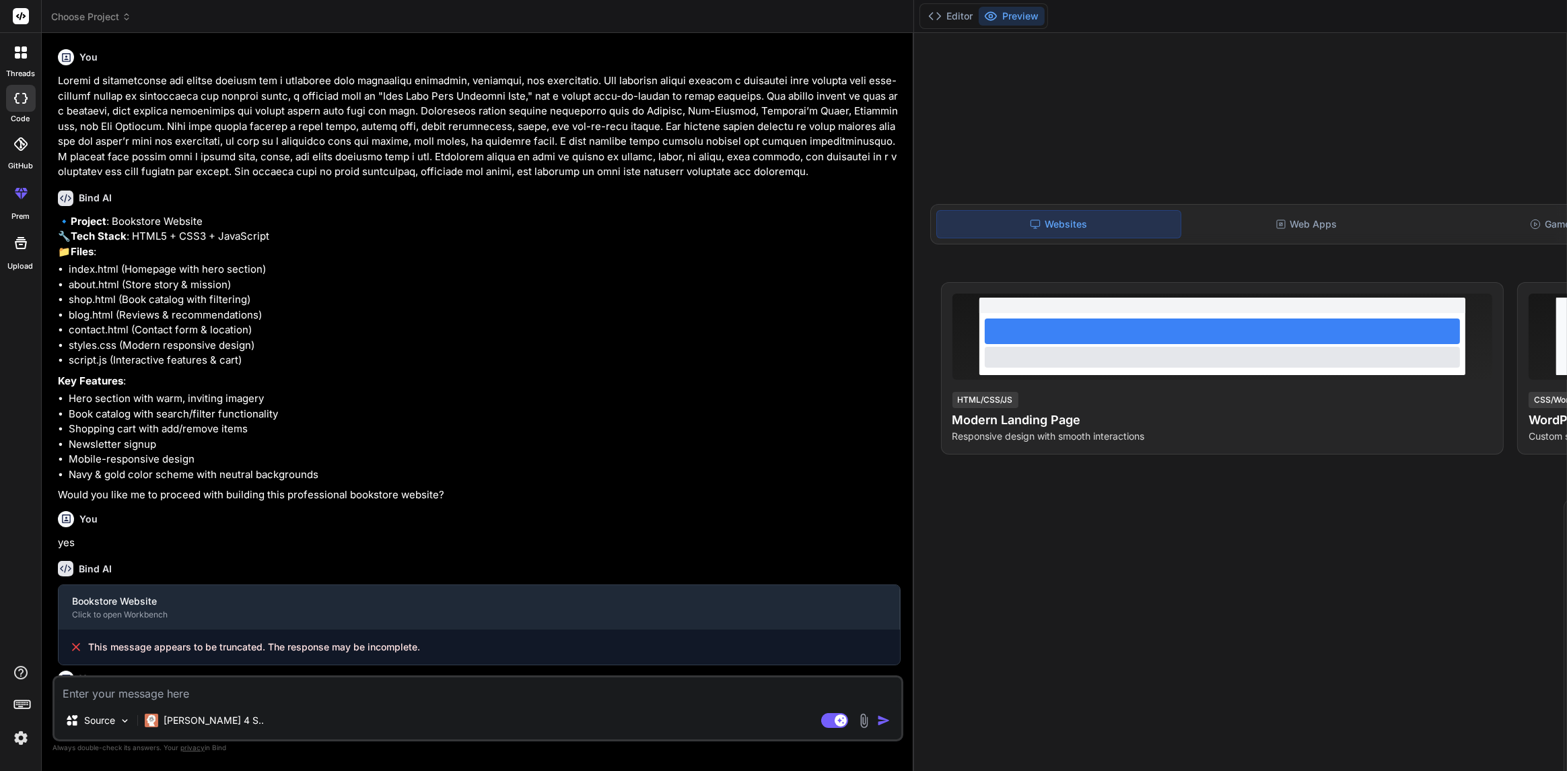
type textarea "x"
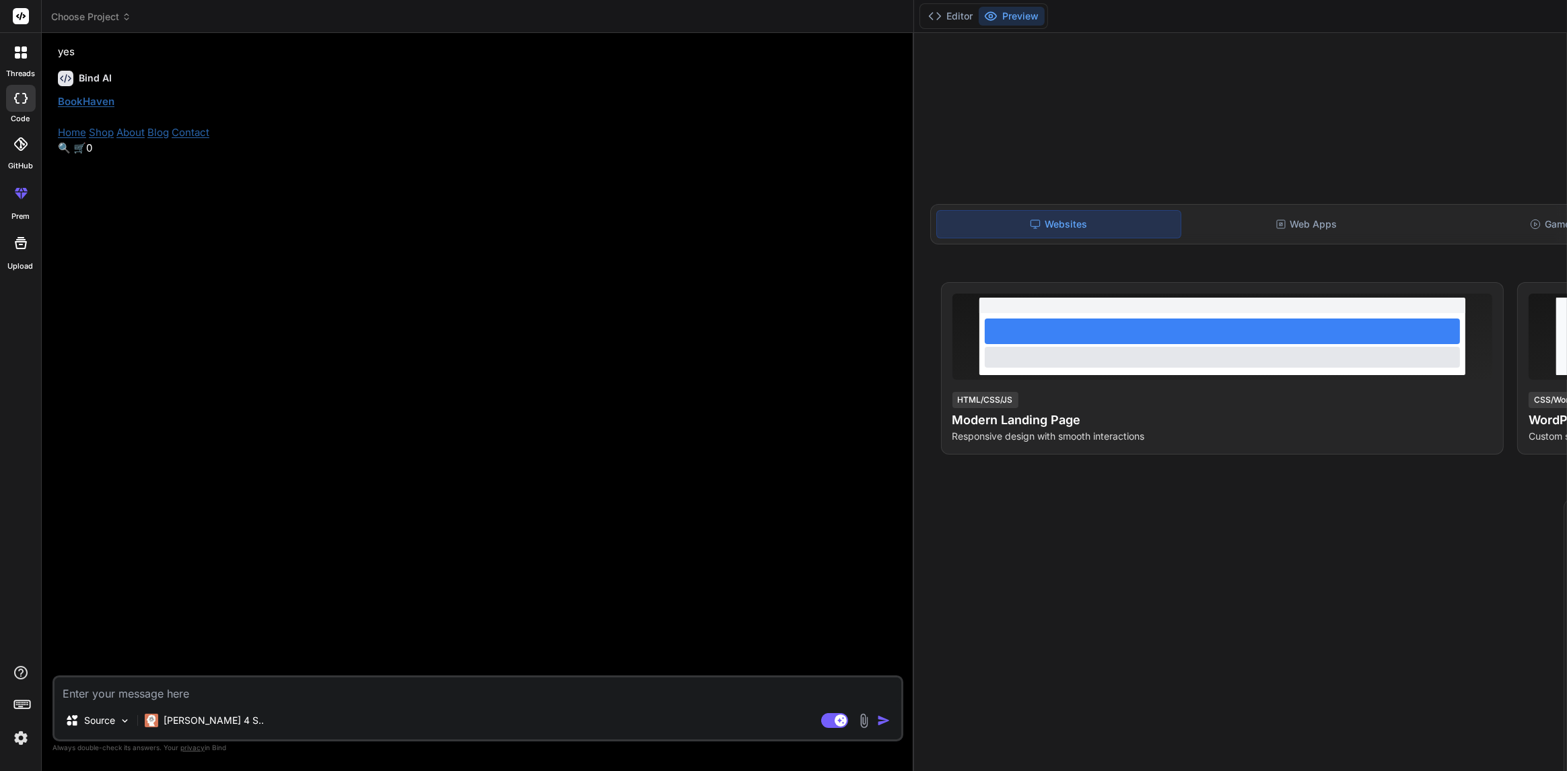
scroll to position [651, 0]
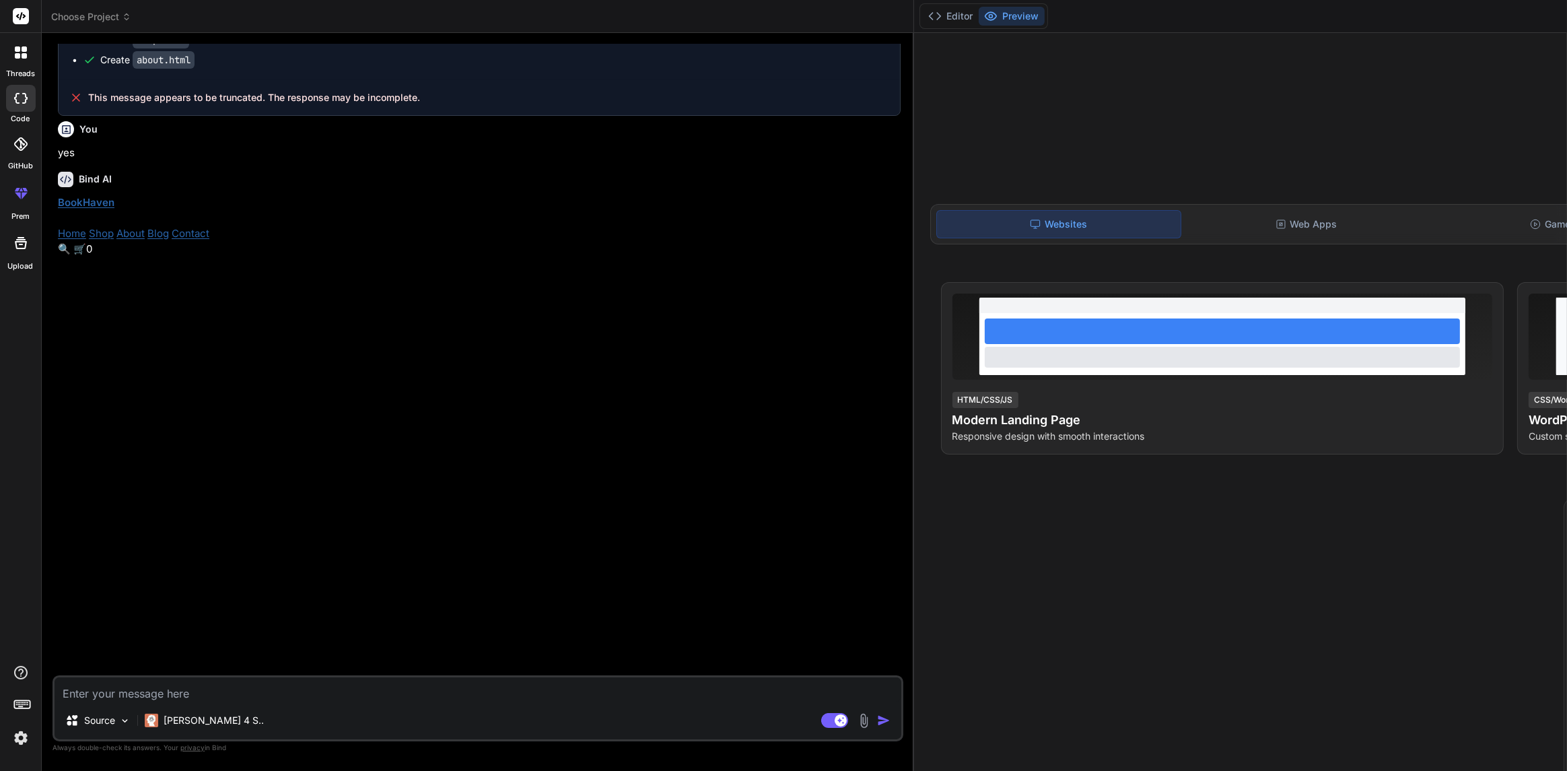
click at [133, 693] on textarea at bounding box center [478, 689] width 847 height 24
type textarea "r"
type textarea "x"
type textarea "re"
type textarea "x"
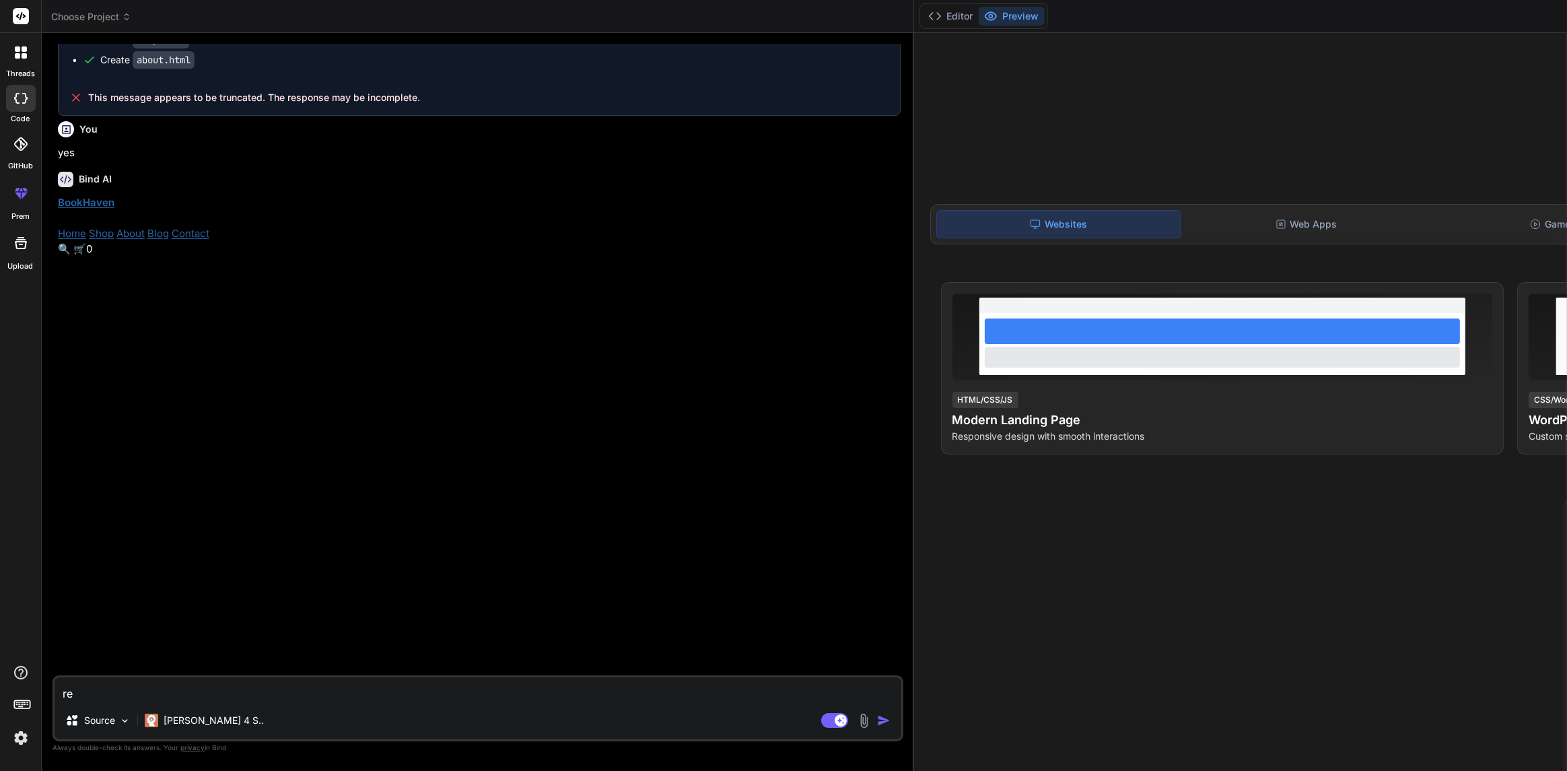
type textarea "ret"
type textarea "x"
type textarea "retr"
type textarea "x"
type textarea "retry"
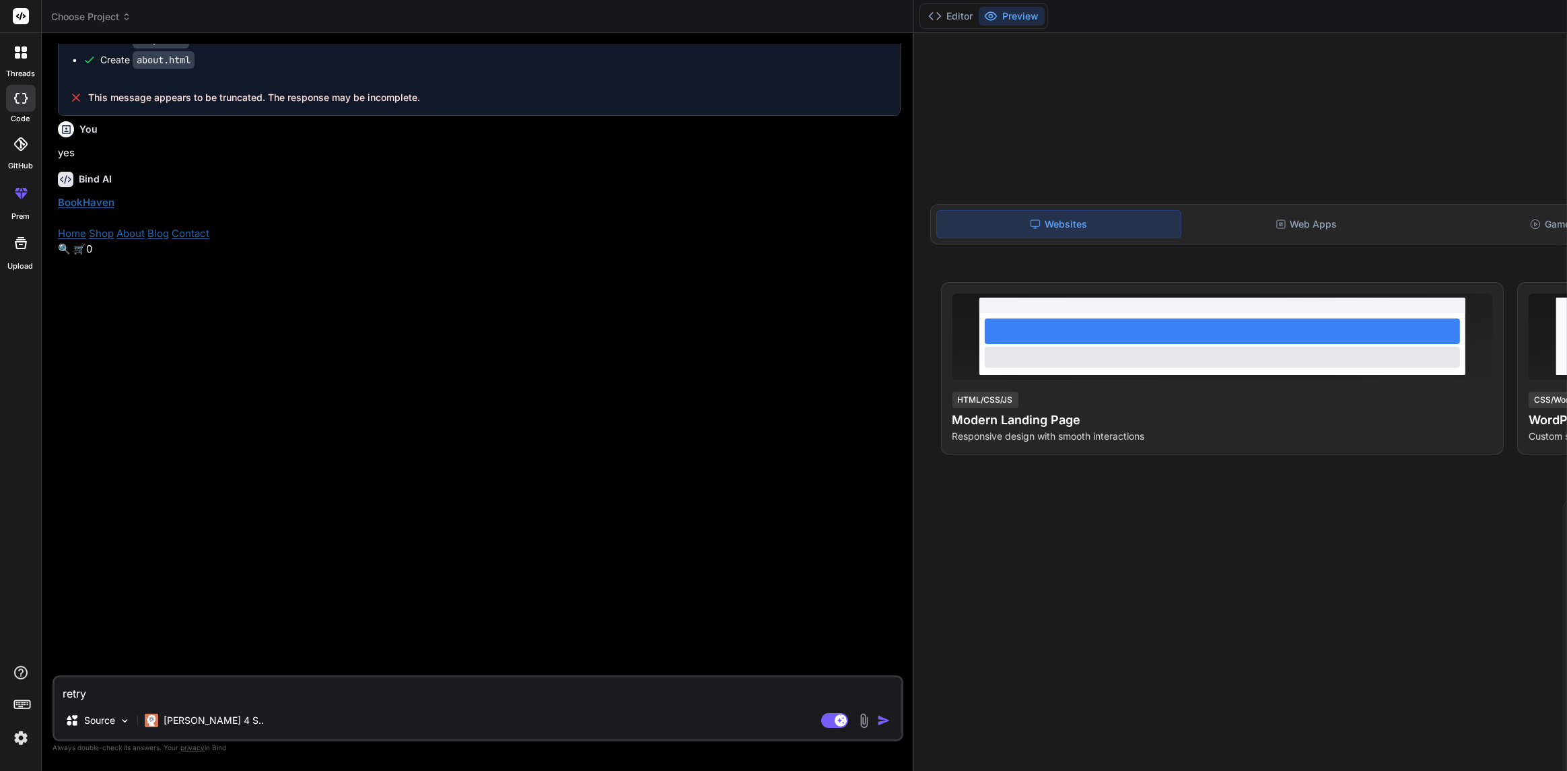
type textarea "x"
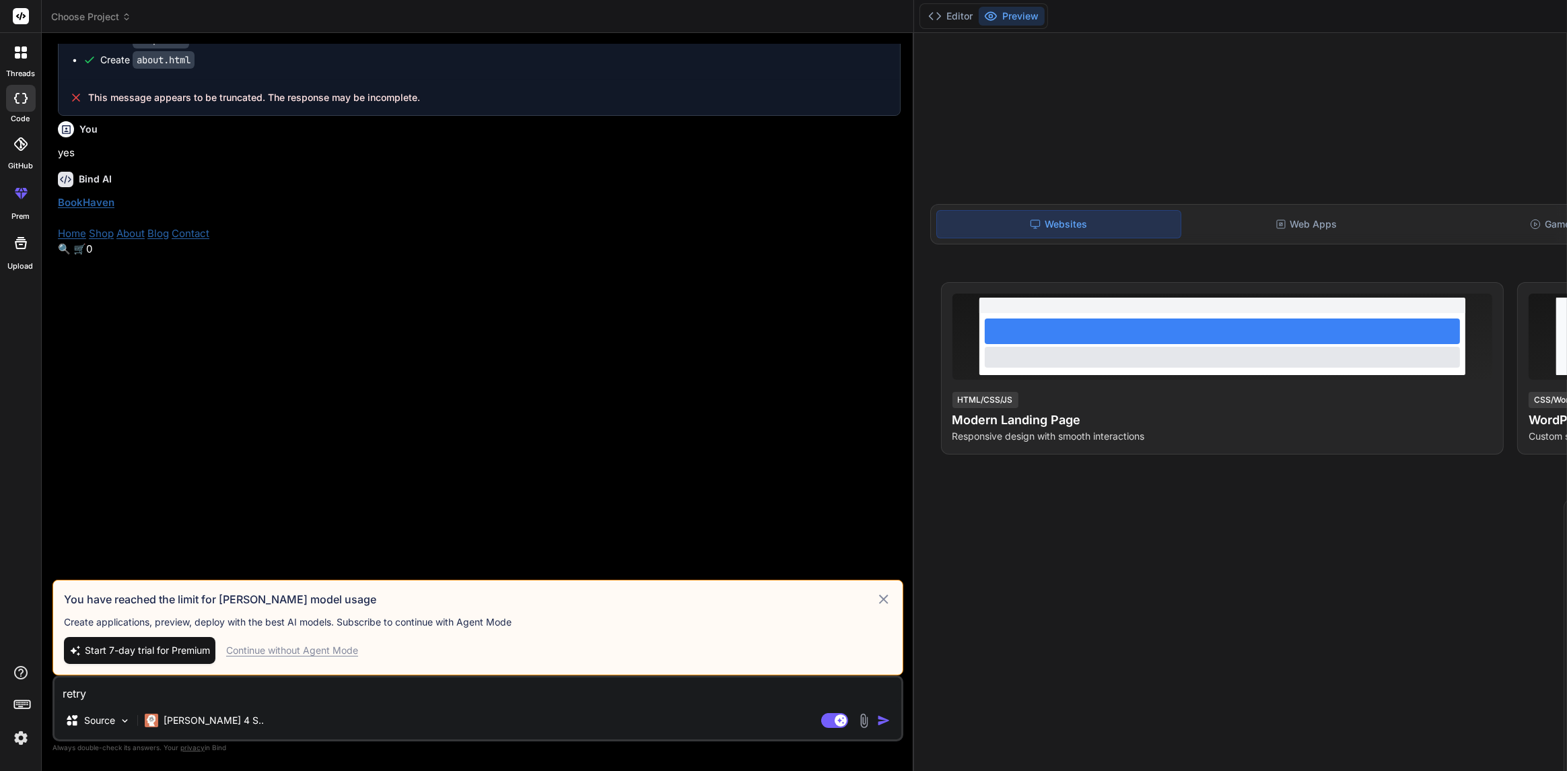
type textarea "retry"
click at [151, 646] on span "Start 7-day trial for Premium" at bounding box center [147, 650] width 125 height 13
type textarea "x"
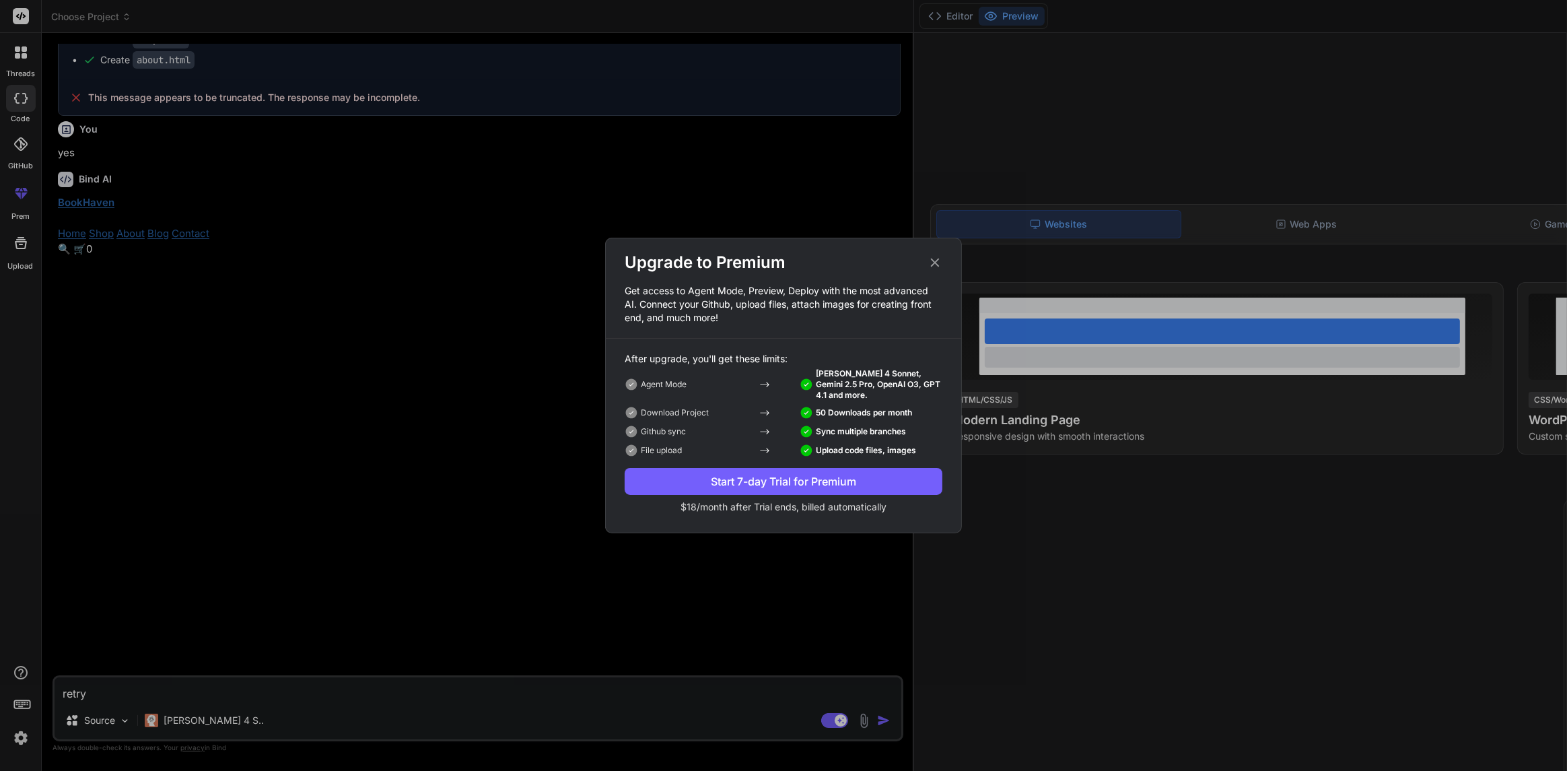
click at [768, 485] on div "Start 7-day Trial for Premium" at bounding box center [784, 481] width 318 height 16
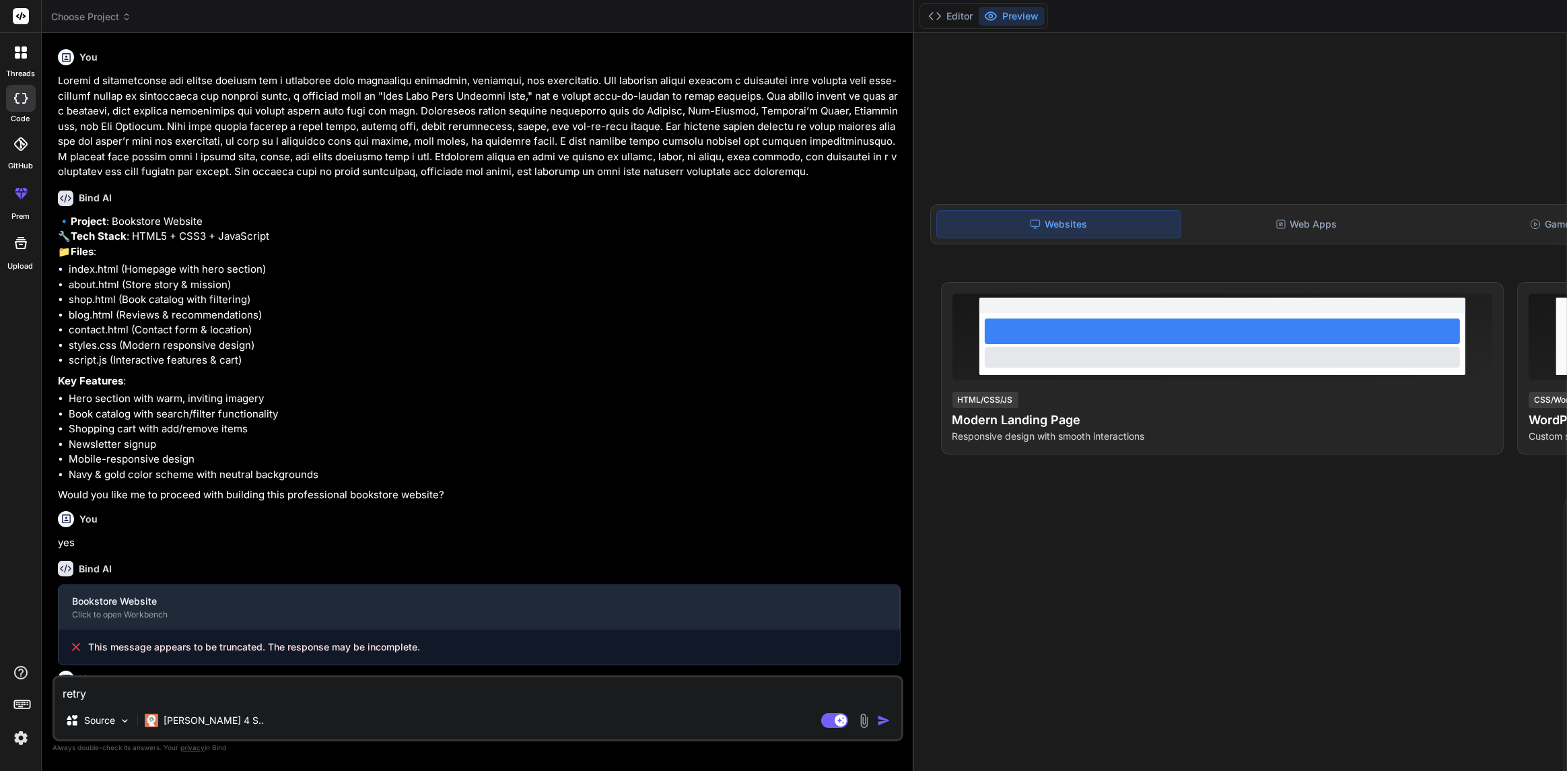
type textarea "x"
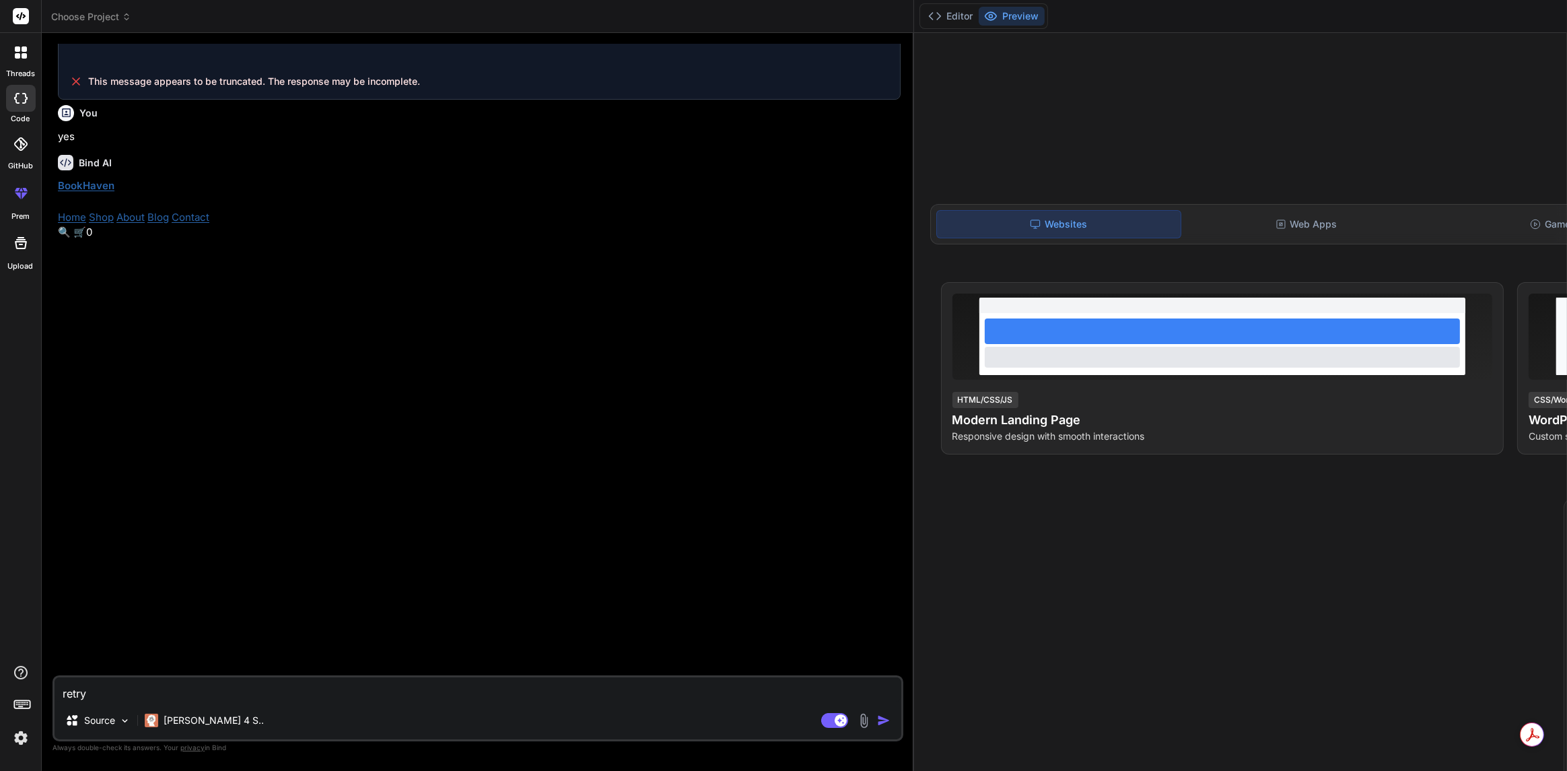
scroll to position [651, 0]
